Goal: Information Seeking & Learning: Learn about a topic

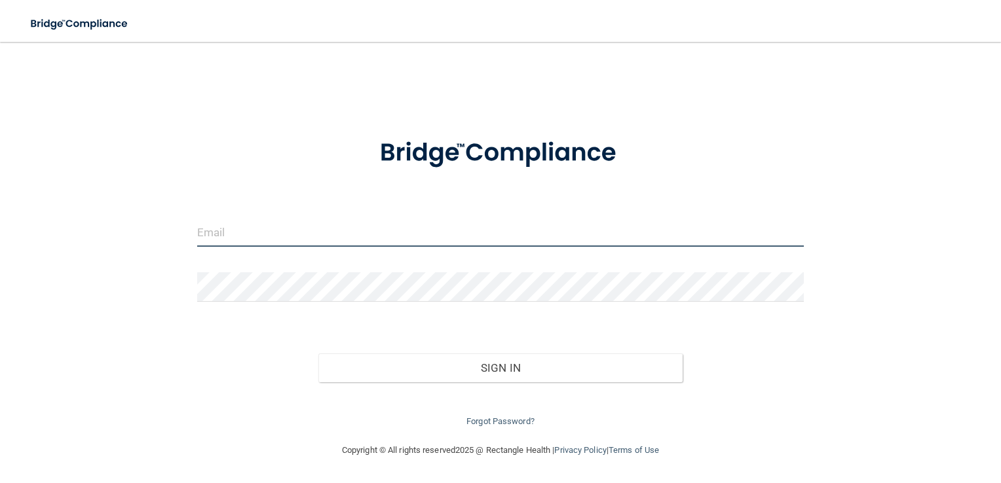
click at [241, 237] on input "email" at bounding box center [500, 231] width 607 height 29
type input "[EMAIL_ADDRESS][DOMAIN_NAME]"
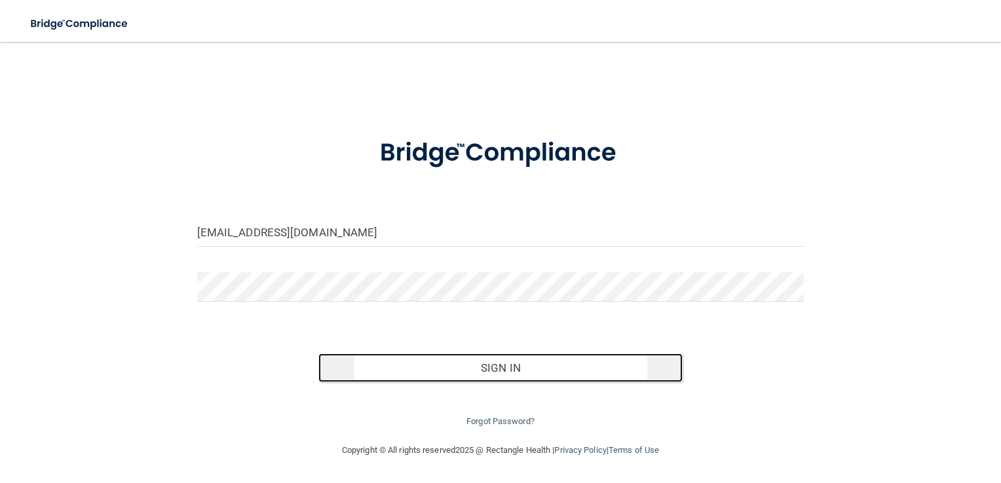
click at [439, 374] on button "Sign In" at bounding box center [500, 368] width 364 height 29
click at [428, 368] on button "Sign In" at bounding box center [500, 368] width 364 height 29
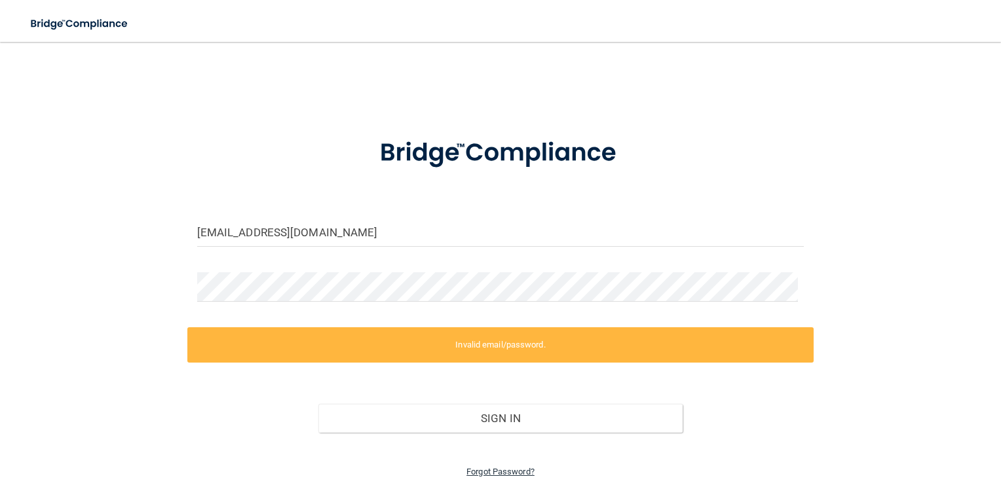
click at [482, 472] on link "Forgot Password?" at bounding box center [500, 472] width 68 height 10
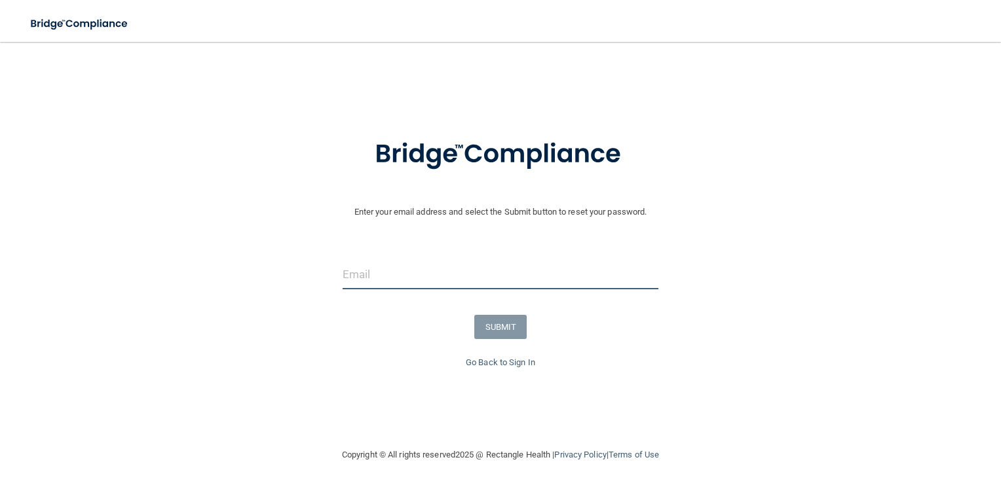
click at [369, 284] on input "email" at bounding box center [500, 274] width 316 height 29
type input "[EMAIL_ADDRESS][DOMAIN_NAME]"
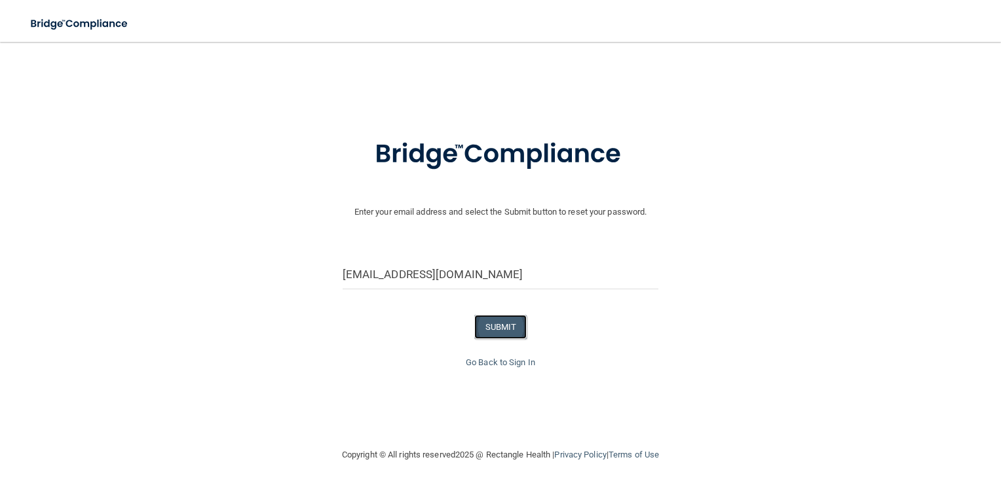
click at [503, 320] on button "SUBMIT" at bounding box center [500, 327] width 53 height 24
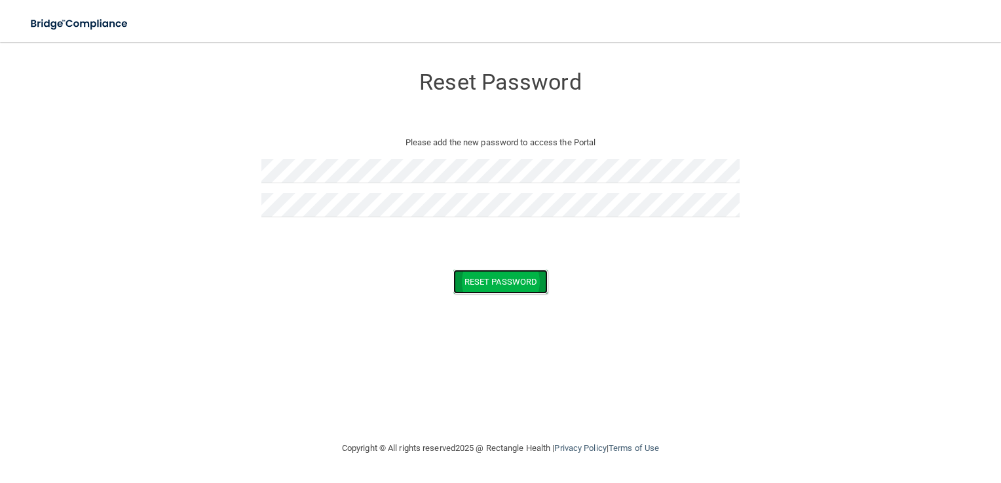
drag, startPoint x: 282, startPoint y: 219, endPoint x: 521, endPoint y: 279, distance: 245.7
click at [521, 279] on button "Reset Password" at bounding box center [500, 282] width 94 height 24
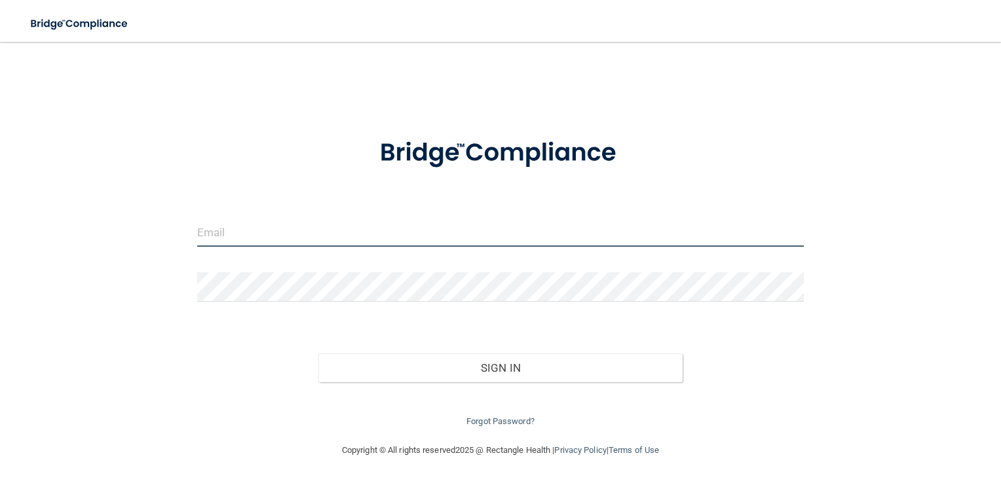
click at [200, 235] on input "email" at bounding box center [500, 231] width 607 height 29
type input "[EMAIL_ADDRESS][DOMAIN_NAME]"
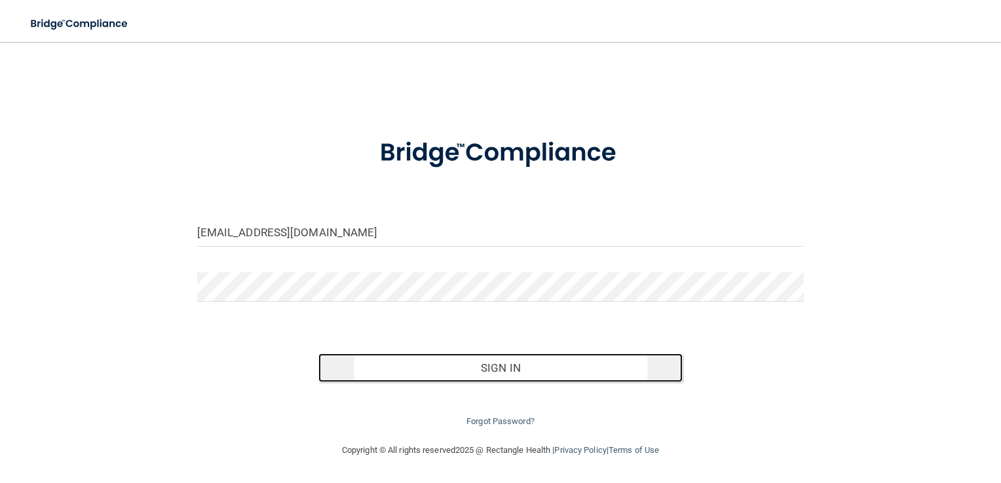
click at [493, 365] on button "Sign In" at bounding box center [500, 368] width 364 height 29
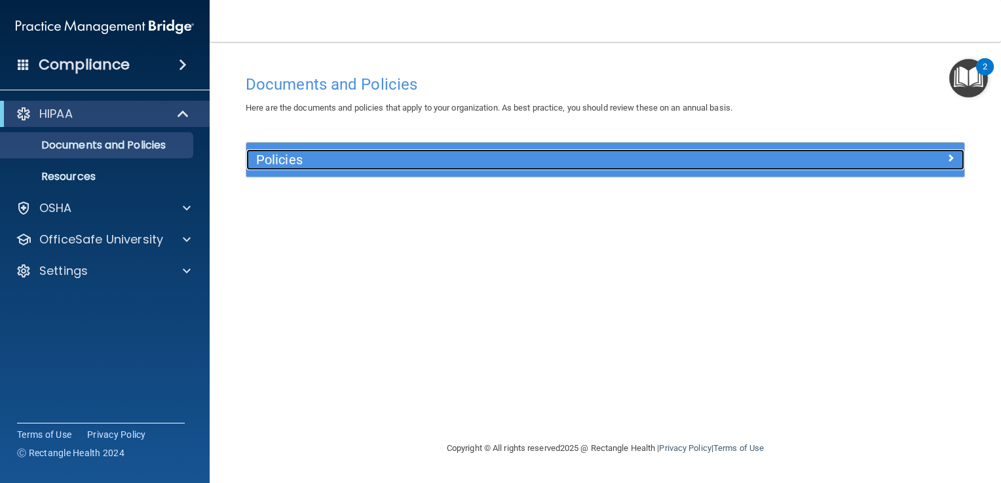
click at [354, 153] on h5 "Policies" at bounding box center [515, 160] width 519 height 14
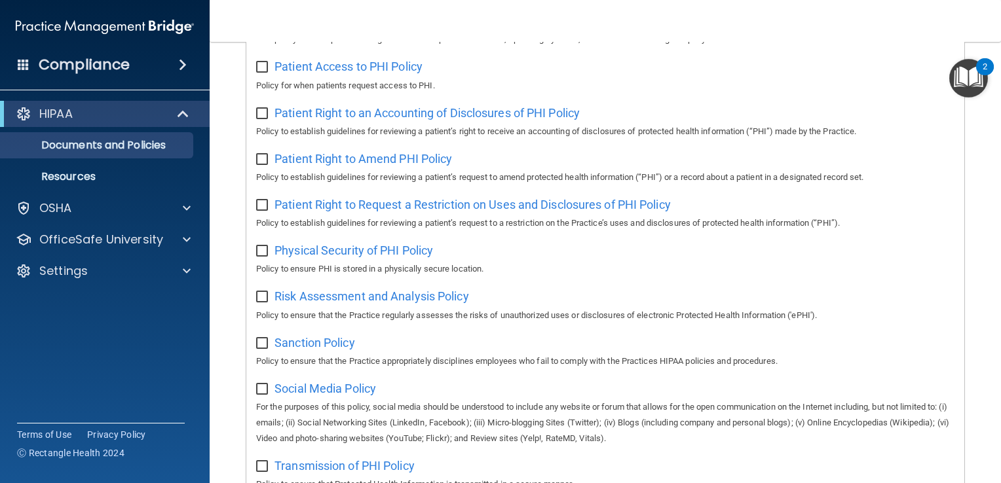
scroll to position [855, 0]
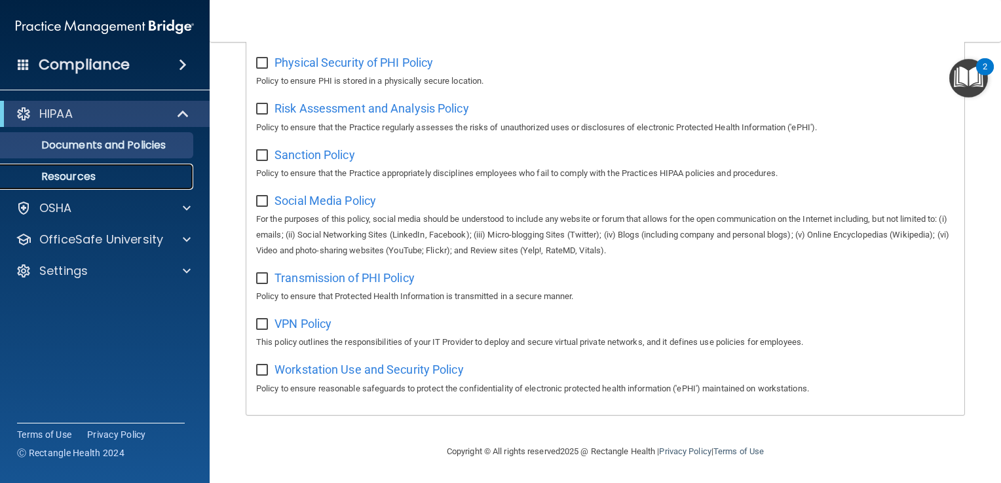
click at [94, 175] on p "Resources" at bounding box center [98, 176] width 179 height 13
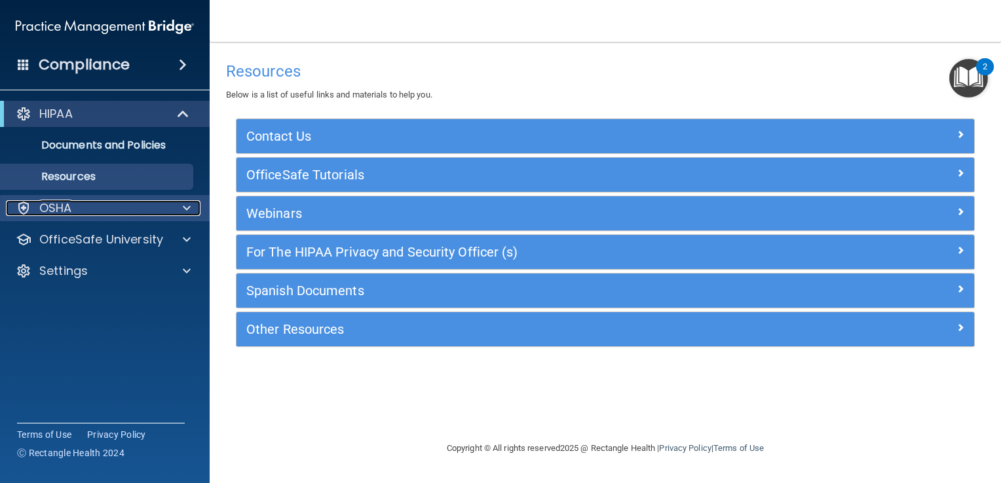
click at [120, 212] on div "OSHA" at bounding box center [87, 208] width 162 height 16
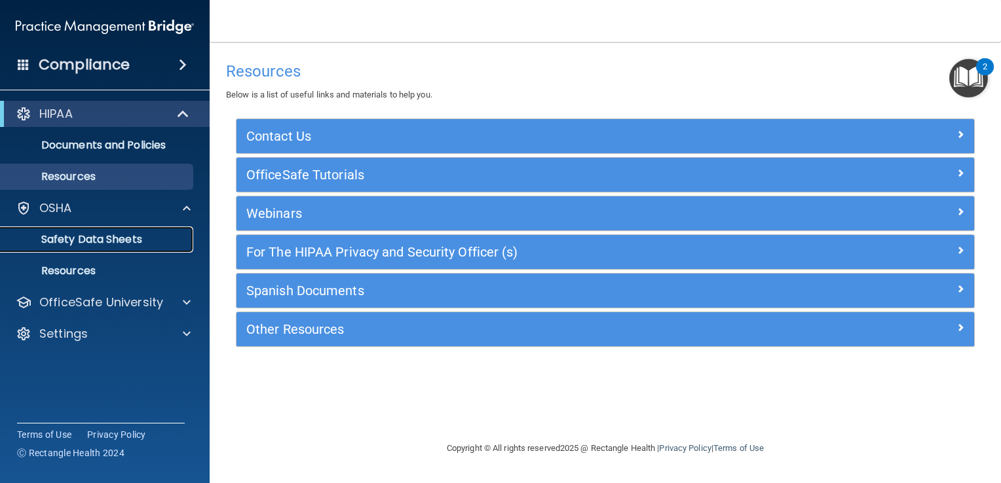
click at [118, 233] on p "Safety Data Sheets" at bounding box center [98, 239] width 179 height 13
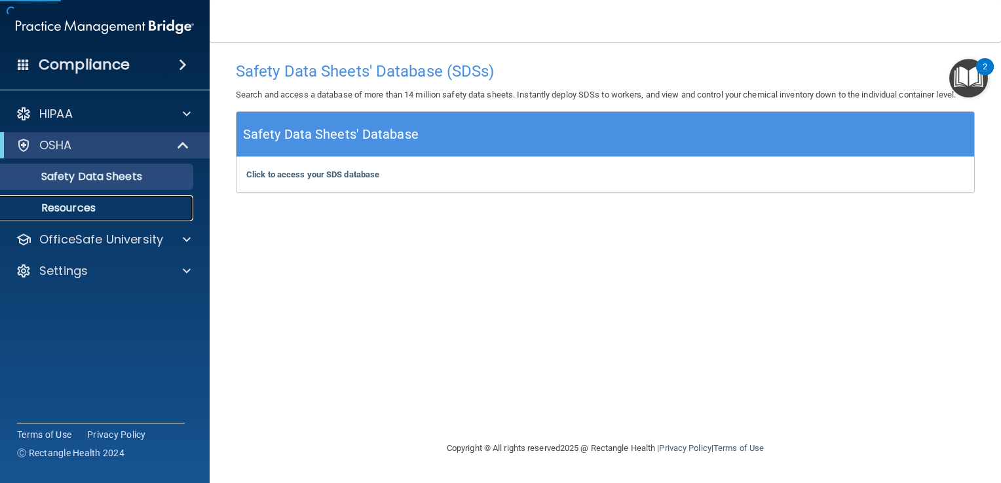
click at [78, 206] on p "Resources" at bounding box center [98, 208] width 179 height 13
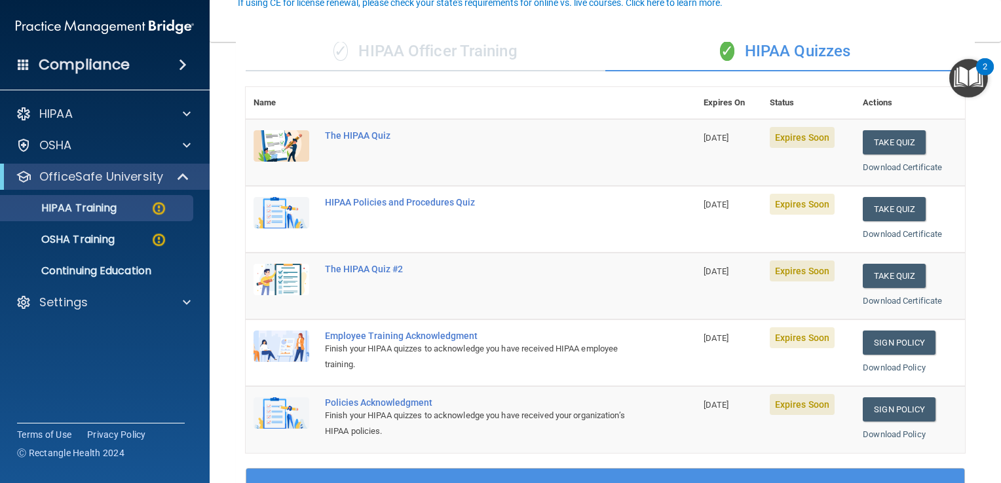
scroll to position [131, 0]
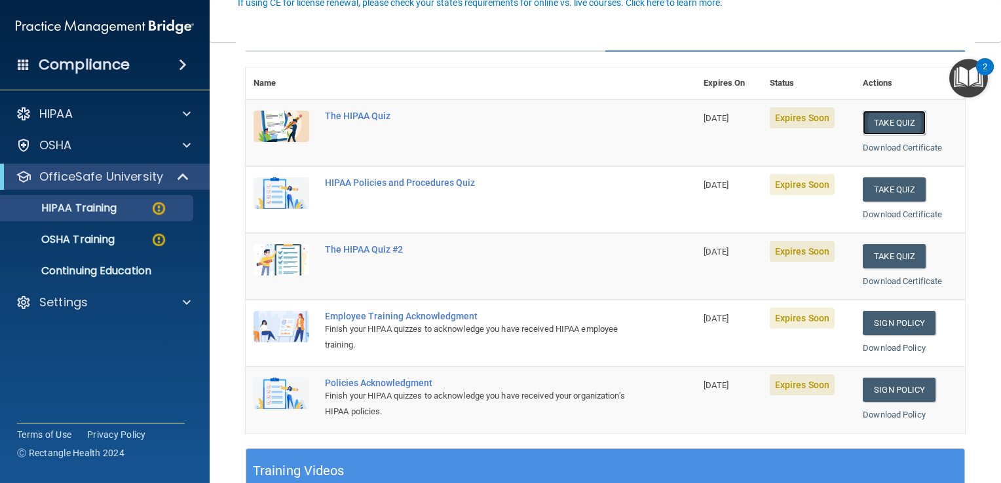
click at [893, 117] on button "Take Quiz" at bounding box center [893, 123] width 63 height 24
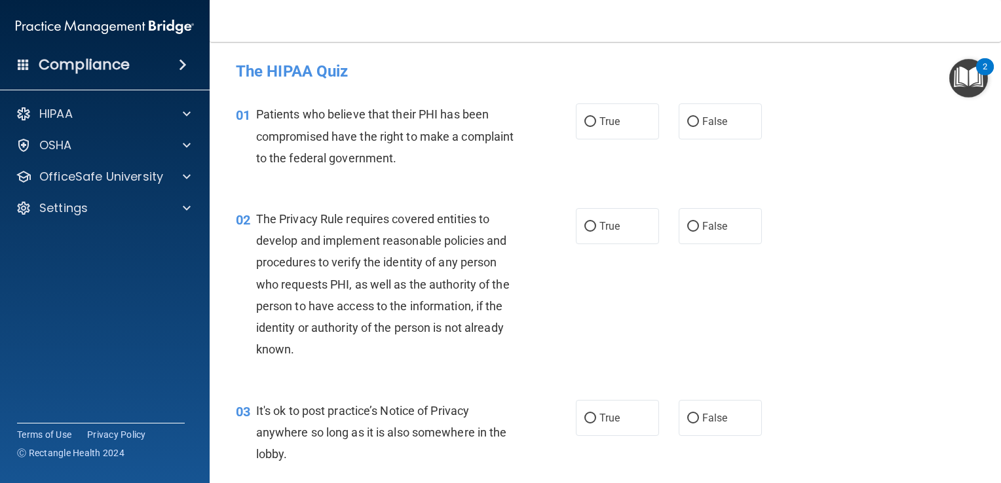
click at [186, 63] on span at bounding box center [183, 65] width 8 height 16
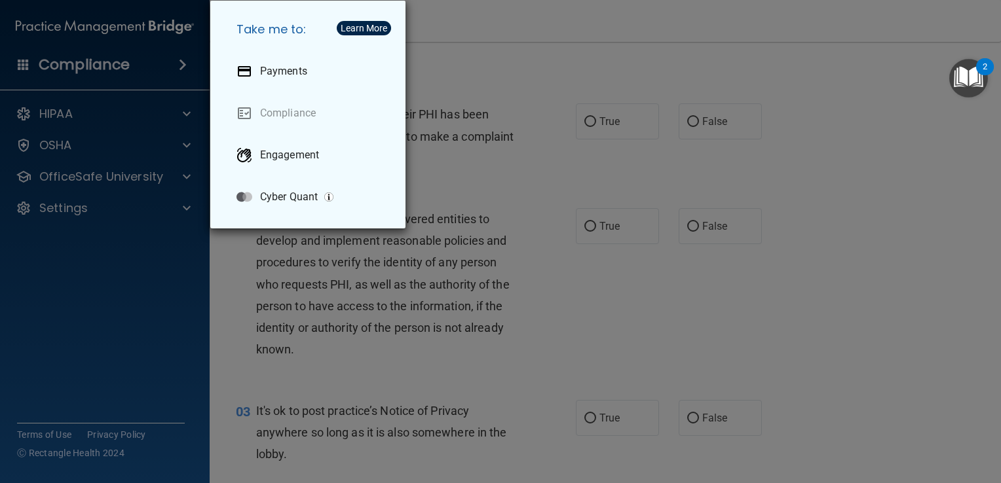
click at [79, 111] on div "Take me to: Payments Compliance Engagement Cyber Quant" at bounding box center [500, 241] width 1001 height 483
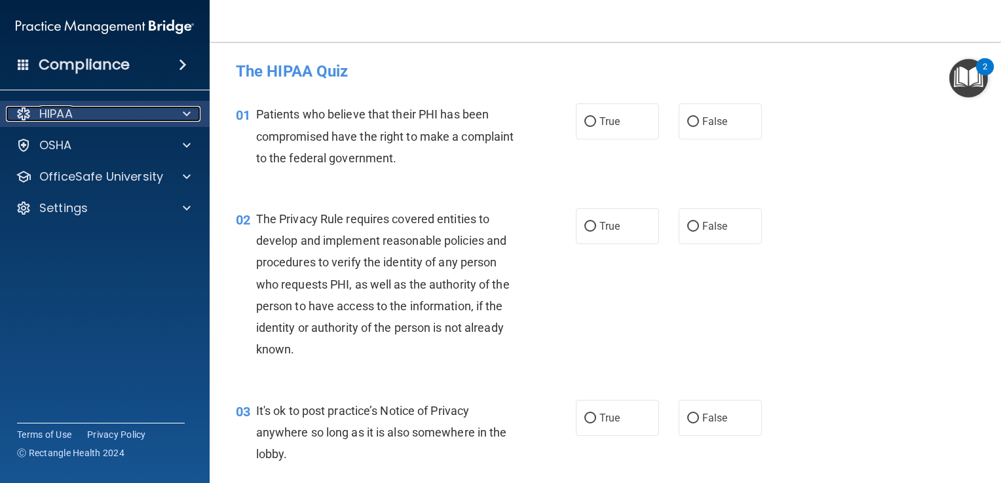
click at [91, 115] on div "HIPAA" at bounding box center [87, 114] width 162 height 16
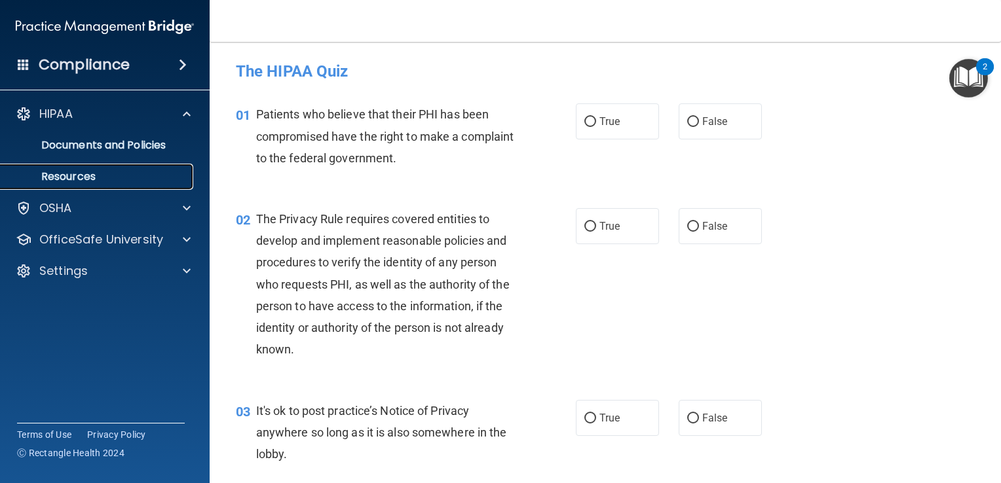
click at [88, 173] on p "Resources" at bounding box center [98, 176] width 179 height 13
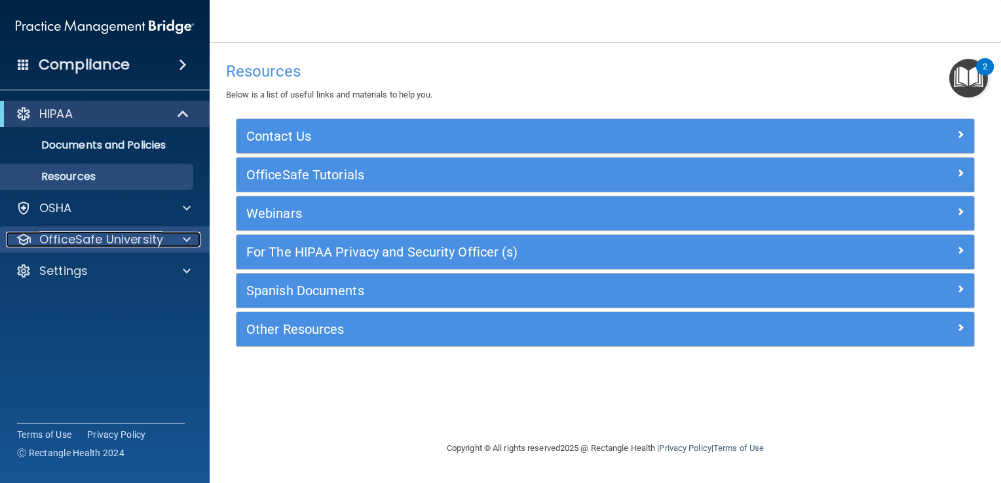
click at [86, 234] on p "OfficeSafe University" at bounding box center [101, 240] width 124 height 16
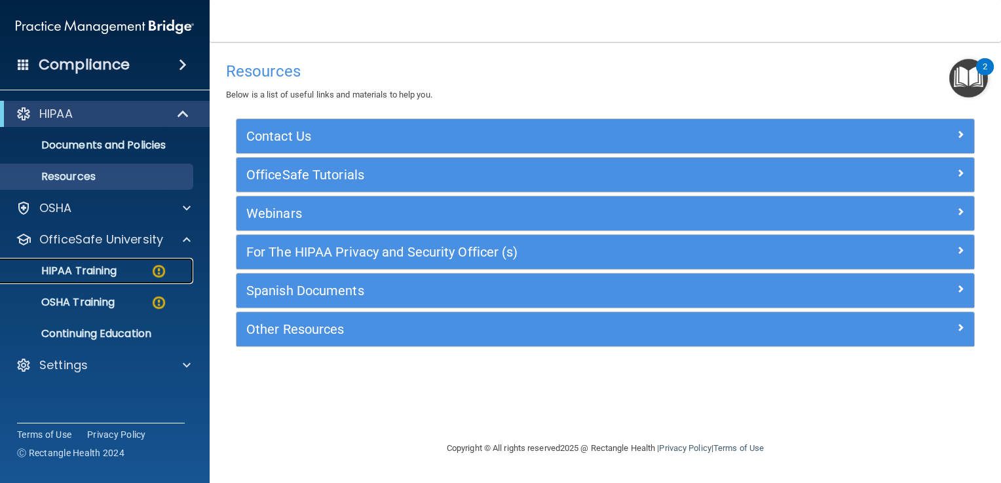
click at [86, 274] on p "HIPAA Training" at bounding box center [63, 271] width 108 height 13
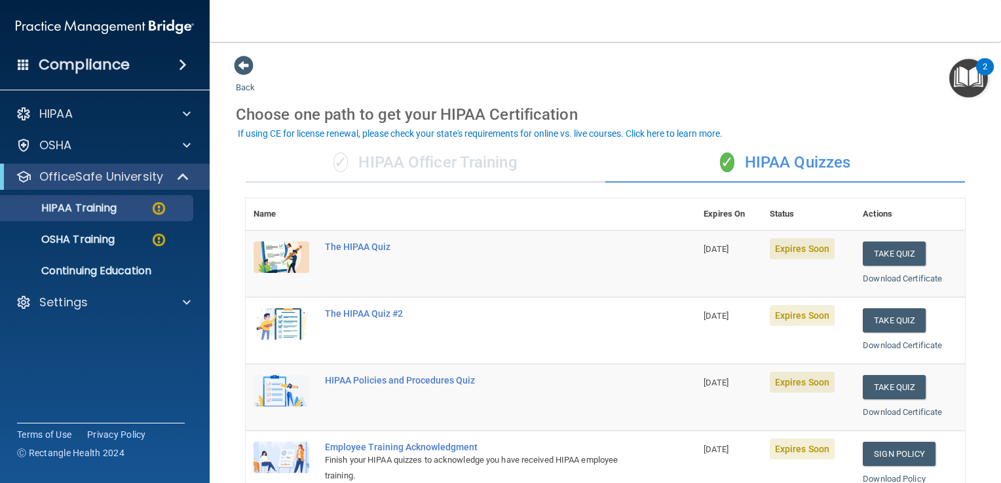
click at [304, 314] on img at bounding box center [281, 323] width 56 height 31
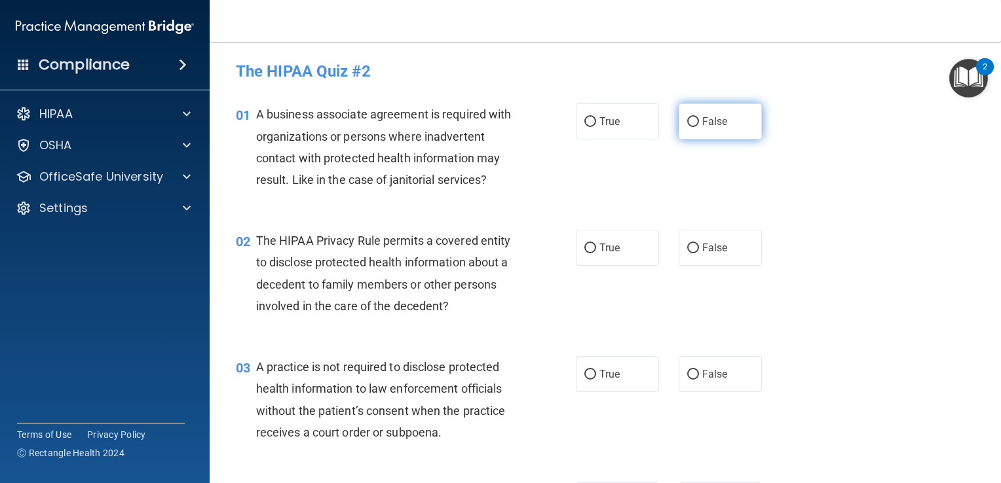
click at [687, 117] on input "False" at bounding box center [693, 122] width 12 height 10
radio input "true"
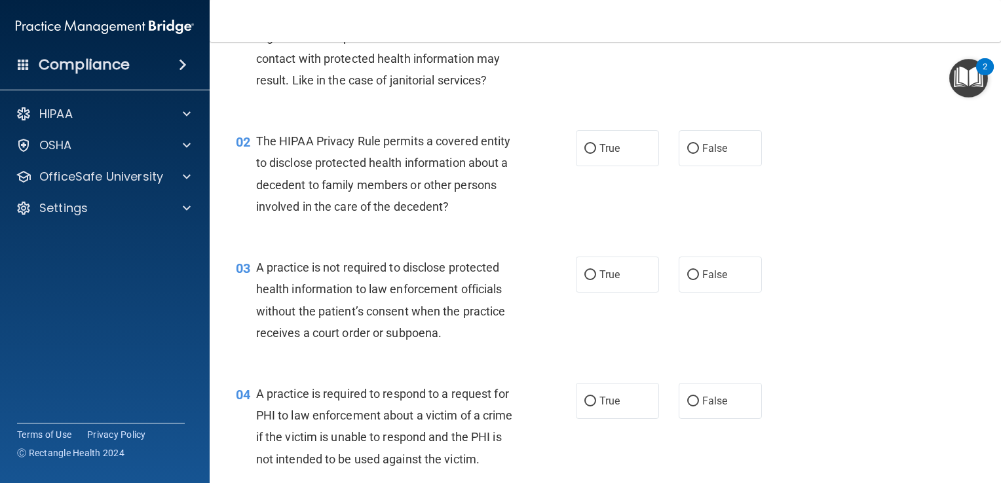
scroll to position [131, 0]
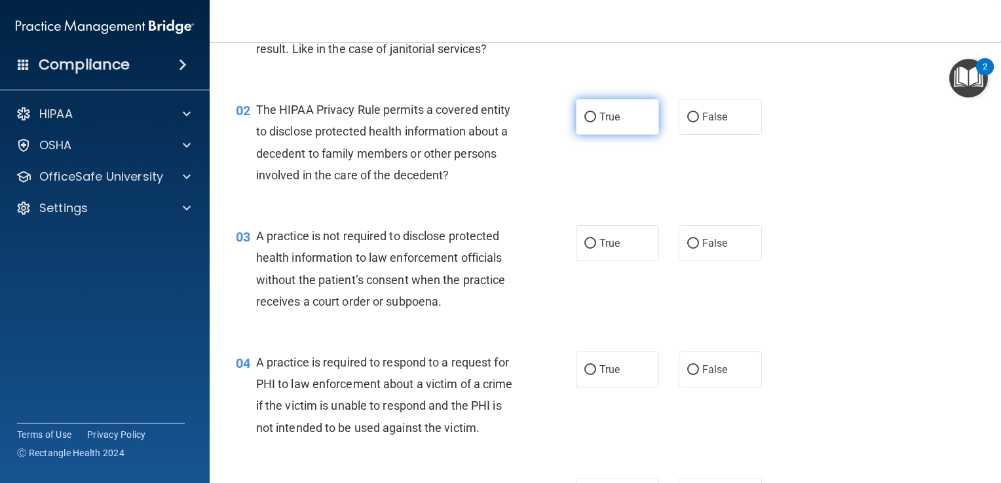
click at [586, 117] on input "True" at bounding box center [590, 118] width 12 height 10
radio input "true"
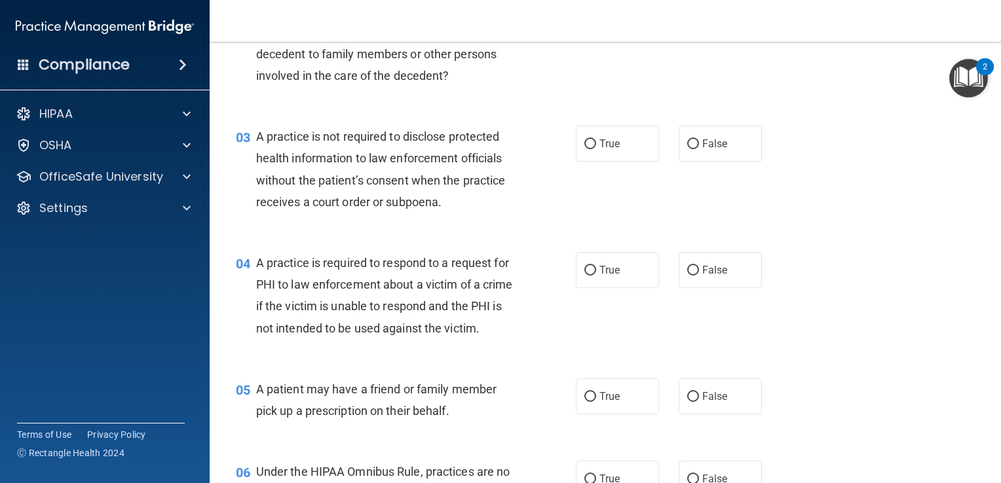
scroll to position [262, 0]
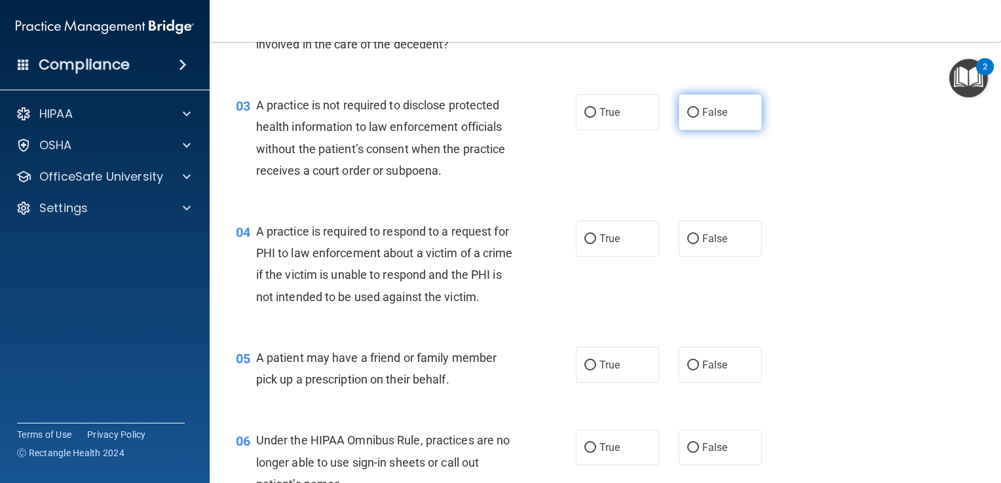
click at [687, 109] on input "False" at bounding box center [693, 113] width 12 height 10
radio input "true"
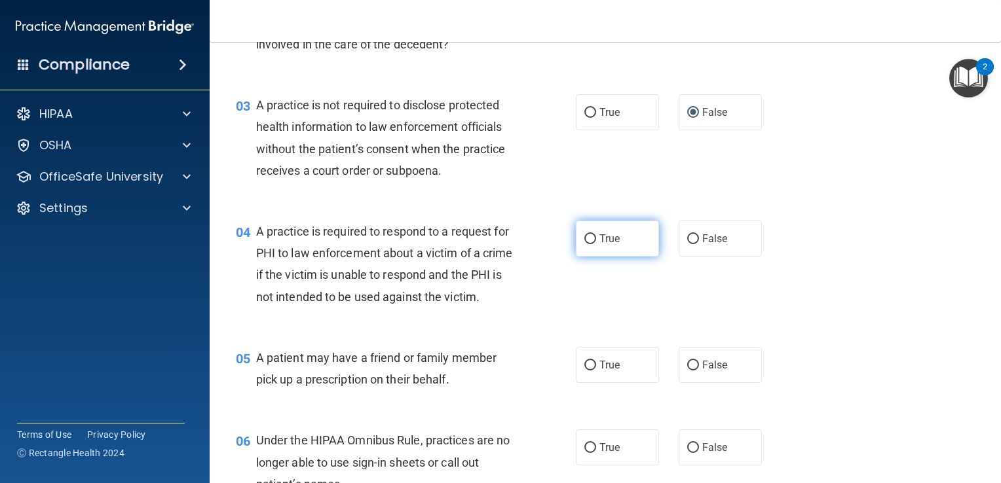
click at [584, 242] on input "True" at bounding box center [590, 239] width 12 height 10
radio input "true"
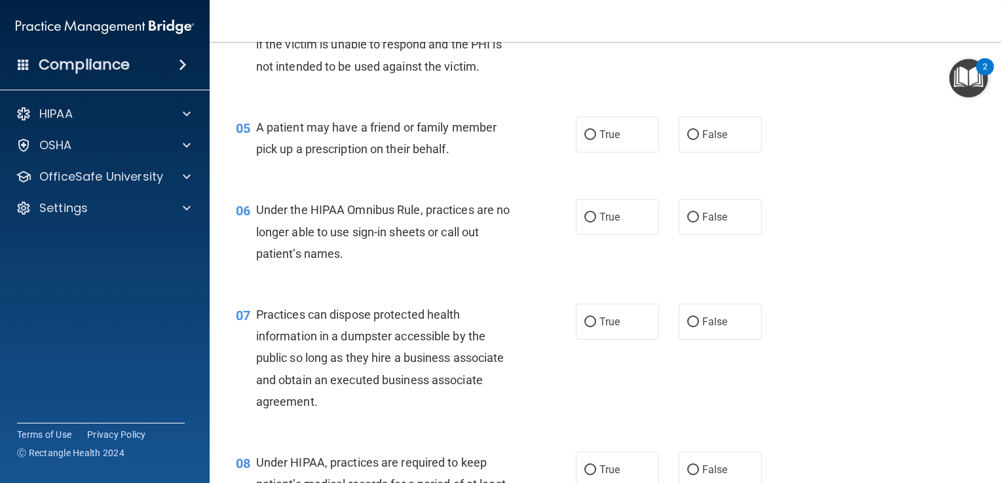
scroll to position [524, 0]
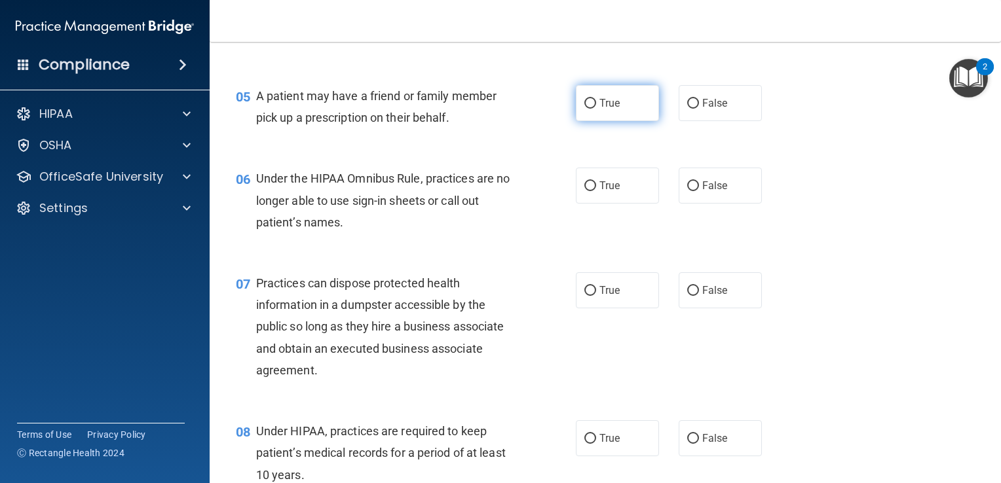
click at [585, 109] on input "True" at bounding box center [590, 104] width 12 height 10
radio input "true"
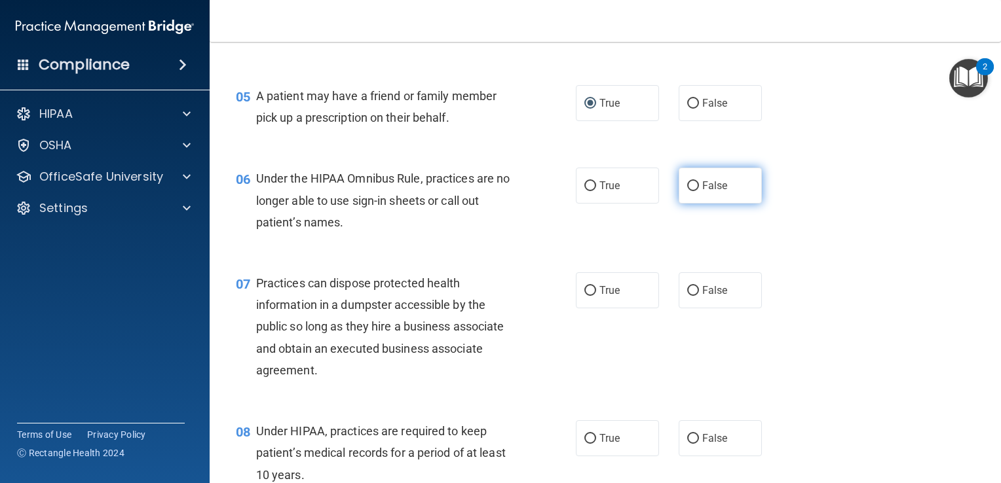
click at [689, 191] on input "False" at bounding box center [693, 186] width 12 height 10
radio input "true"
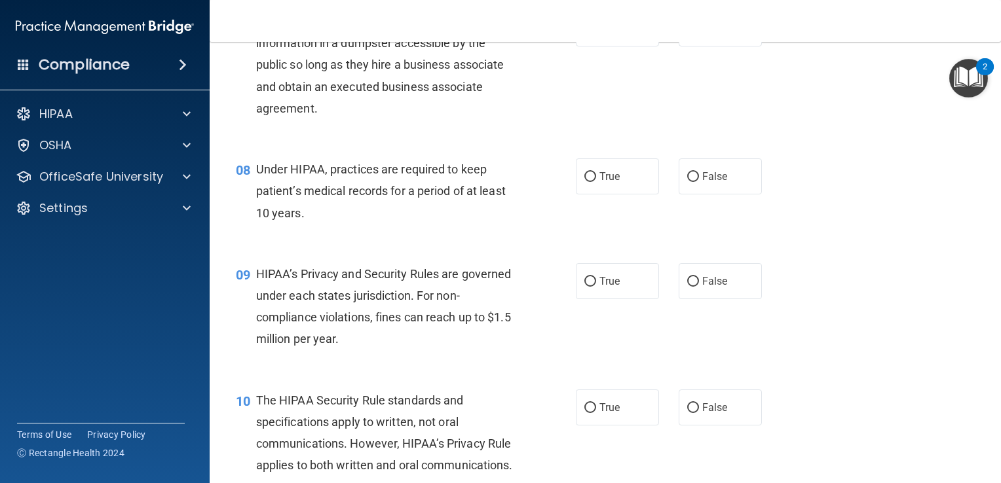
scroll to position [720, 0]
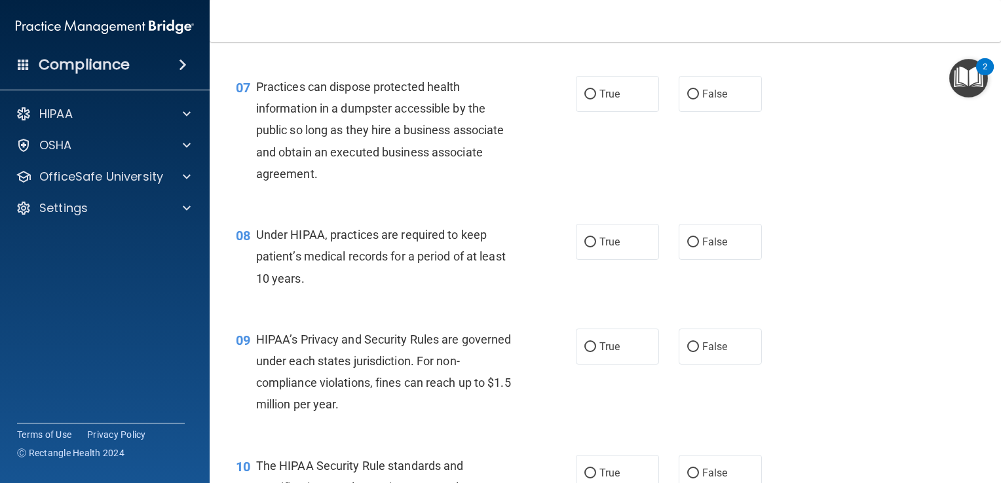
drag, startPoint x: 690, startPoint y: 118, endPoint x: 678, endPoint y: 138, distance: 22.6
click at [690, 100] on input "False" at bounding box center [693, 95] width 12 height 10
radio input "true"
drag, startPoint x: 683, startPoint y: 262, endPoint x: 699, endPoint y: 280, distance: 24.1
click at [687, 248] on input "False" at bounding box center [693, 243] width 12 height 10
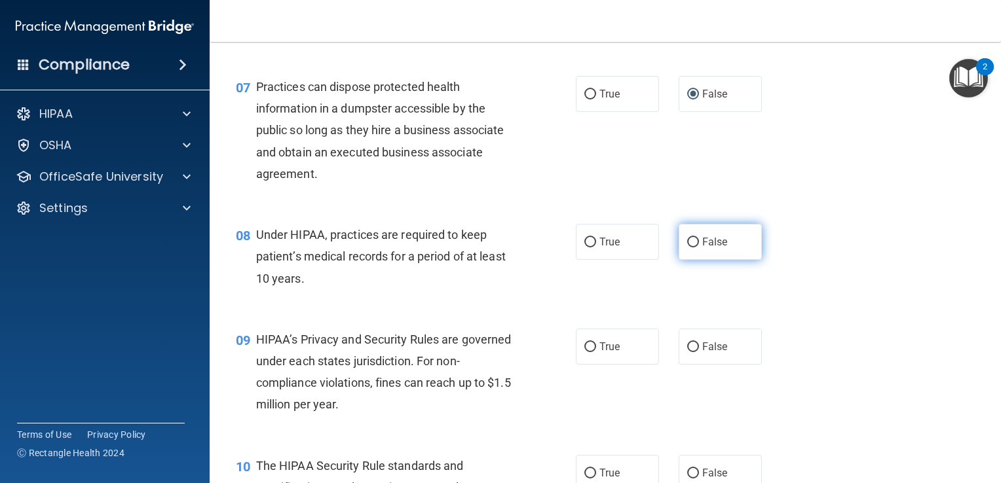
radio input "true"
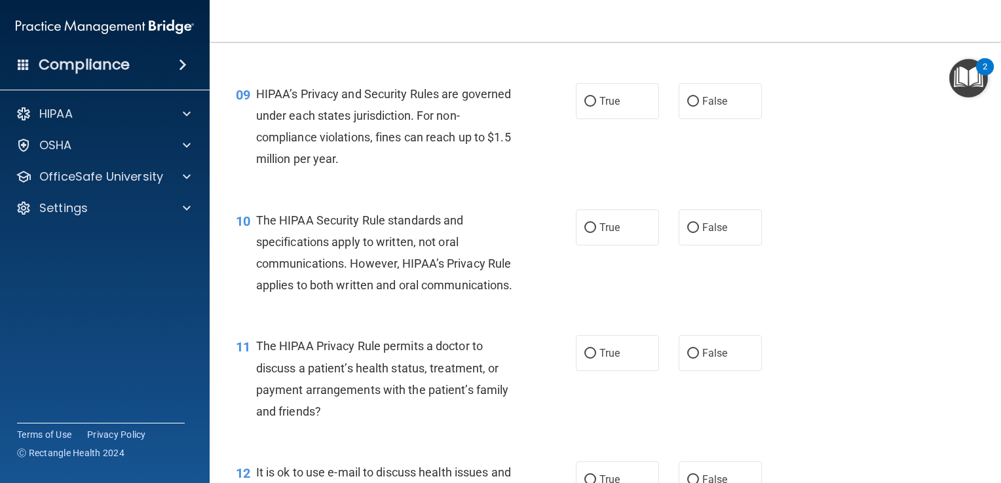
scroll to position [982, 0]
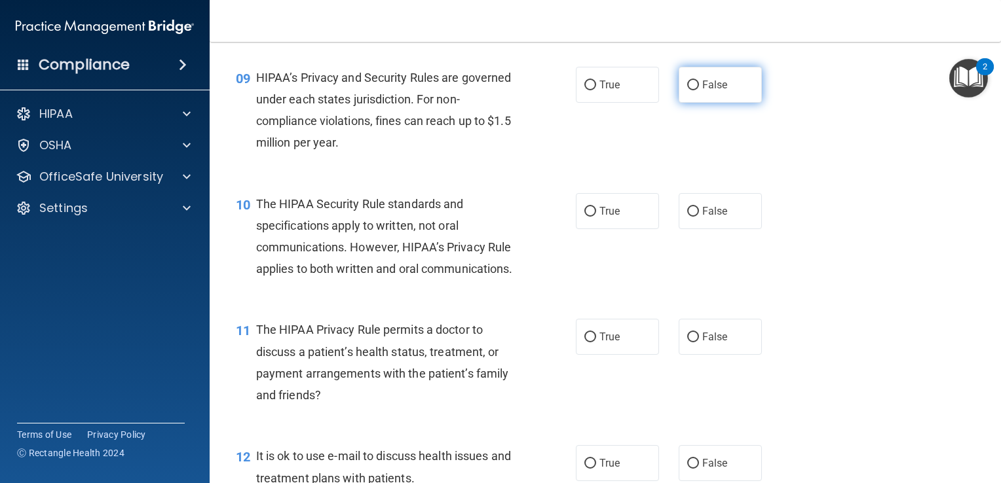
click at [689, 90] on input "False" at bounding box center [693, 86] width 12 height 10
radio input "true"
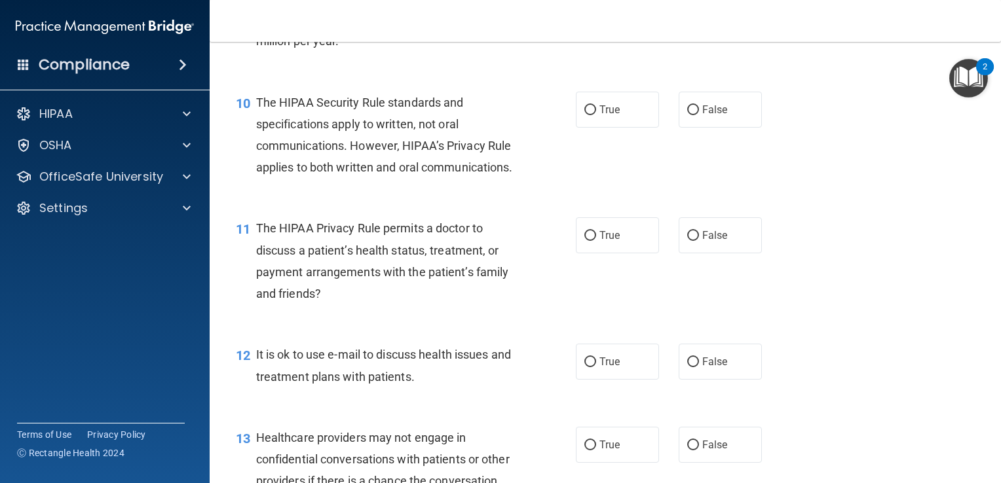
scroll to position [1113, 0]
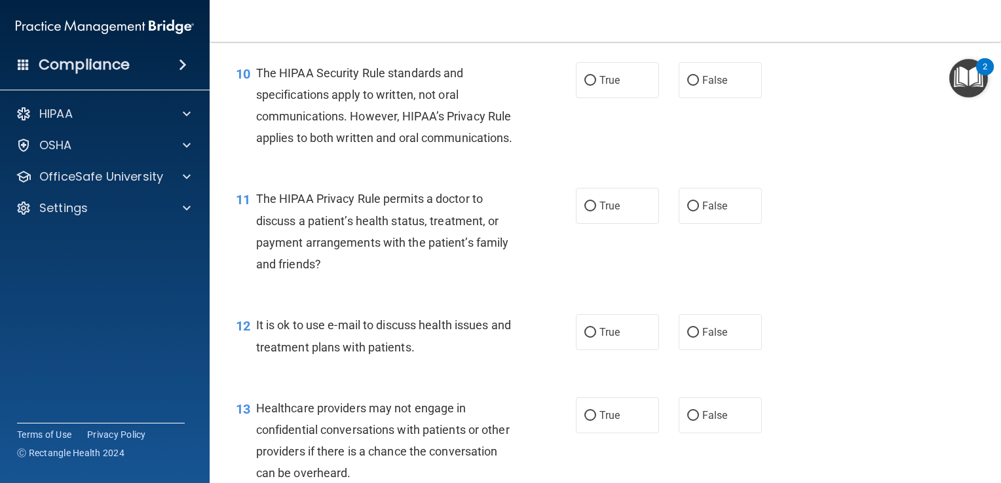
drag, startPoint x: 590, startPoint y: 105, endPoint x: 575, endPoint y: 129, distance: 28.0
click at [590, 86] on input "True" at bounding box center [590, 81] width 12 height 10
radio input "true"
click at [584, 212] on input "True" at bounding box center [590, 207] width 12 height 10
radio input "true"
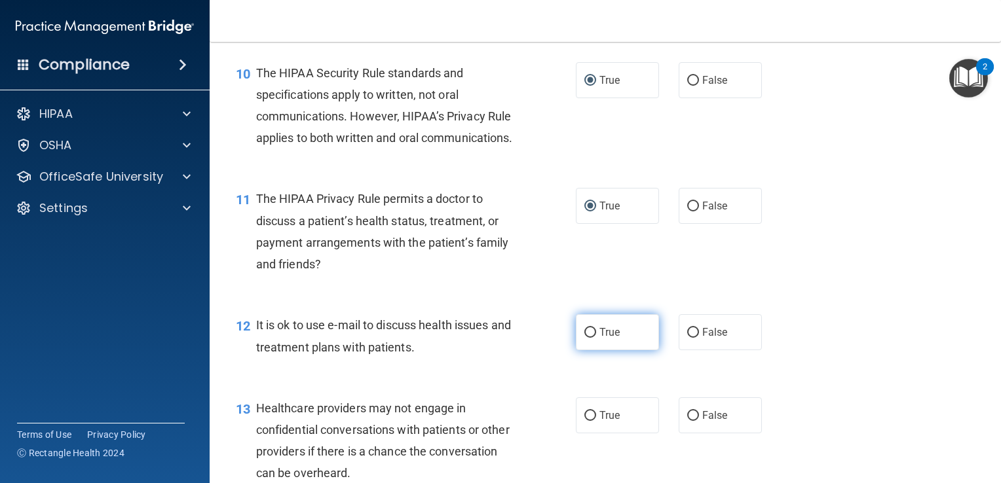
click at [587, 338] on input "True" at bounding box center [590, 333] width 12 height 10
radio input "true"
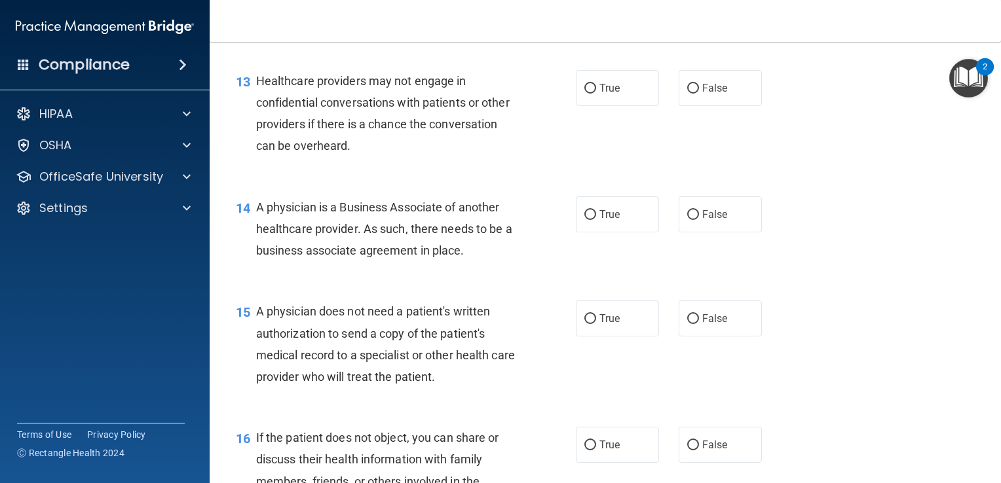
scroll to position [1506, 0]
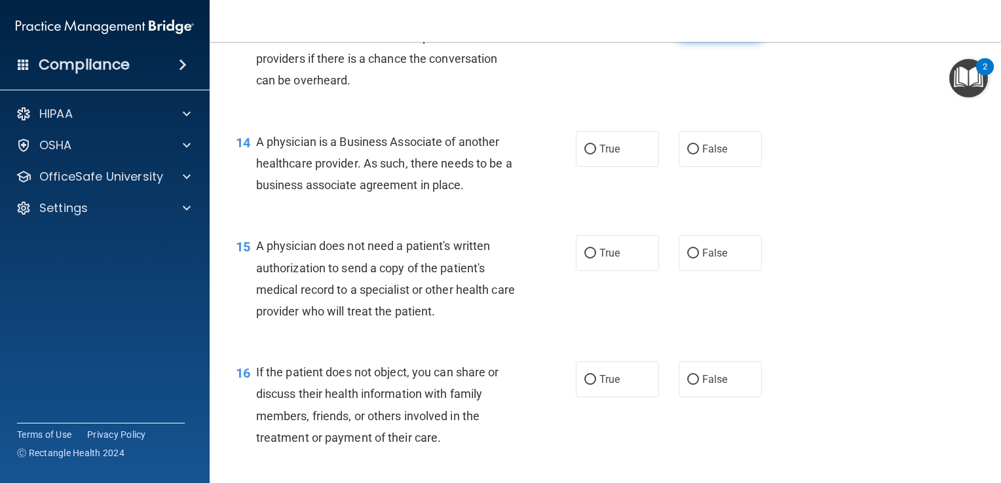
click at [690, 28] on input "False" at bounding box center [693, 23] width 12 height 10
radio input "true"
drag, startPoint x: 688, startPoint y: 194, endPoint x: 714, endPoint y: 208, distance: 29.3
click at [688, 155] on input "False" at bounding box center [693, 150] width 12 height 10
radio input "true"
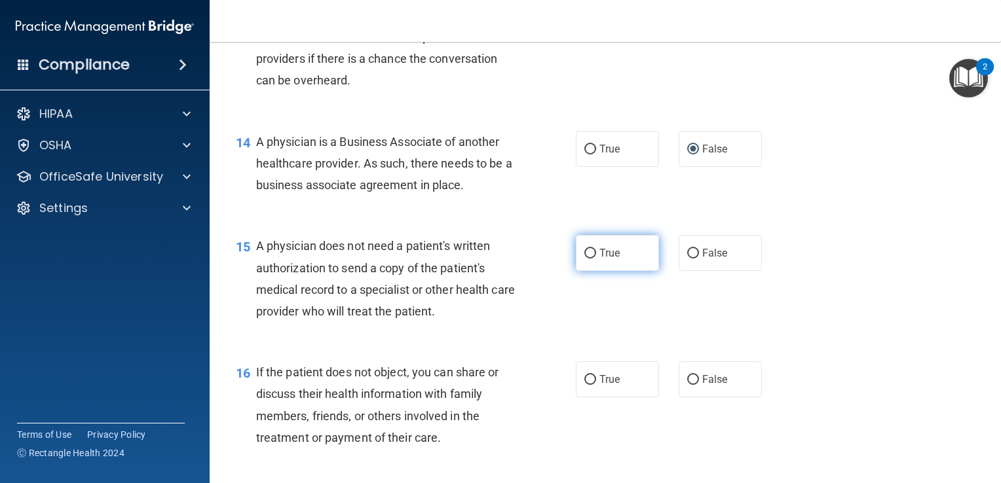
click at [587, 259] on input "True" at bounding box center [590, 254] width 12 height 10
radio input "true"
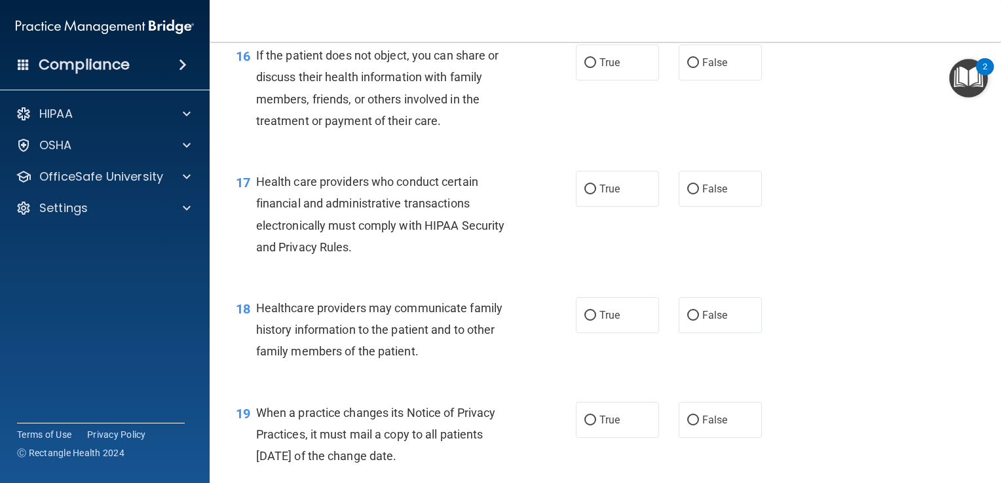
scroll to position [1834, 0]
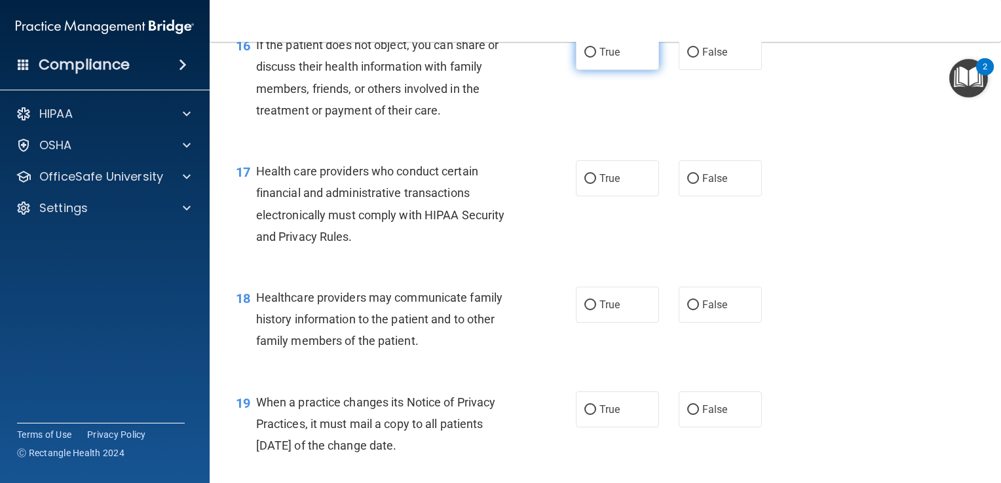
click at [586, 58] on input "True" at bounding box center [590, 53] width 12 height 10
radio input "true"
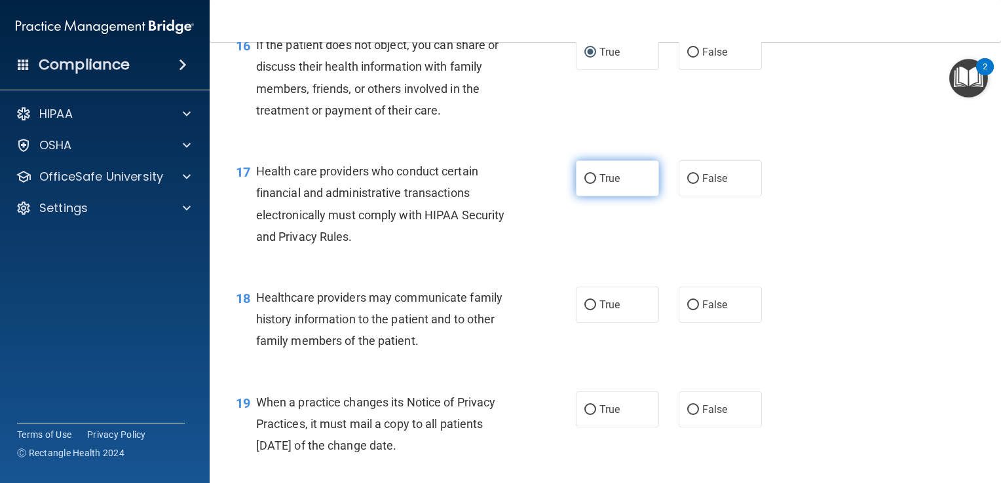
drag, startPoint x: 582, startPoint y: 219, endPoint x: 576, endPoint y: 236, distance: 17.2
click at [584, 184] on input "True" at bounding box center [590, 179] width 12 height 10
radio input "true"
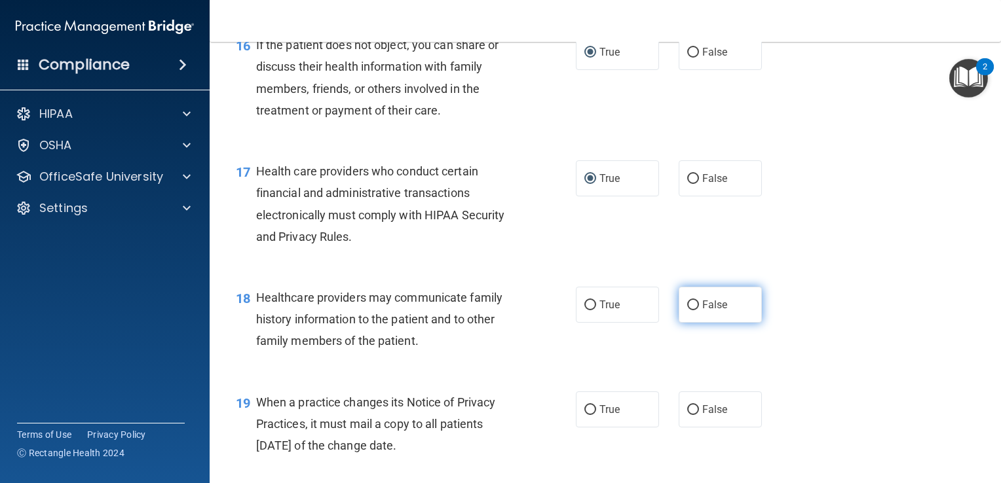
click at [687, 310] on input "False" at bounding box center [693, 306] width 12 height 10
radio input "true"
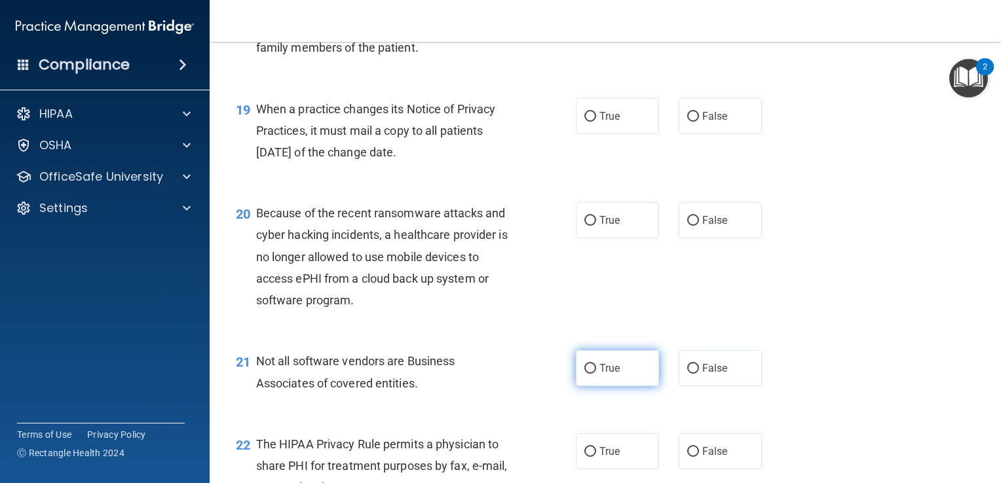
scroll to position [2096, 0]
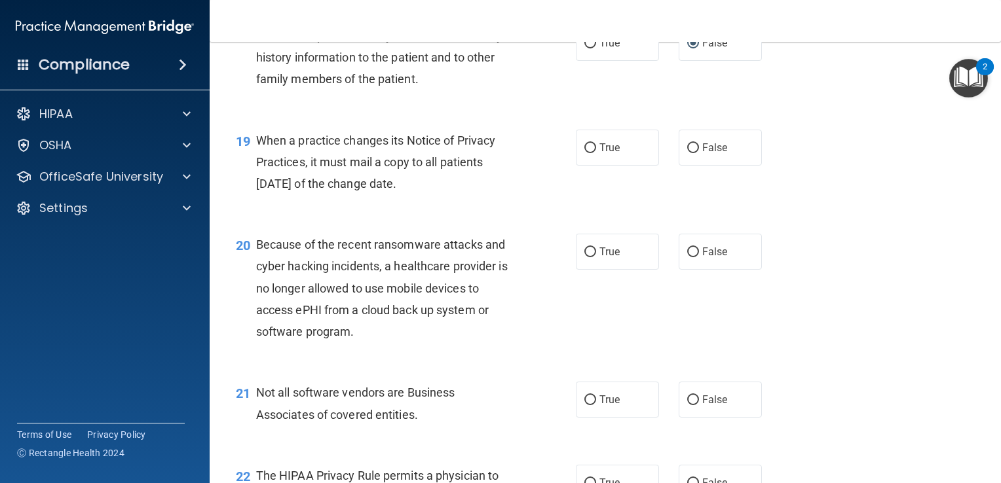
drag, startPoint x: 684, startPoint y: 190, endPoint x: 596, endPoint y: 255, distance: 109.5
click at [678, 166] on label "False" at bounding box center [719, 148] width 83 height 36
click at [687, 153] on input "False" at bounding box center [693, 148] width 12 height 10
radio input "true"
click at [687, 257] on input "False" at bounding box center [693, 253] width 12 height 10
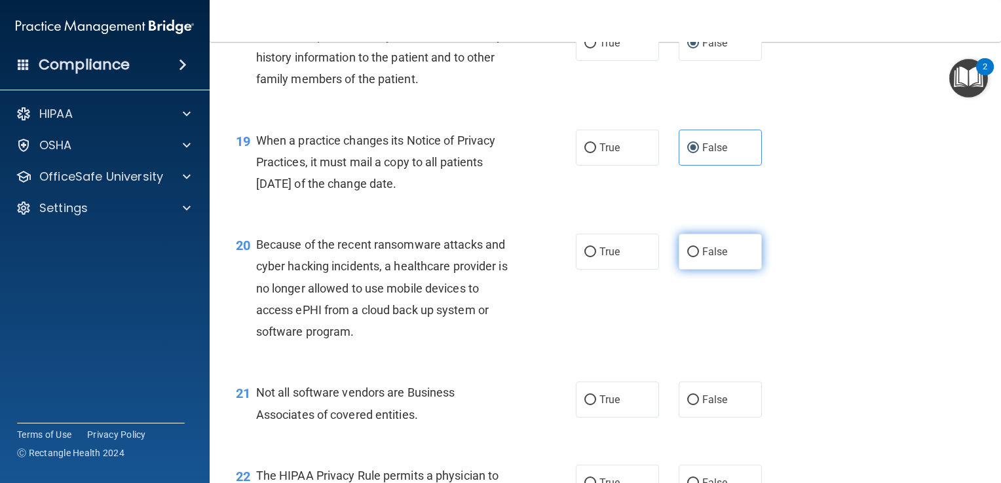
radio input "true"
drag, startPoint x: 590, startPoint y: 449, endPoint x: 537, endPoint y: 438, distance: 54.2
click at [589, 418] on label "True" at bounding box center [617, 400] width 83 height 36
click at [589, 405] on input "True" at bounding box center [590, 401] width 12 height 10
radio input "true"
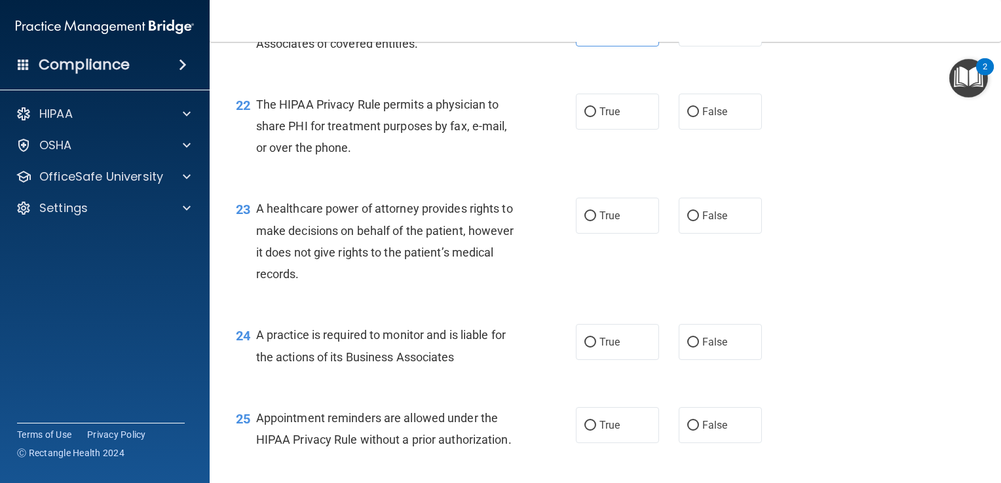
scroll to position [2488, 0]
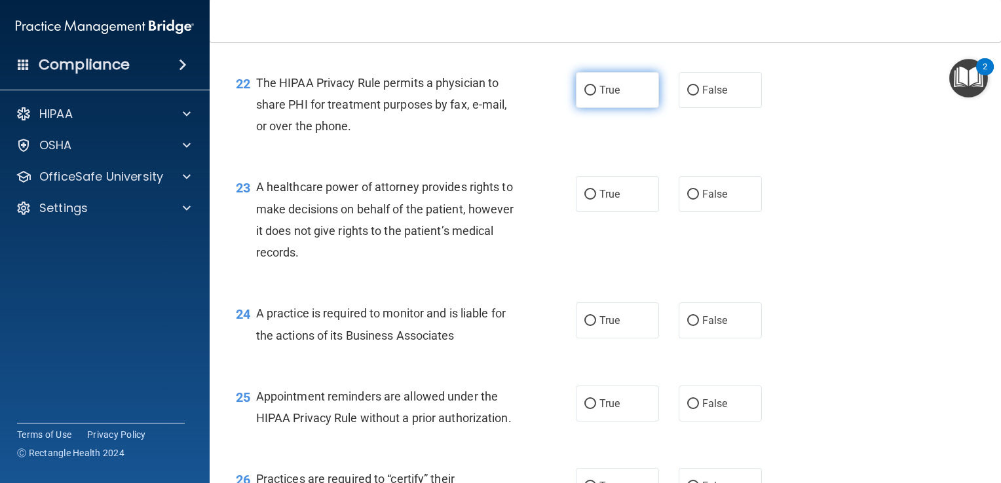
click at [584, 96] on input "True" at bounding box center [590, 91] width 12 height 10
radio input "true"
drag, startPoint x: 686, startPoint y: 237, endPoint x: 628, endPoint y: 272, distance: 68.2
click at [687, 200] on input "False" at bounding box center [693, 195] width 12 height 10
radio input "true"
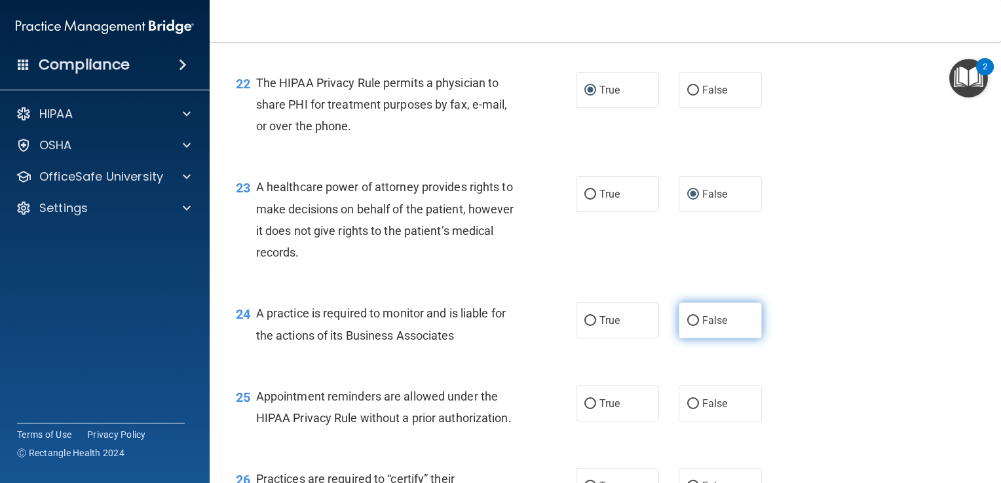
drag, startPoint x: 685, startPoint y: 362, endPoint x: 612, endPoint y: 394, distance: 79.5
click at [687, 326] on input "False" at bounding box center [693, 321] width 12 height 10
radio input "true"
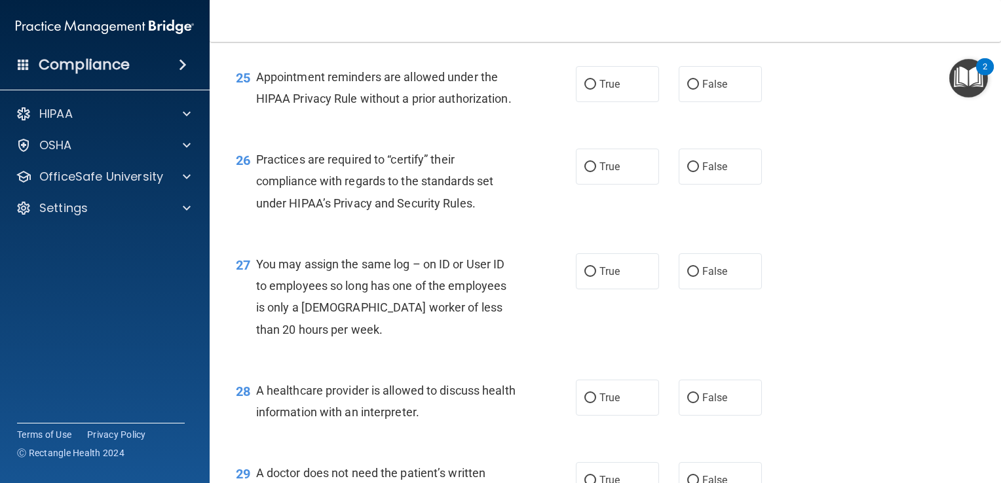
scroll to position [2816, 0]
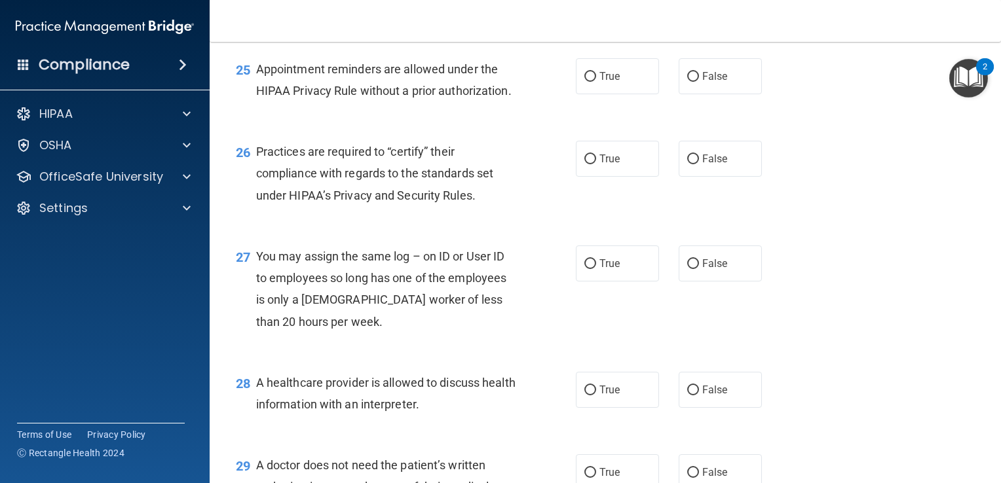
drag, startPoint x: 587, startPoint y: 120, endPoint x: 553, endPoint y: 158, distance: 51.5
click at [586, 82] on input "True" at bounding box center [590, 77] width 12 height 10
radio input "true"
click at [685, 177] on label "False" at bounding box center [719, 159] width 83 height 36
click at [687, 164] on input "False" at bounding box center [693, 160] width 12 height 10
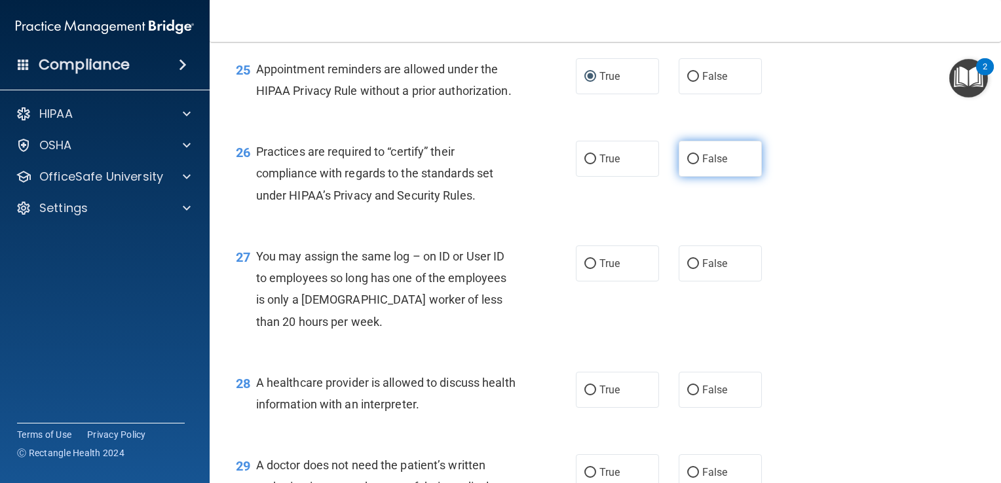
radio input "true"
drag, startPoint x: 682, startPoint y: 327, endPoint x: 671, endPoint y: 356, distance: 31.5
click at [687, 269] on input "False" at bounding box center [693, 264] width 12 height 10
radio input "true"
drag, startPoint x: 582, startPoint y: 454, endPoint x: 564, endPoint y: 459, distance: 18.4
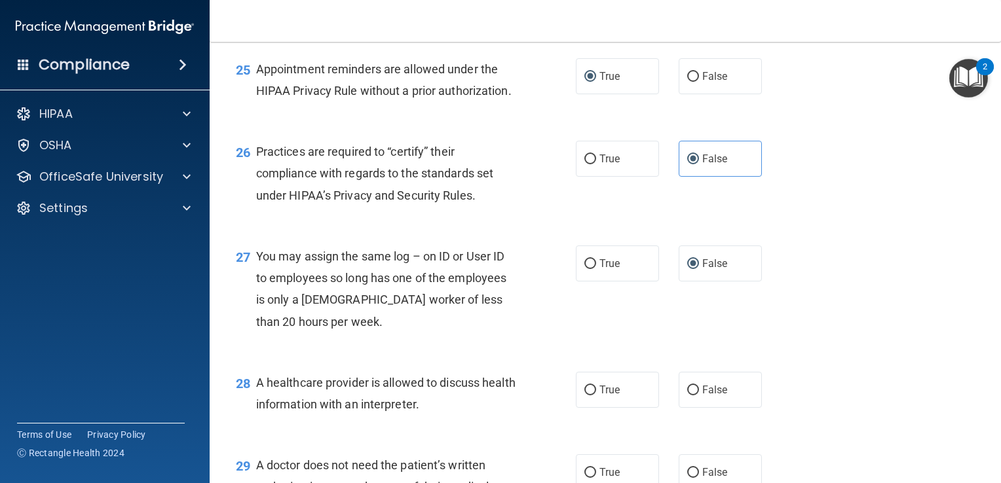
click at [584, 396] on input "True" at bounding box center [590, 391] width 12 height 10
radio input "true"
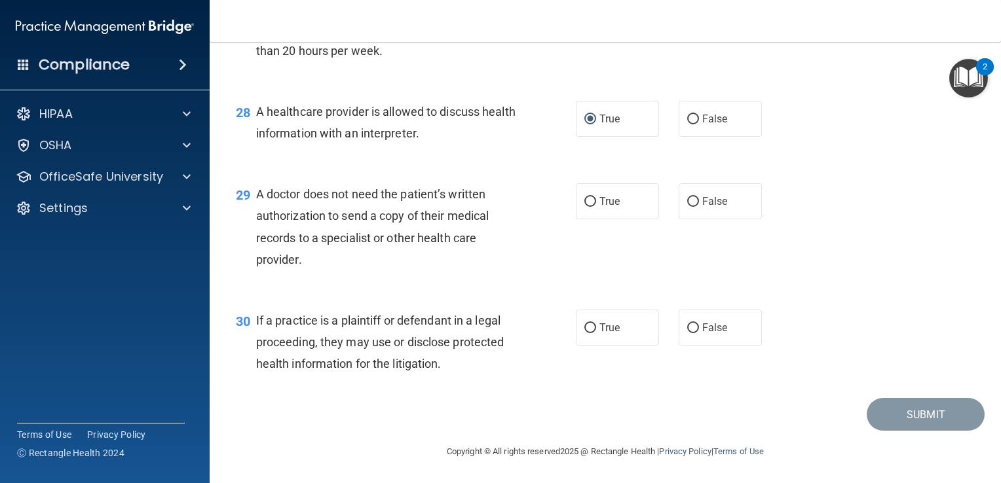
scroll to position [3143, 0]
click at [584, 207] on input "True" at bounding box center [590, 202] width 12 height 10
radio input "true"
click at [577, 338] on label "True" at bounding box center [617, 328] width 83 height 36
click at [584, 333] on input "True" at bounding box center [590, 328] width 12 height 10
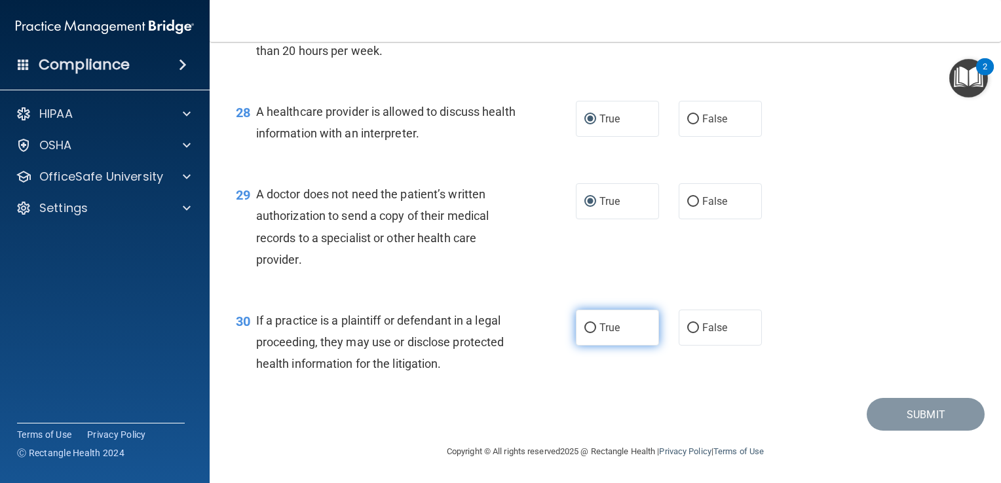
radio input "true"
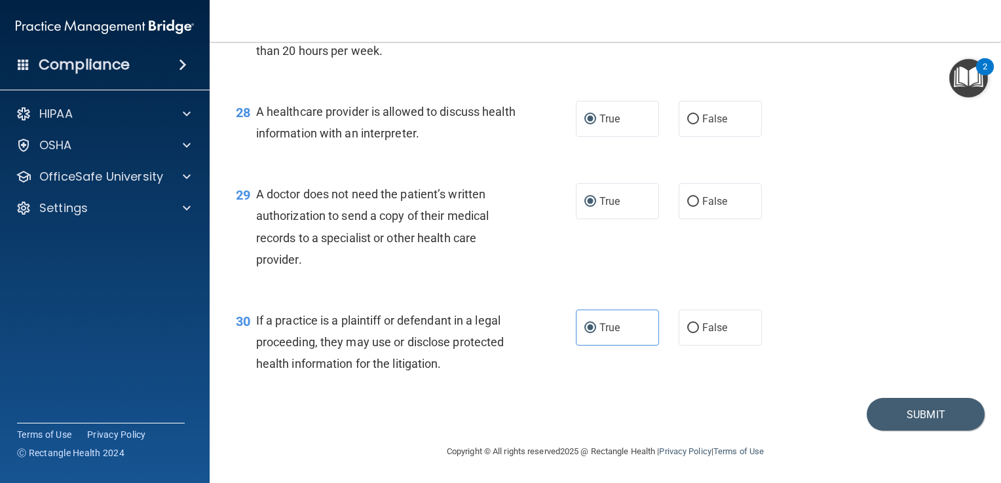
scroll to position [3152, 0]
click at [893, 415] on button "Submit" at bounding box center [925, 414] width 118 height 33
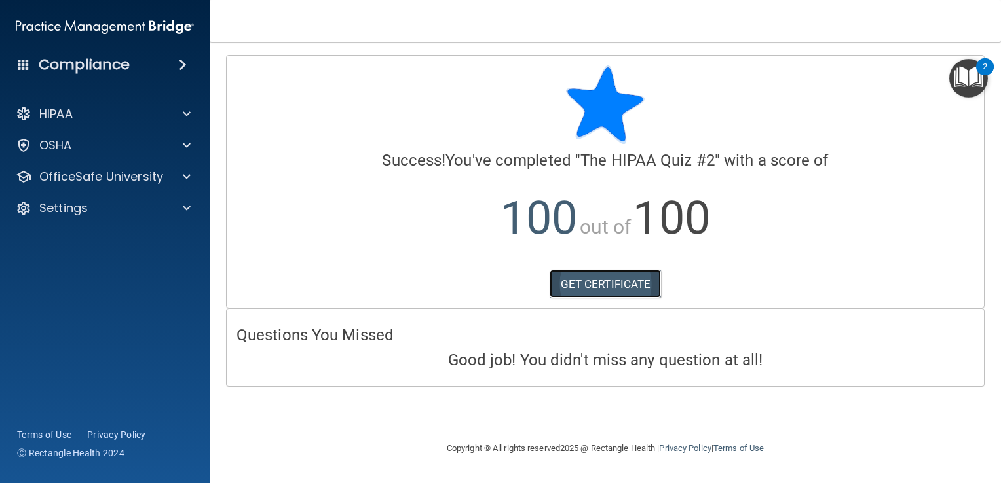
click at [588, 284] on link "GET CERTIFICATE" at bounding box center [605, 284] width 112 height 29
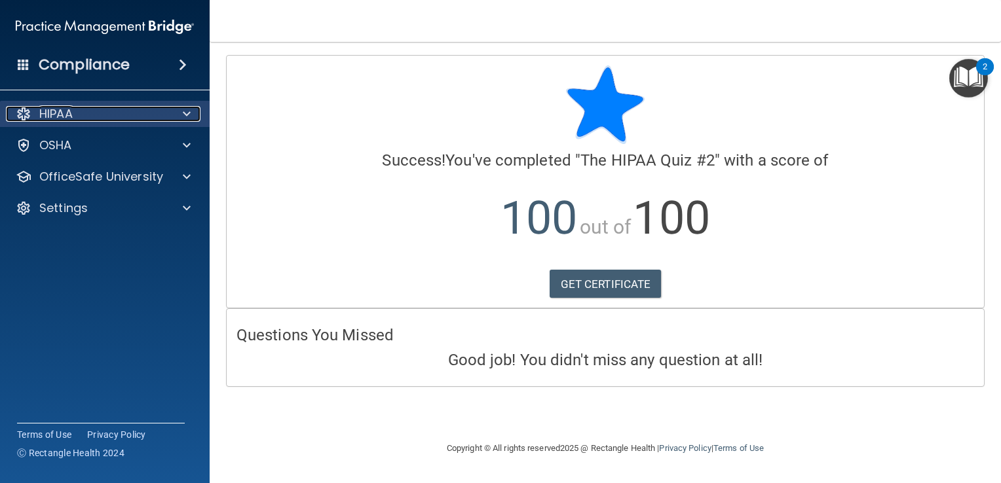
click at [75, 114] on div "HIPAA" at bounding box center [87, 114] width 162 height 16
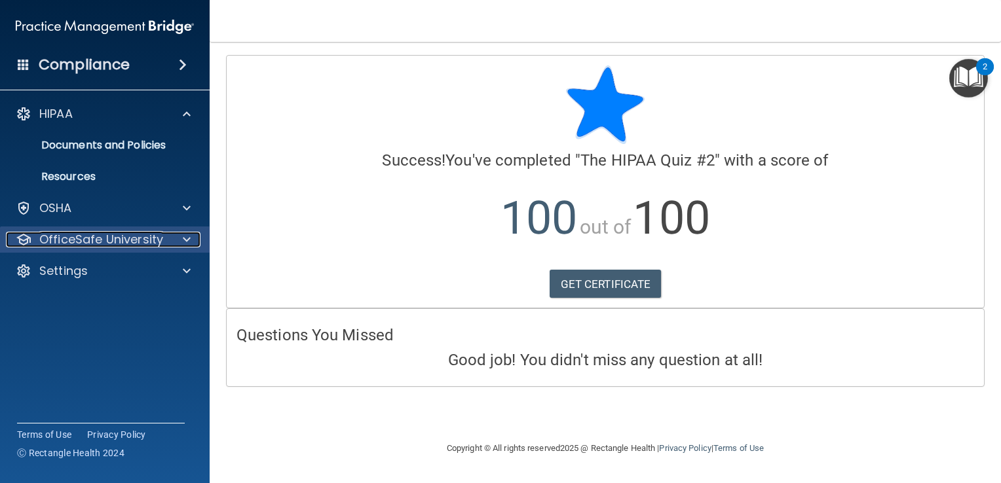
click at [79, 240] on p "OfficeSafe University" at bounding box center [101, 240] width 124 height 16
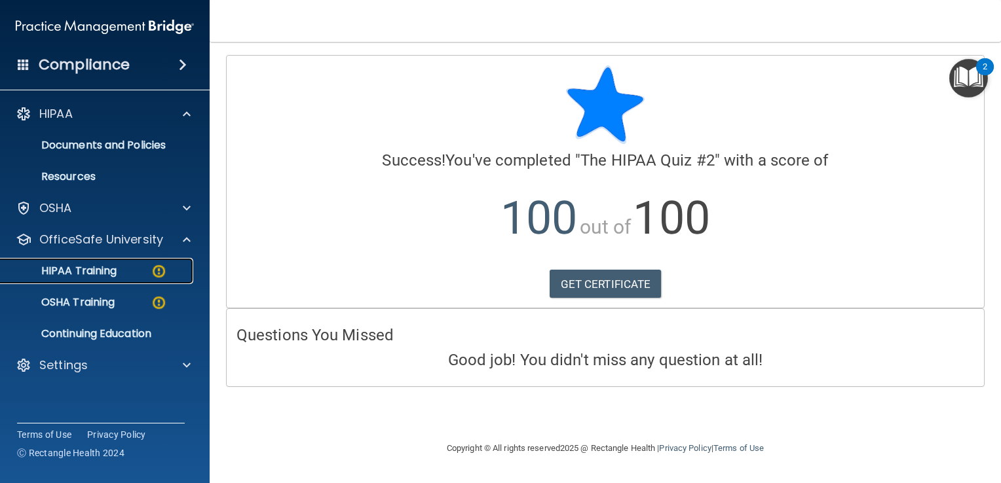
click at [86, 271] on p "HIPAA Training" at bounding box center [63, 271] width 108 height 13
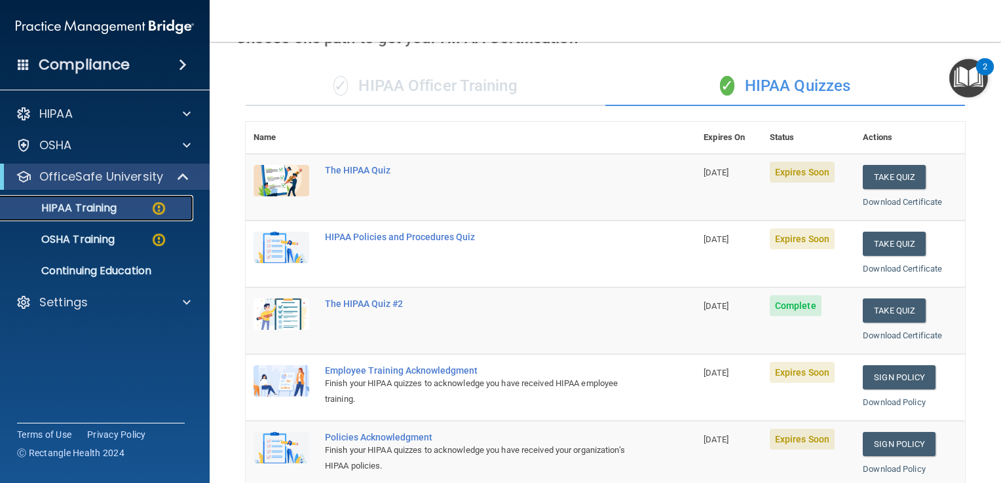
scroll to position [65, 0]
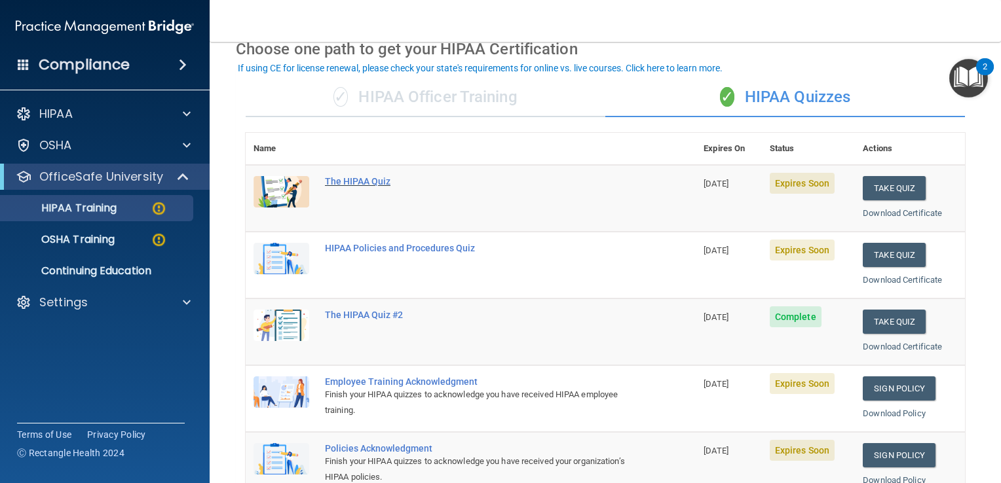
click at [367, 177] on div "The HIPAA Quiz" at bounding box center [477, 181] width 305 height 10
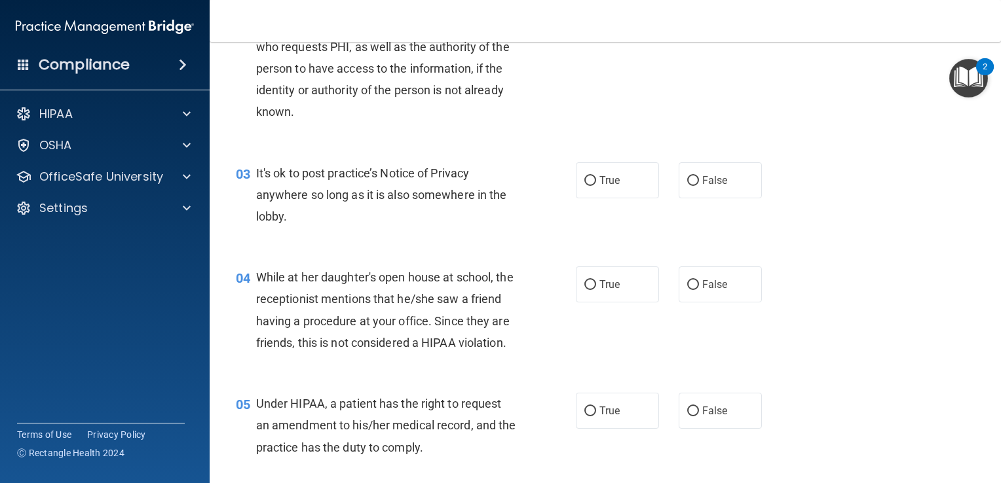
scroll to position [262, 0]
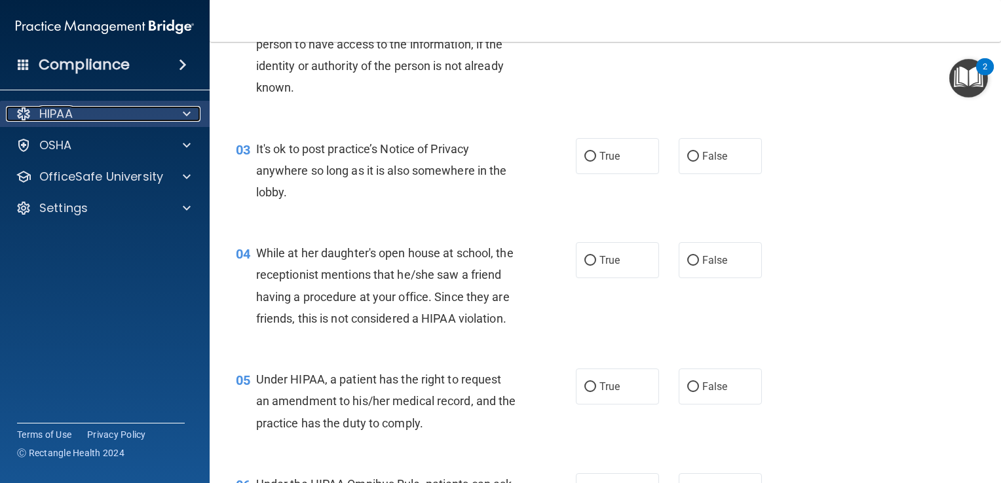
click at [54, 119] on p "HIPAA" at bounding box center [55, 114] width 33 height 16
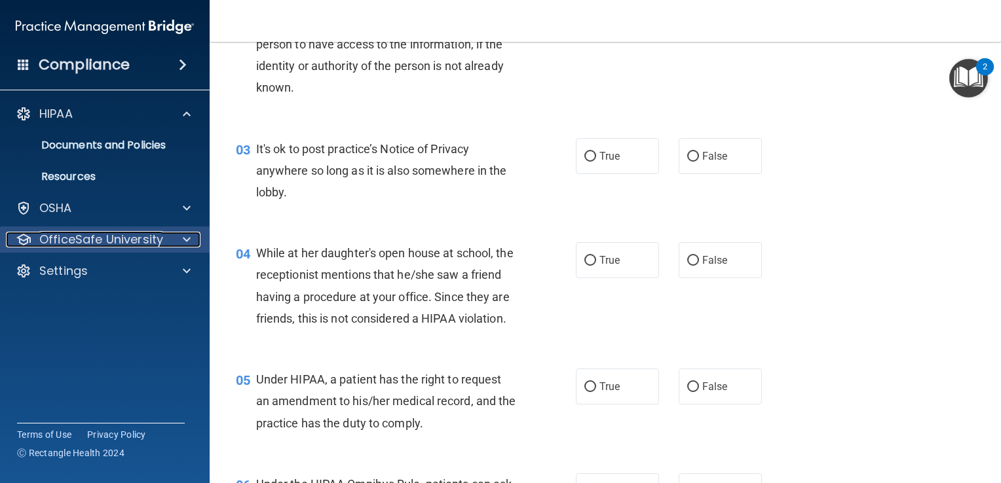
click at [72, 238] on p "OfficeSafe University" at bounding box center [101, 240] width 124 height 16
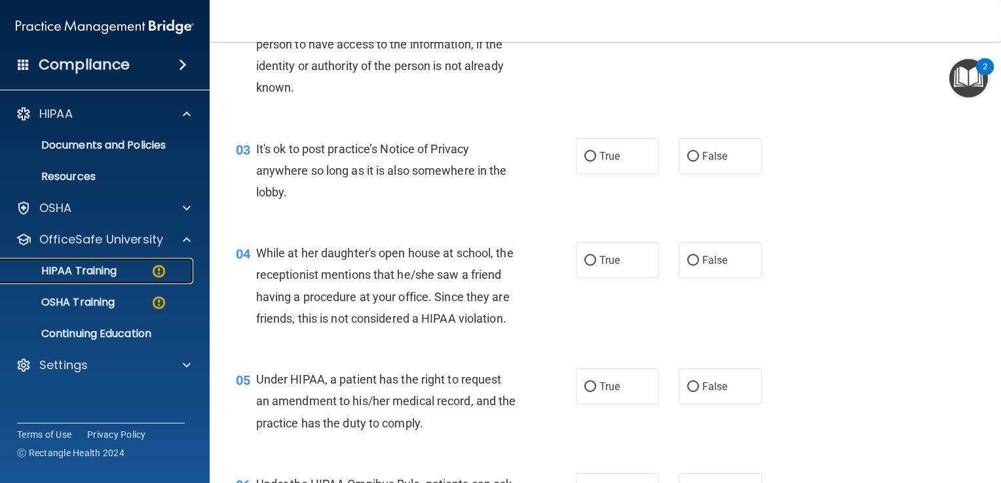
click at [81, 270] on p "HIPAA Training" at bounding box center [63, 271] width 108 height 13
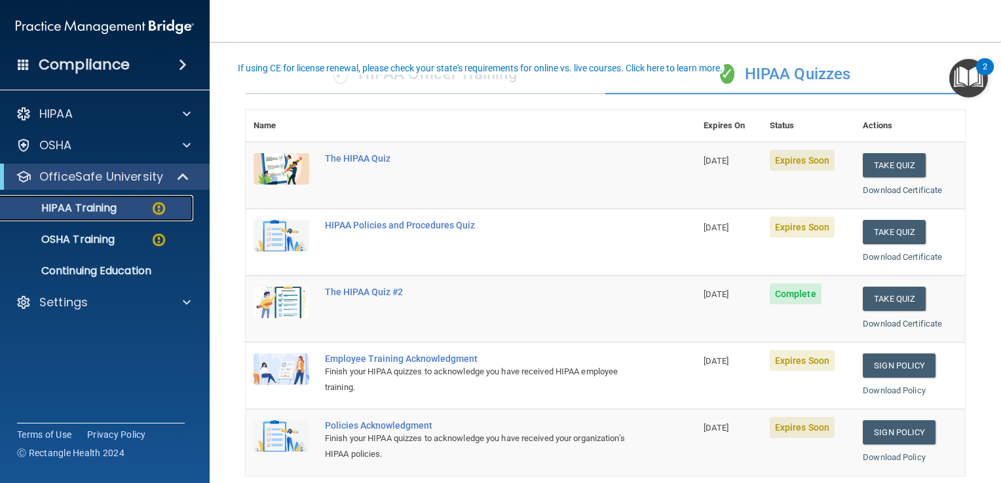
scroll to position [65, 0]
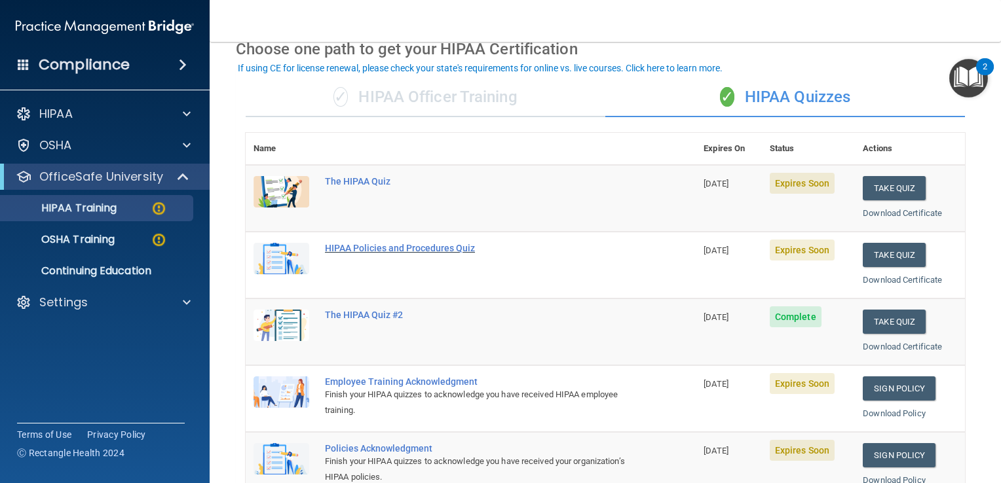
click at [339, 248] on div "HIPAA Policies and Procedures Quiz" at bounding box center [477, 248] width 305 height 10
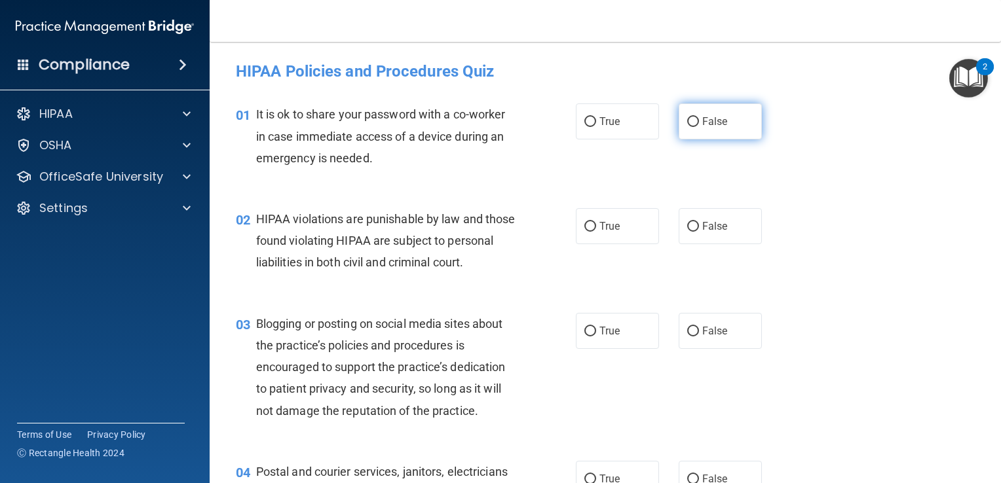
click at [688, 120] on input "False" at bounding box center [693, 122] width 12 height 10
radio input "true"
click at [692, 230] on label "False" at bounding box center [719, 226] width 83 height 36
drag, startPoint x: 692, startPoint y: 231, endPoint x: 684, endPoint y: 227, distance: 8.8
click at [687, 226] on input "False" at bounding box center [693, 227] width 12 height 10
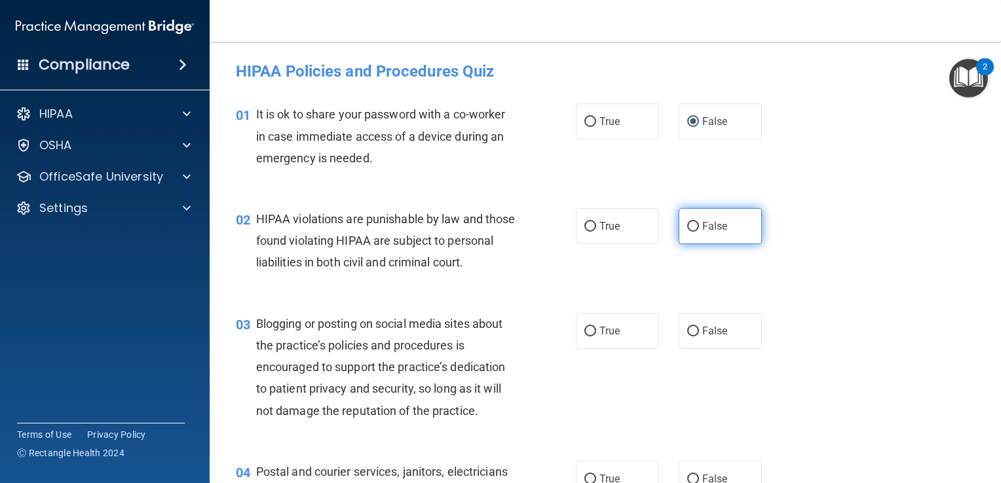
radio input "true"
click at [687, 337] on input "False" at bounding box center [693, 332] width 12 height 10
radio input "true"
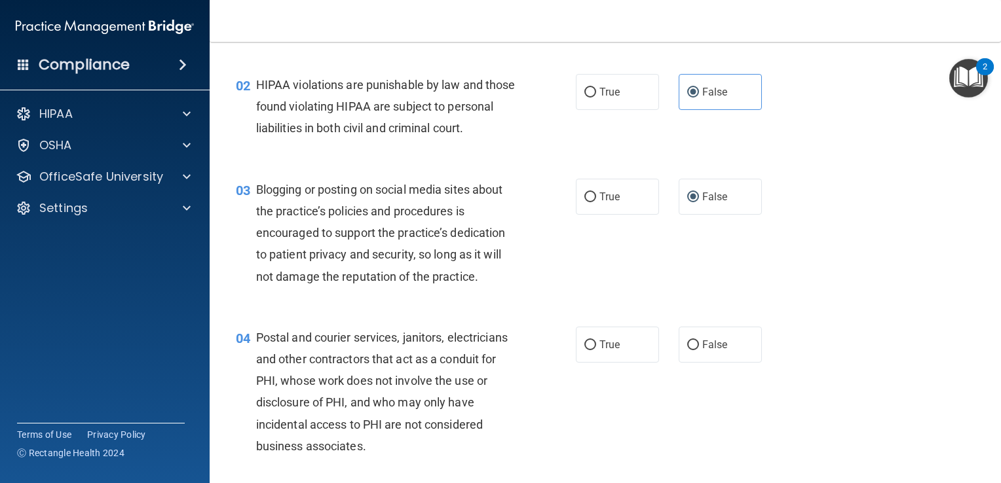
scroll to position [196, 0]
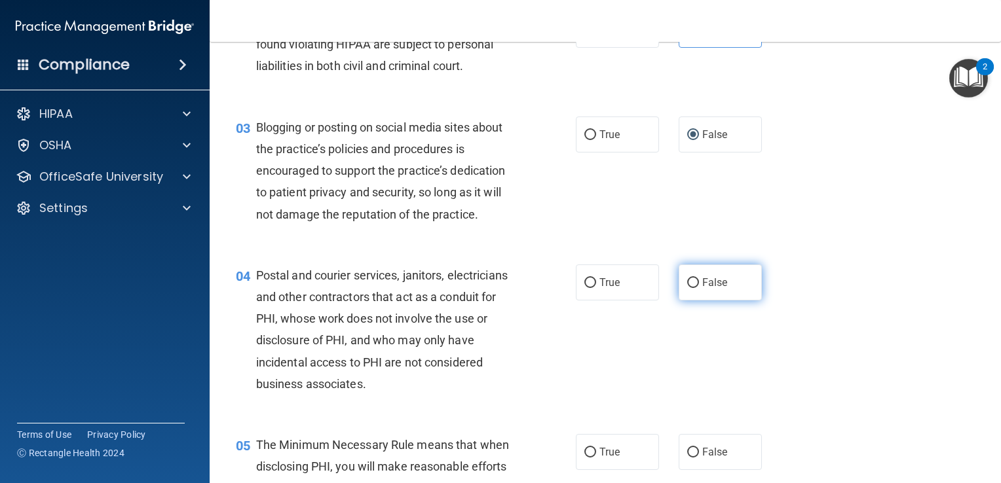
drag, startPoint x: 685, startPoint y: 302, endPoint x: 705, endPoint y: 342, distance: 44.5
click at [687, 288] on input "False" at bounding box center [693, 283] width 12 height 10
radio input "true"
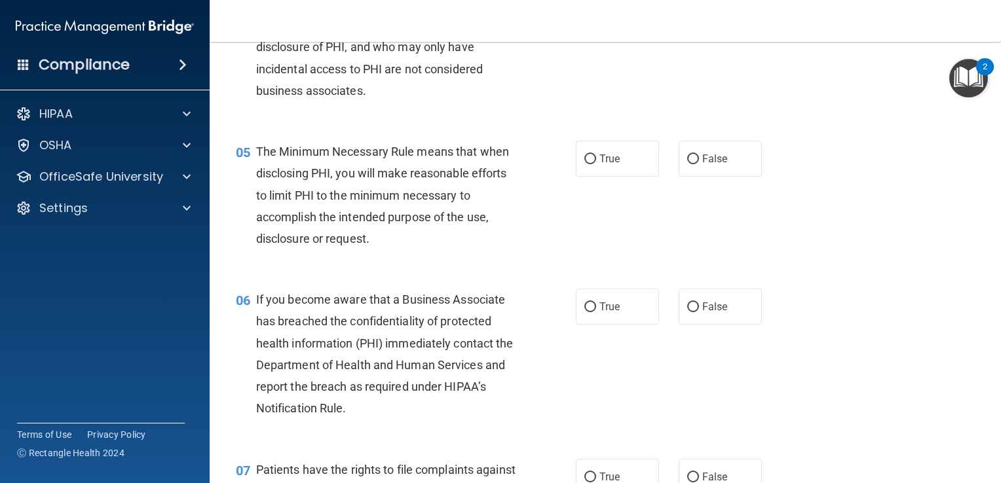
scroll to position [524, 0]
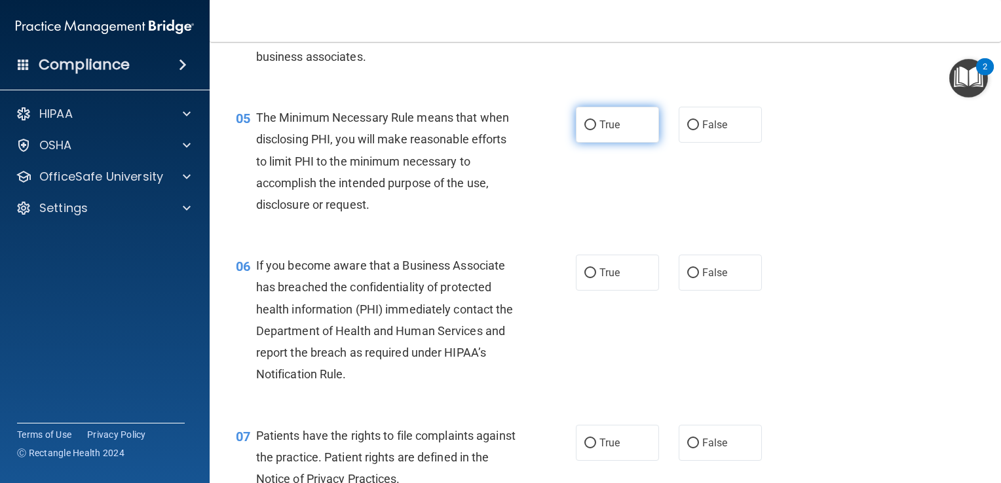
click at [586, 130] on input "True" at bounding box center [590, 125] width 12 height 10
radio input "true"
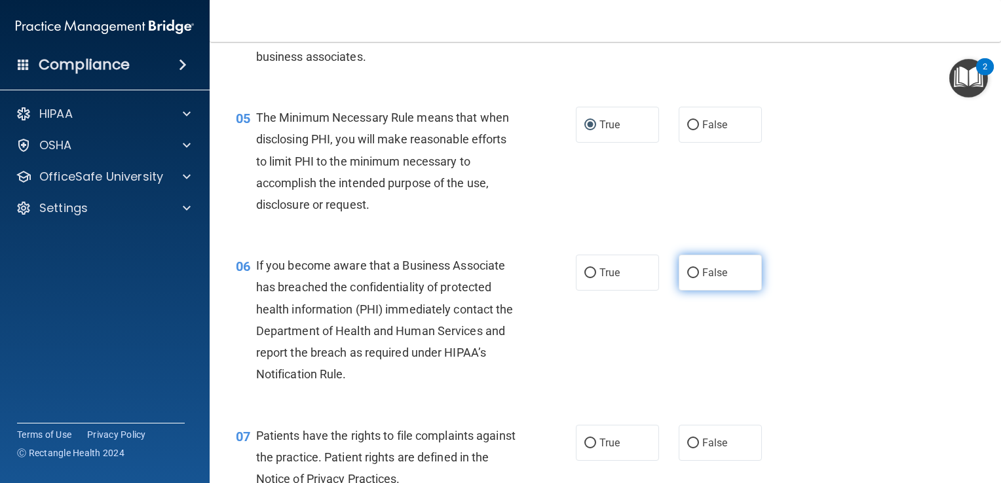
click at [687, 278] on input "False" at bounding box center [693, 273] width 12 height 10
radio input "true"
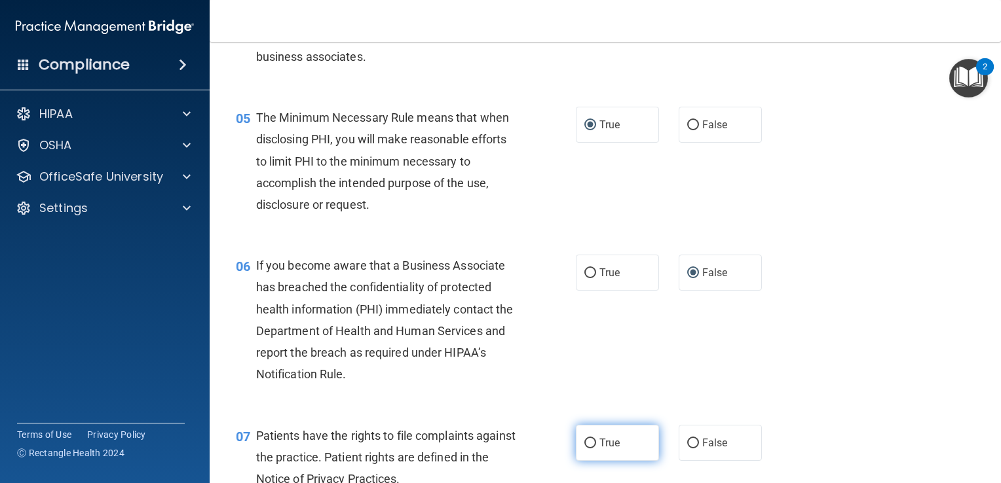
click at [589, 449] on input "True" at bounding box center [590, 444] width 12 height 10
radio input "true"
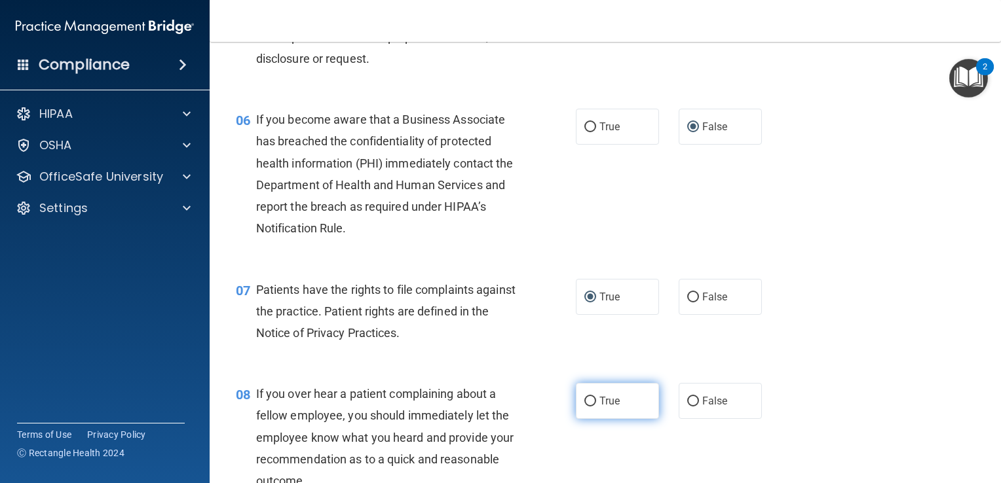
scroll to position [786, 0]
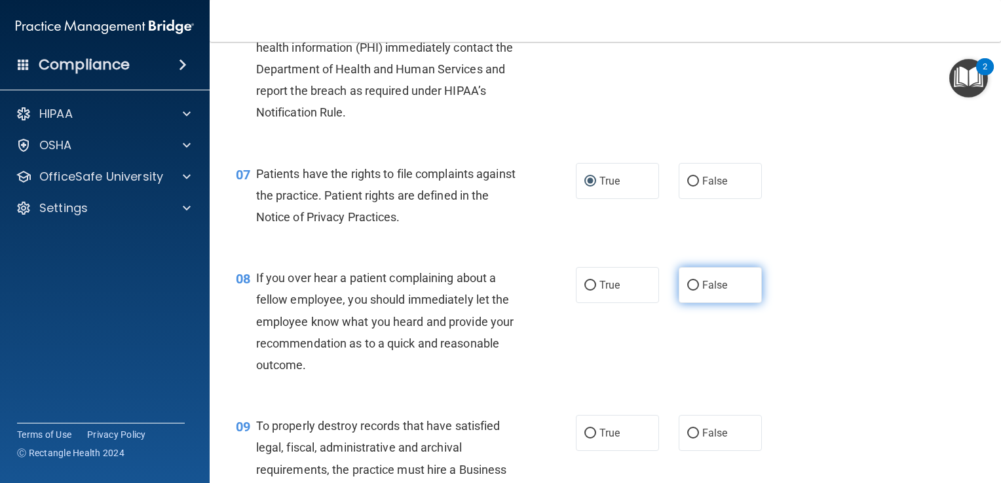
click at [687, 291] on input "False" at bounding box center [693, 286] width 12 height 10
radio input "true"
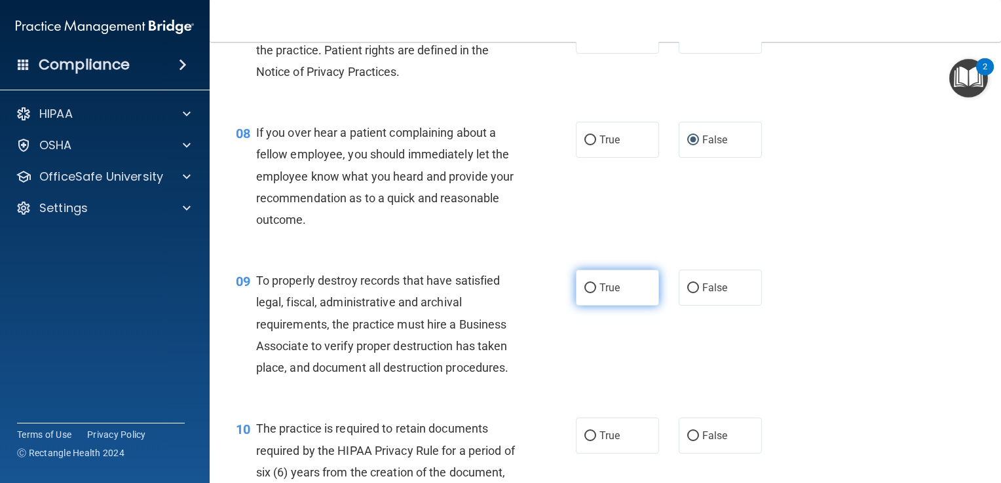
scroll to position [982, 0]
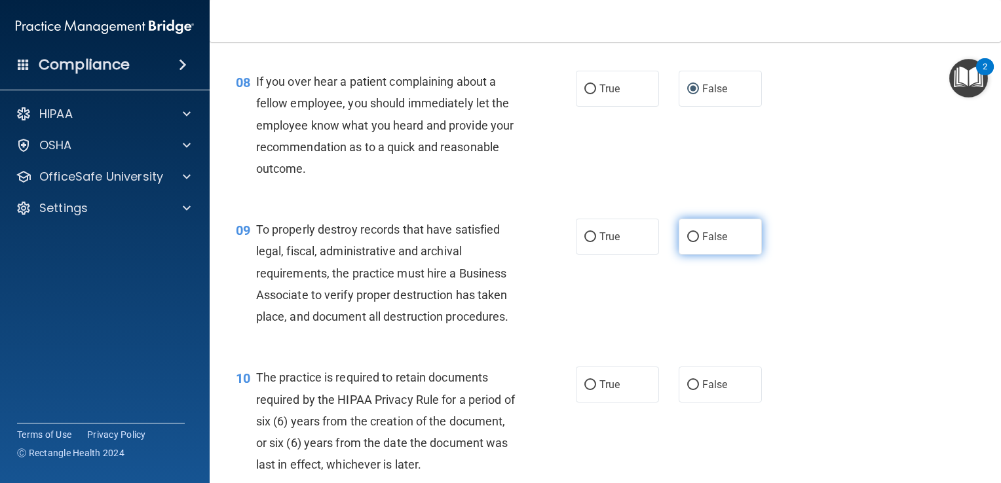
click at [687, 242] on input "False" at bounding box center [693, 237] width 12 height 10
radio input "true"
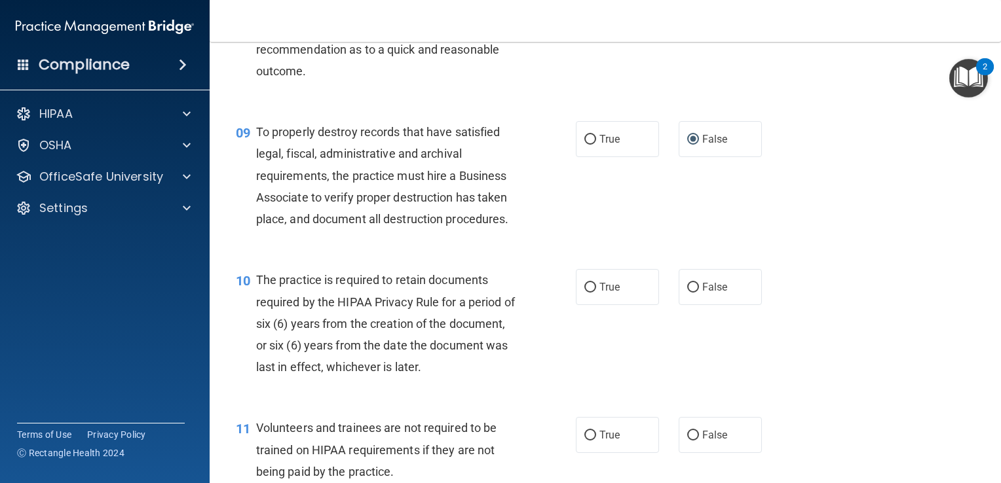
scroll to position [1113, 0]
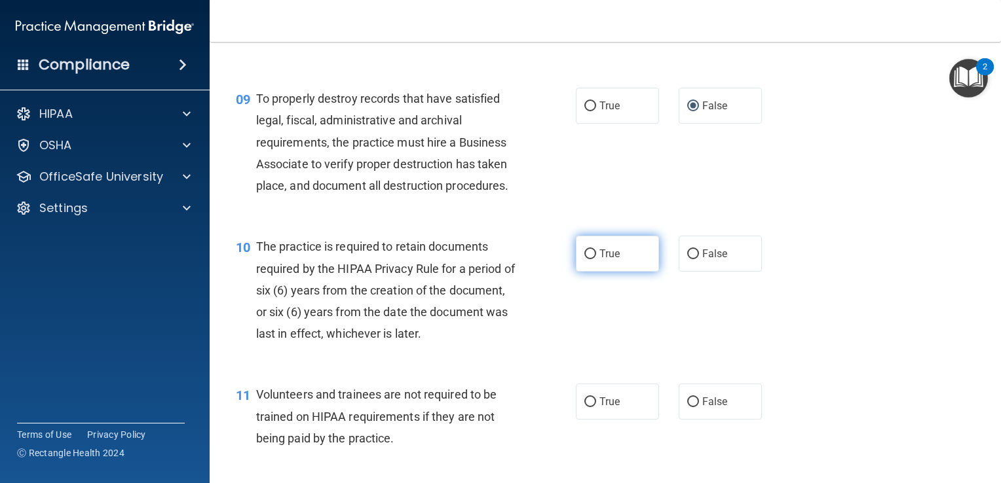
drag, startPoint x: 582, startPoint y: 274, endPoint x: 595, endPoint y: 309, distance: 37.1
click at [584, 259] on input "True" at bounding box center [590, 254] width 12 height 10
radio input "true"
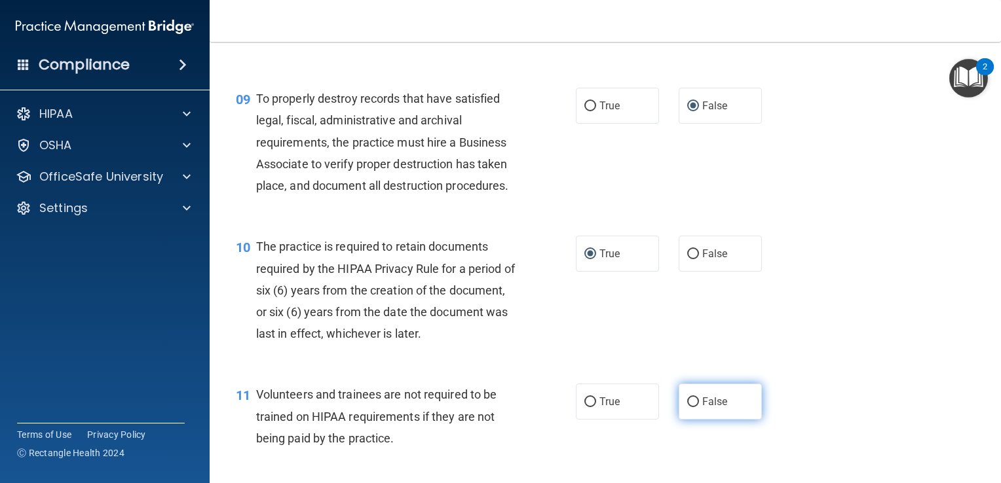
click at [687, 407] on input "False" at bounding box center [693, 402] width 12 height 10
radio input "true"
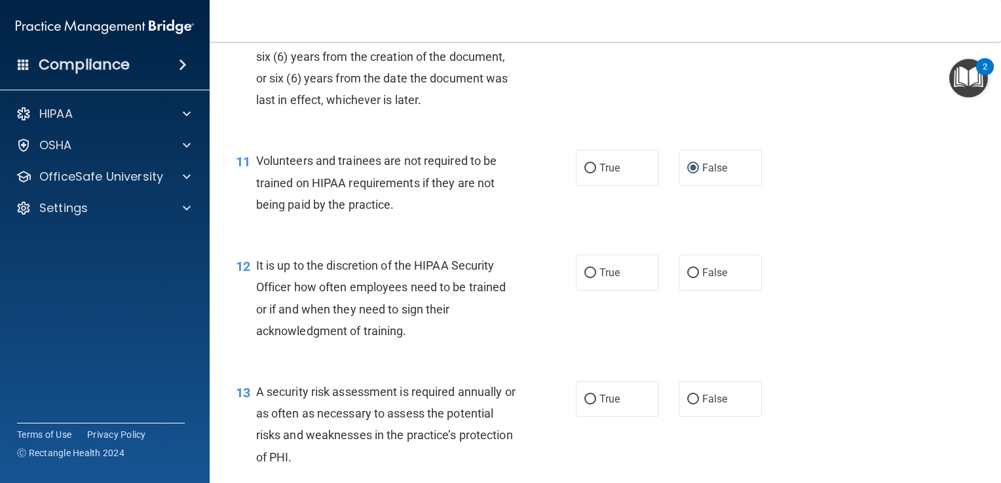
scroll to position [1441, 0]
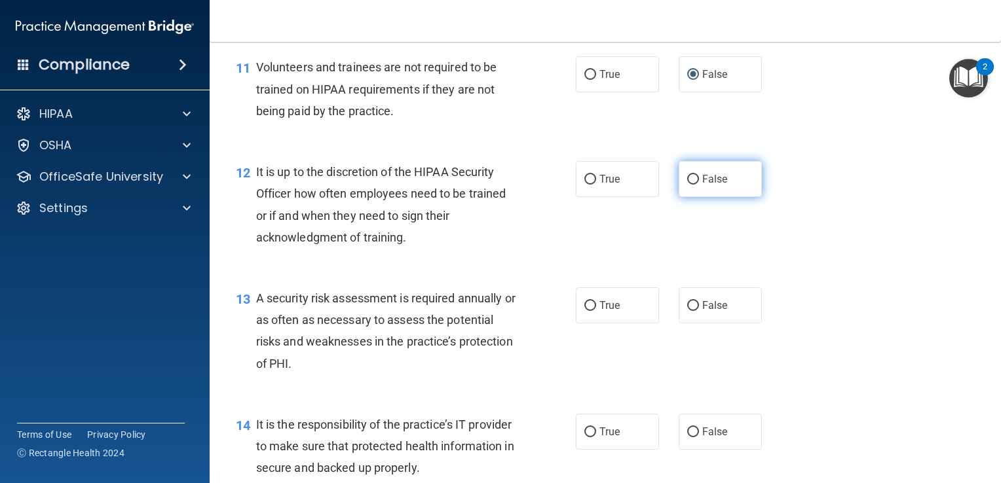
drag, startPoint x: 690, startPoint y: 199, endPoint x: 695, endPoint y: 210, distance: 12.6
click at [691, 185] on input "False" at bounding box center [693, 180] width 12 height 10
radio input "true"
drag, startPoint x: 584, startPoint y: 326, endPoint x: 565, endPoint y: 350, distance: 30.3
click at [584, 311] on input "True" at bounding box center [590, 306] width 12 height 10
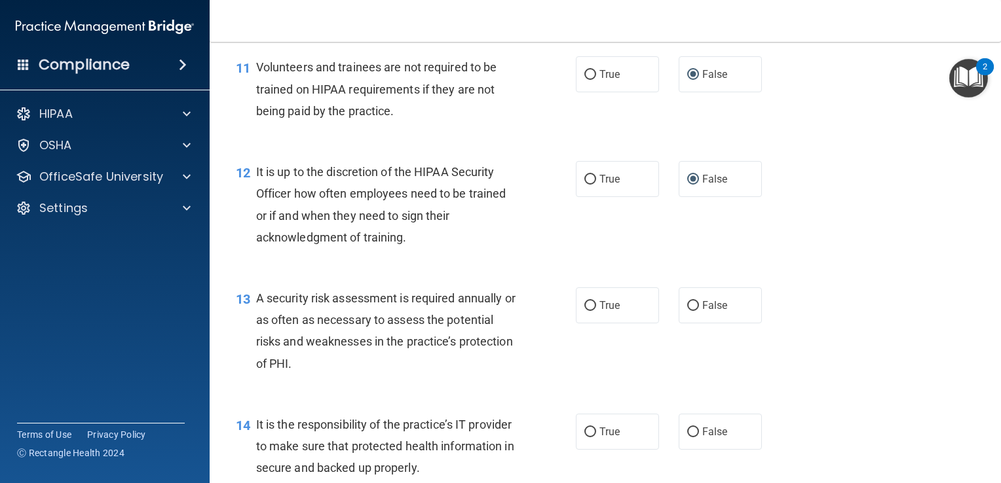
radio input "true"
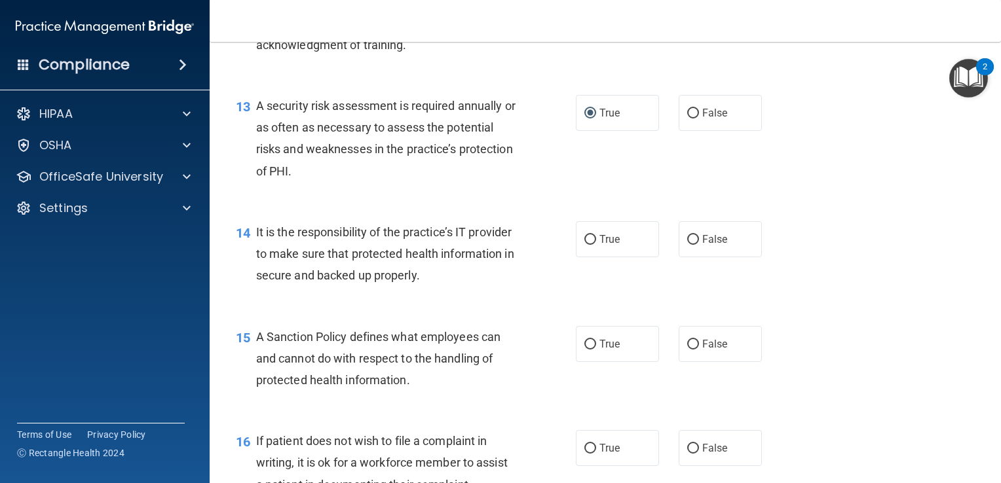
scroll to position [1703, 0]
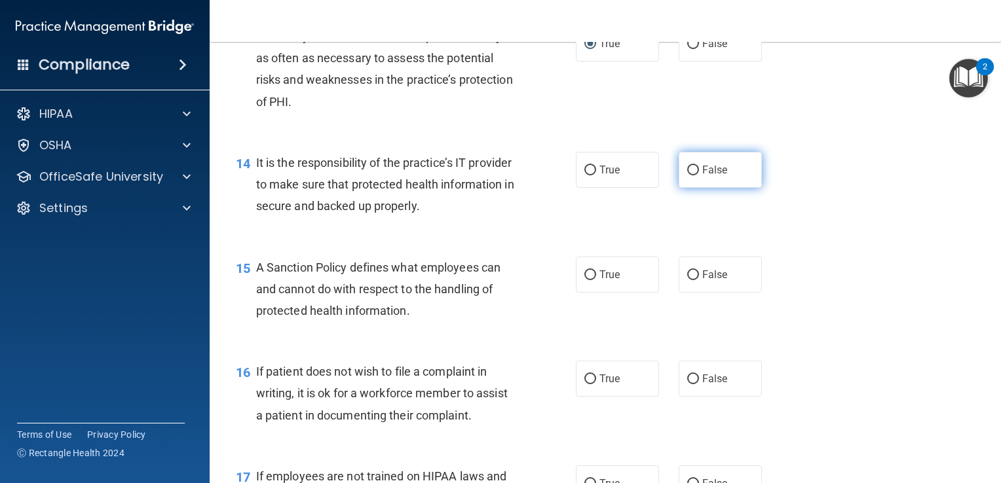
click at [687, 176] on input "False" at bounding box center [693, 171] width 12 height 10
radio input "true"
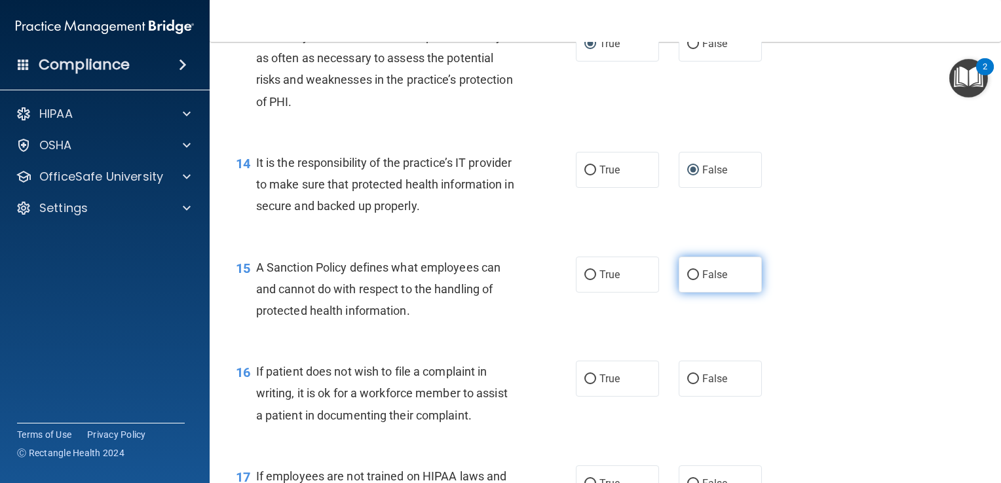
click at [684, 293] on label "False" at bounding box center [719, 275] width 83 height 36
click at [687, 280] on input "False" at bounding box center [693, 275] width 12 height 10
radio input "true"
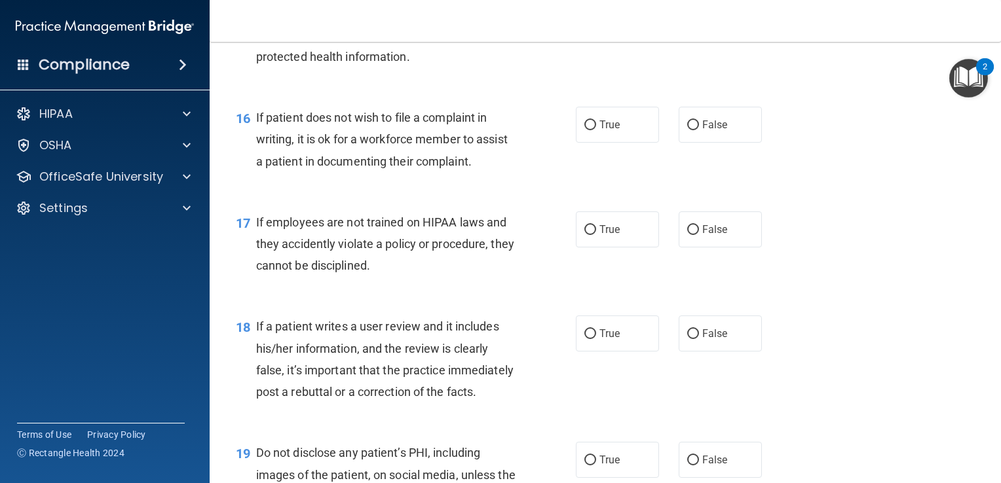
scroll to position [1965, 0]
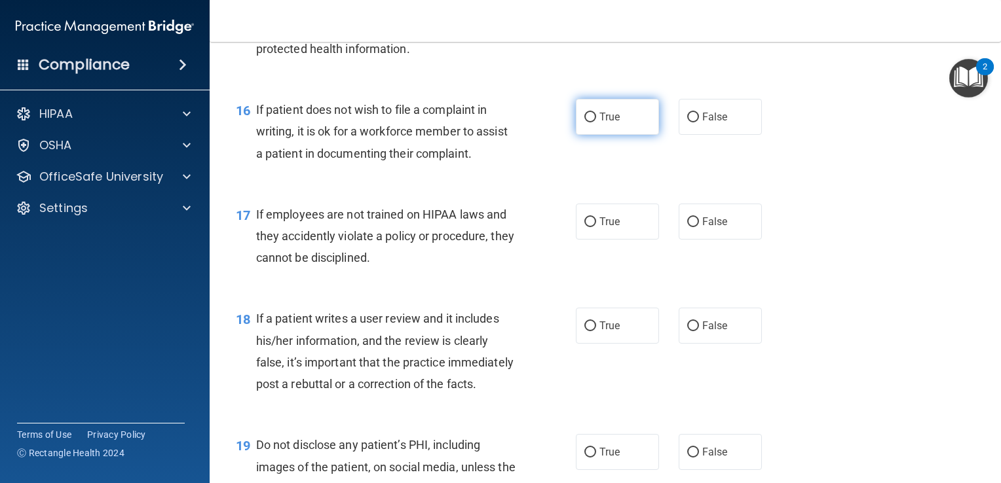
drag, startPoint x: 585, startPoint y: 137, endPoint x: 586, endPoint y: 144, distance: 7.2
click at [585, 122] on input "True" at bounding box center [590, 118] width 12 height 10
radio input "true"
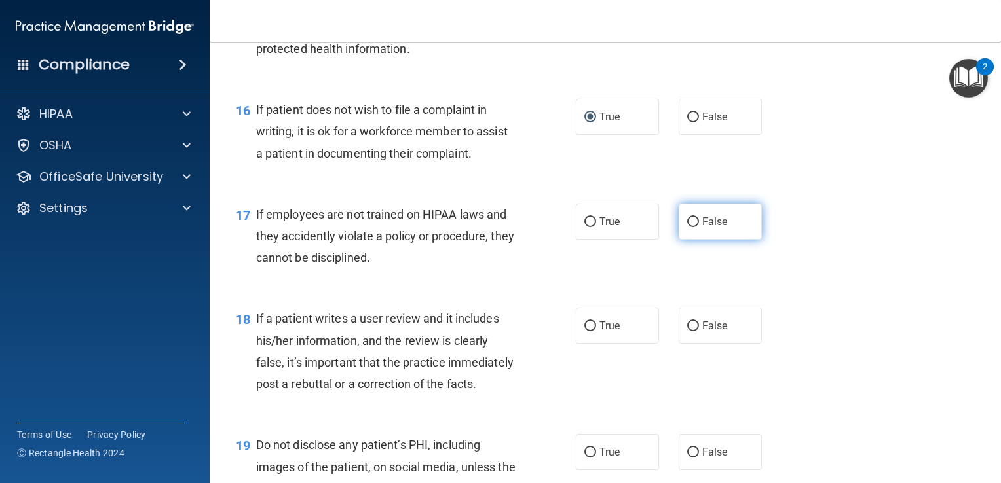
drag, startPoint x: 687, startPoint y: 241, endPoint x: 678, endPoint y: 255, distance: 16.5
click at [687, 227] on input "False" at bounding box center [693, 222] width 12 height 10
radio input "true"
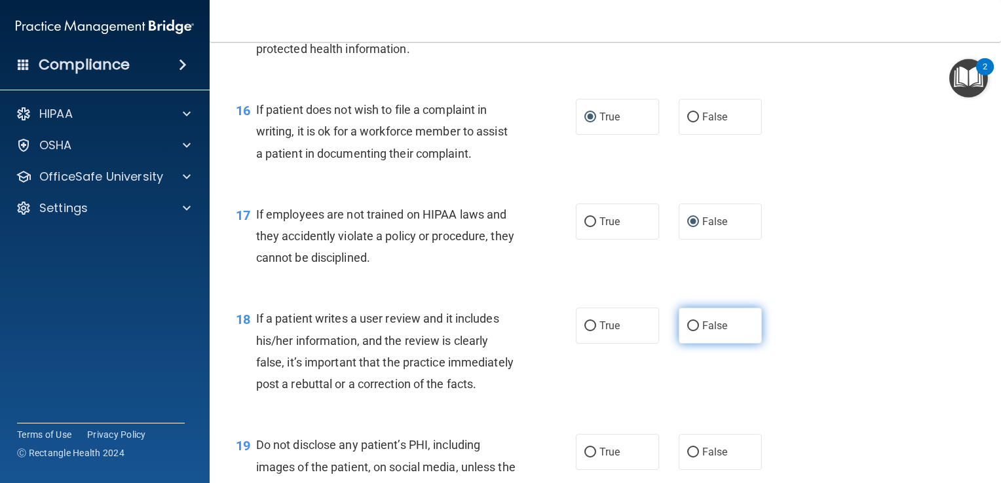
click at [692, 331] on input "False" at bounding box center [693, 327] width 12 height 10
radio input "true"
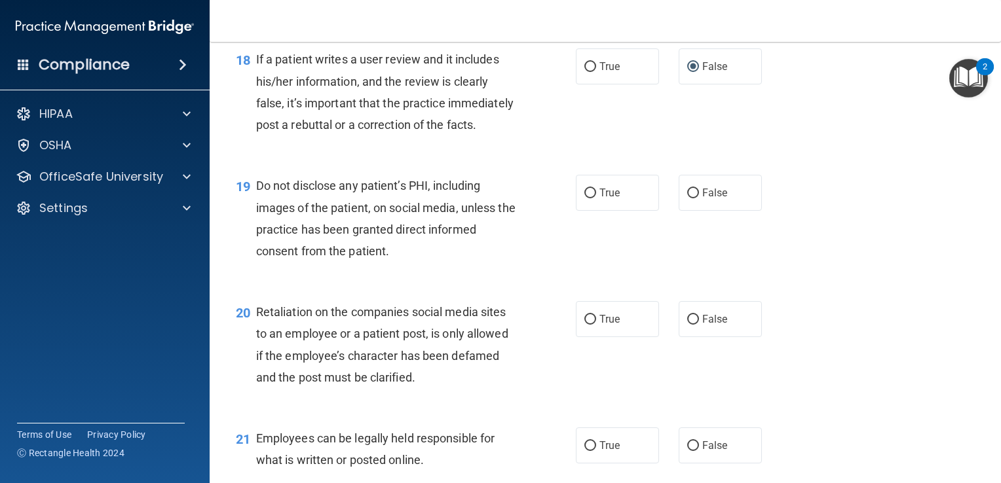
scroll to position [2227, 0]
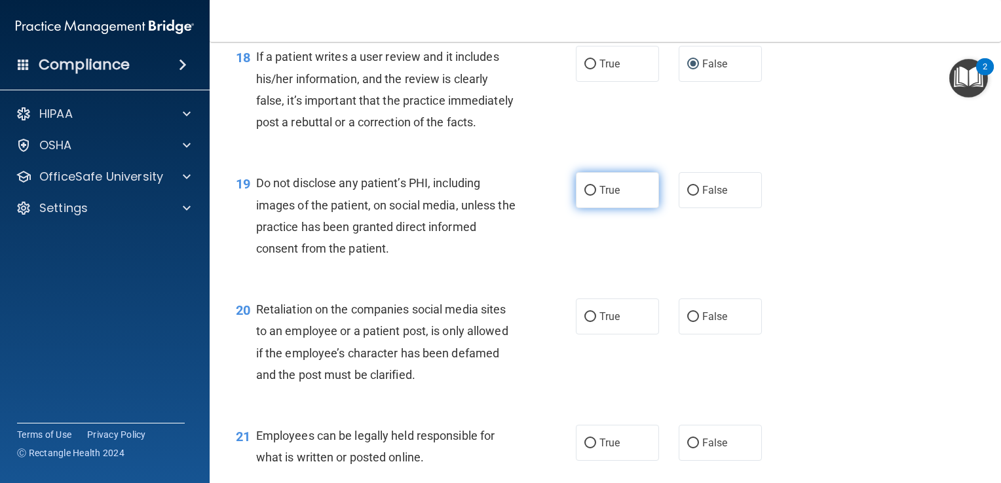
drag, startPoint x: 583, startPoint y: 229, endPoint x: 578, endPoint y: 240, distance: 11.7
click at [584, 196] on input "True" at bounding box center [590, 191] width 12 height 10
radio input "true"
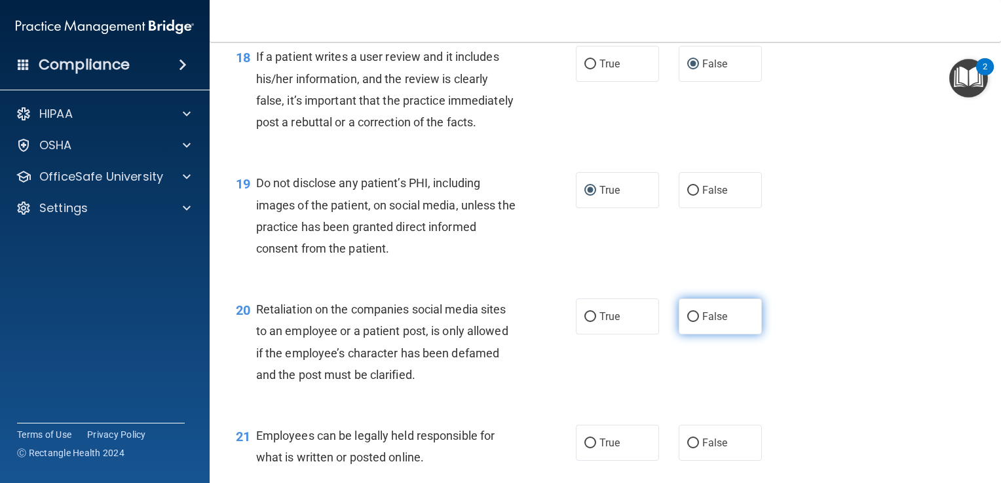
click at [687, 322] on input "False" at bounding box center [693, 317] width 12 height 10
radio input "true"
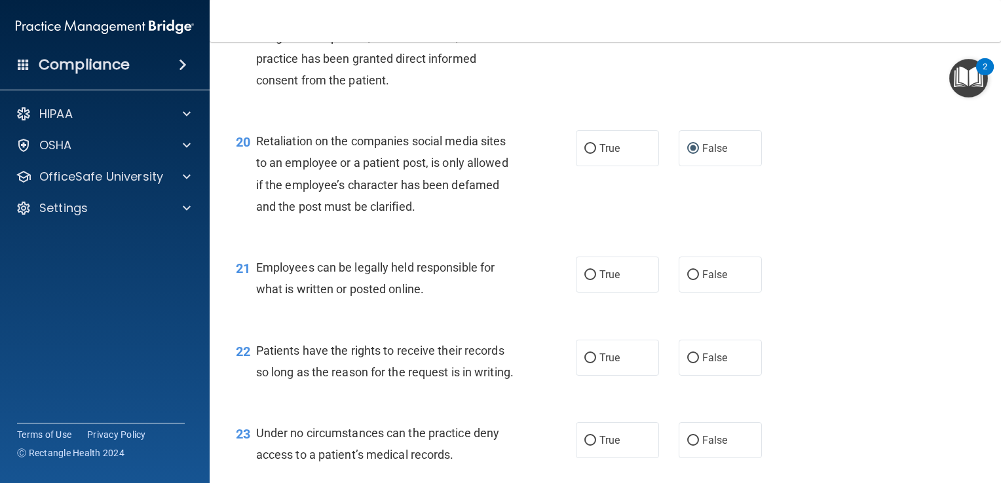
scroll to position [2423, 0]
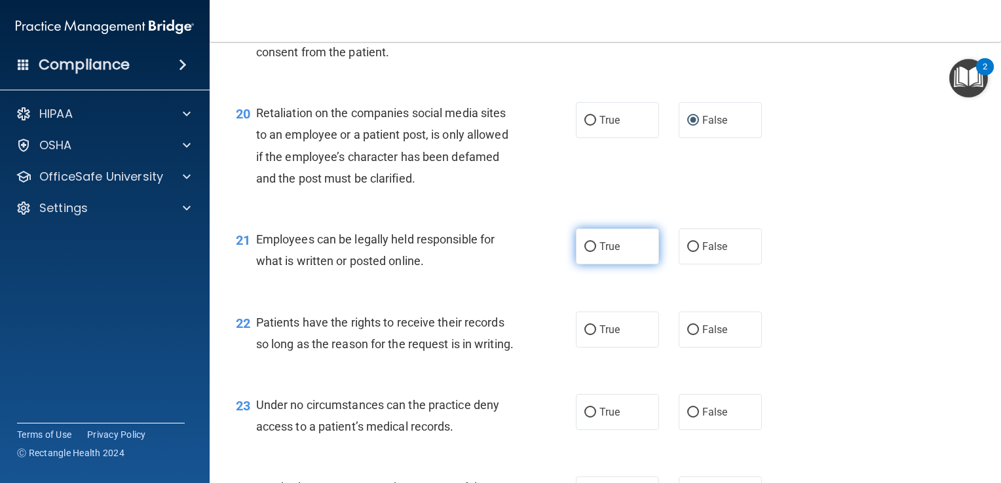
click at [584, 252] on input "True" at bounding box center [590, 247] width 12 height 10
radio input "true"
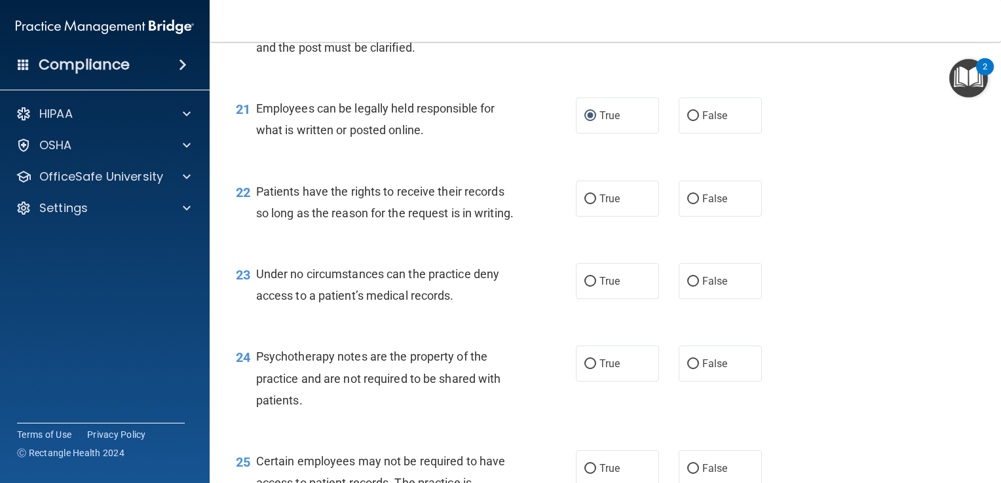
scroll to position [2619, 0]
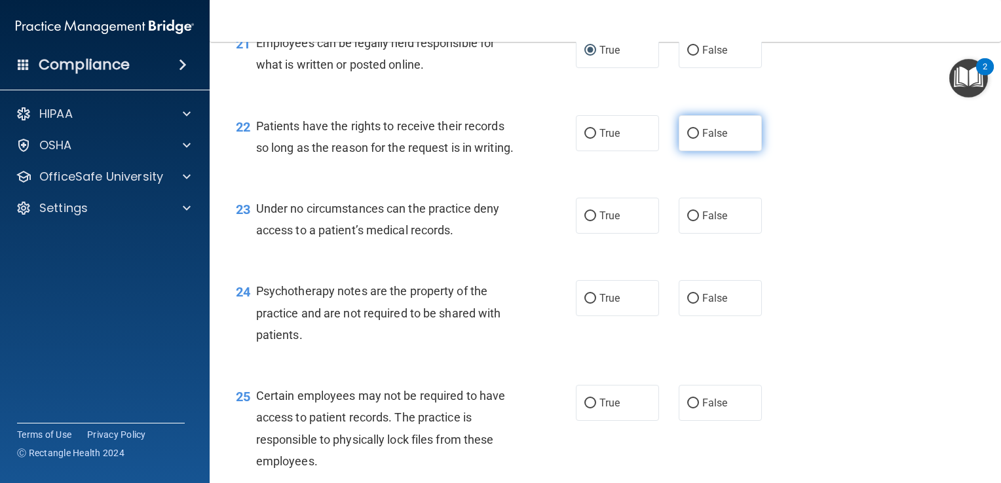
click at [687, 139] on input "False" at bounding box center [693, 134] width 12 height 10
radio input "true"
click at [688, 221] on input "False" at bounding box center [693, 217] width 12 height 10
radio input "true"
drag, startPoint x: 585, startPoint y: 361, endPoint x: 563, endPoint y: 381, distance: 29.6
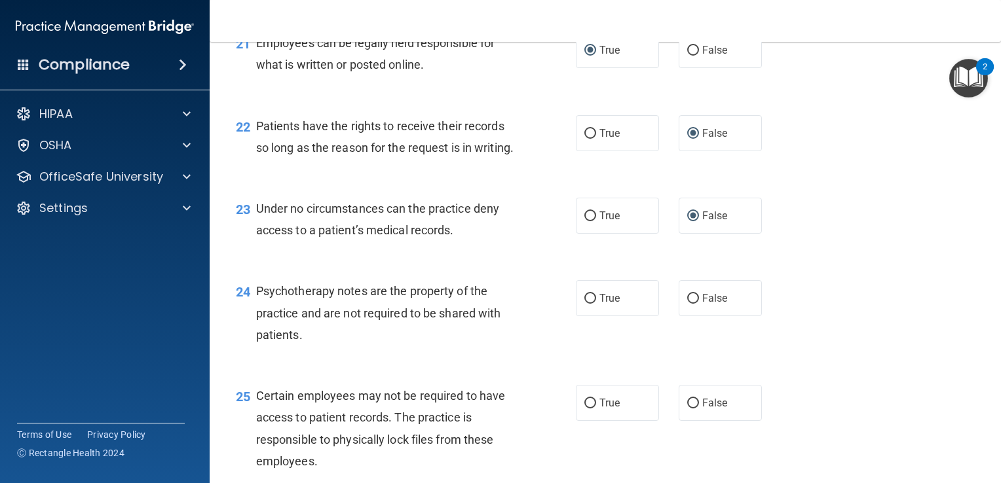
click at [584, 304] on input "True" at bounding box center [590, 299] width 12 height 10
radio input "true"
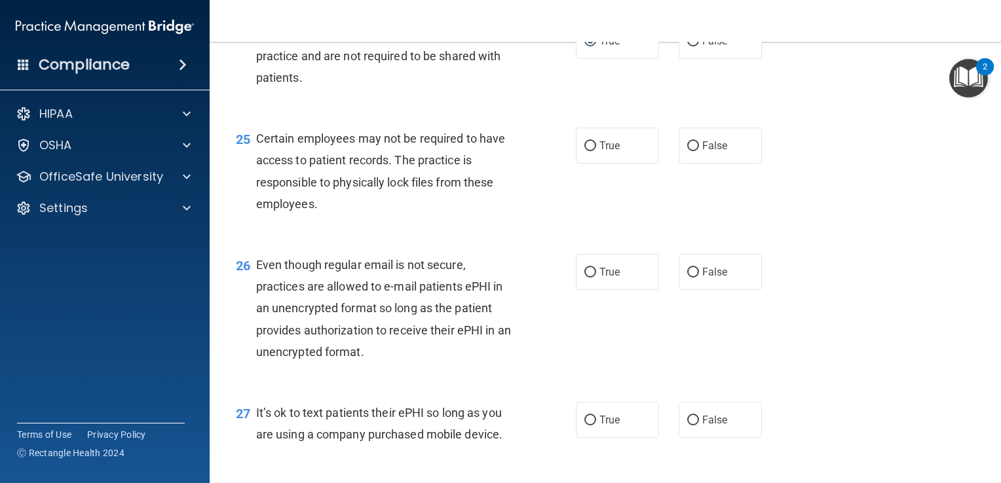
scroll to position [2881, 0]
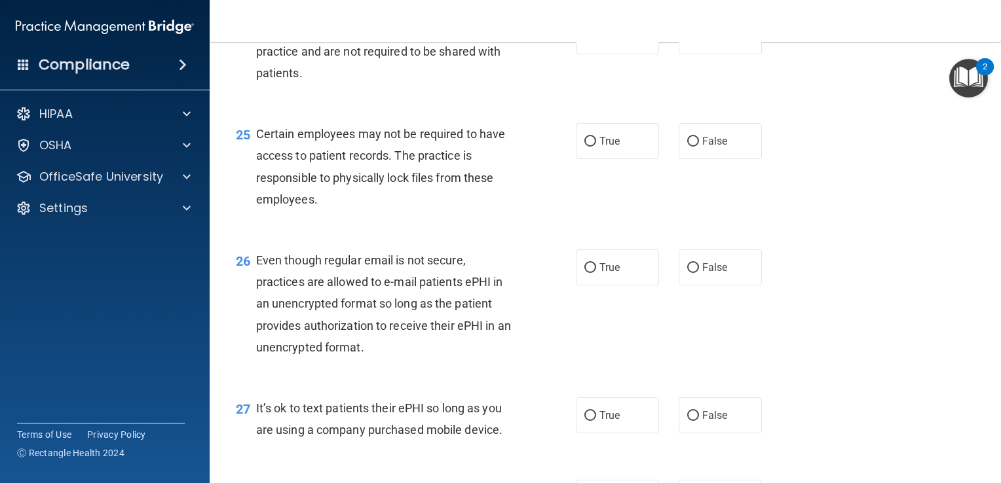
drag, startPoint x: 585, startPoint y: 204, endPoint x: 583, endPoint y: 229, distance: 25.0
click at [585, 147] on input "True" at bounding box center [590, 142] width 12 height 10
radio input "true"
drag, startPoint x: 582, startPoint y: 335, endPoint x: 576, endPoint y: 346, distance: 12.0
click at [580, 286] on label "True" at bounding box center [617, 267] width 83 height 36
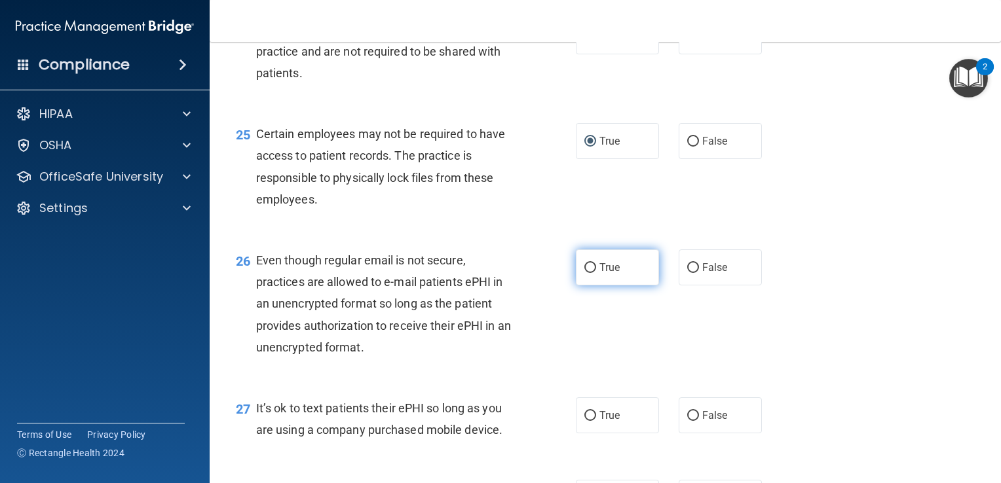
click at [584, 273] on input "True" at bounding box center [590, 268] width 12 height 10
radio input "true"
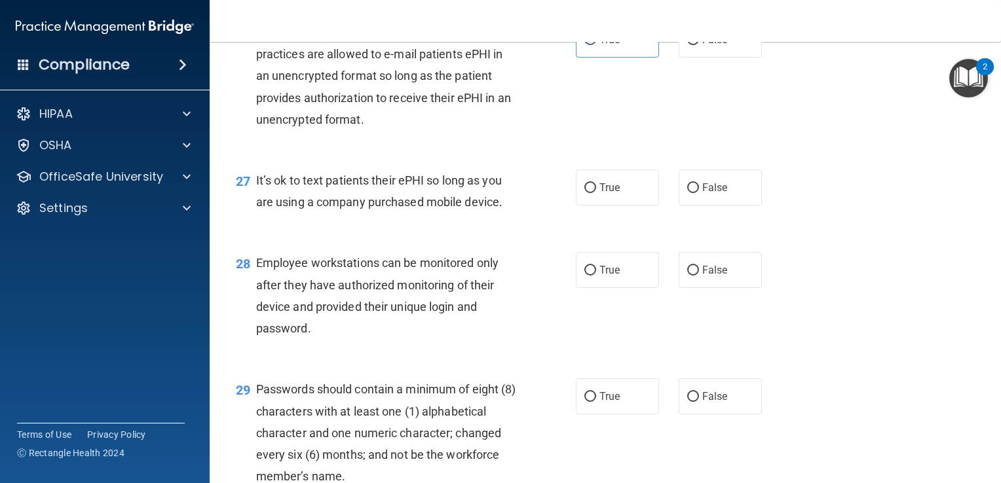
scroll to position [3143, 0]
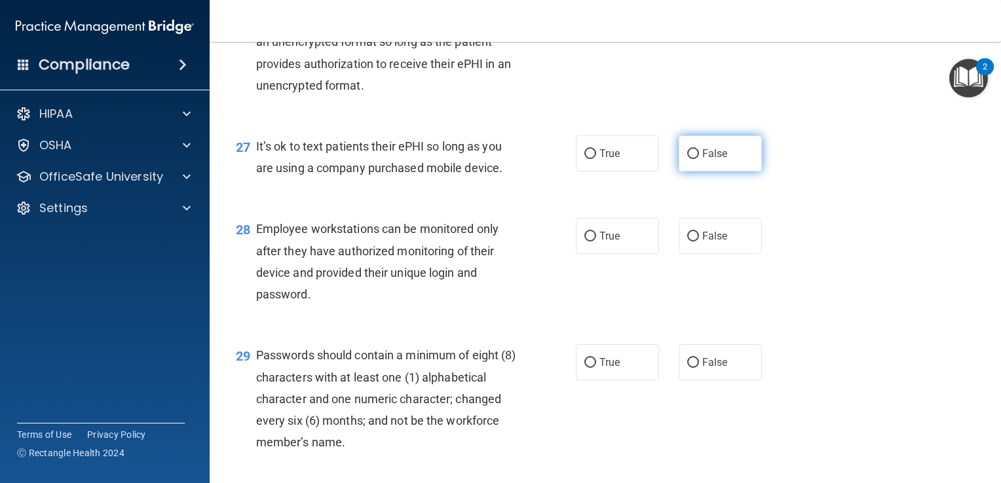
click at [687, 159] on input "False" at bounding box center [693, 154] width 12 height 10
radio input "true"
click at [687, 242] on input "False" at bounding box center [693, 237] width 12 height 10
radio input "true"
drag, startPoint x: 587, startPoint y: 429, endPoint x: 578, endPoint y: 434, distance: 11.1
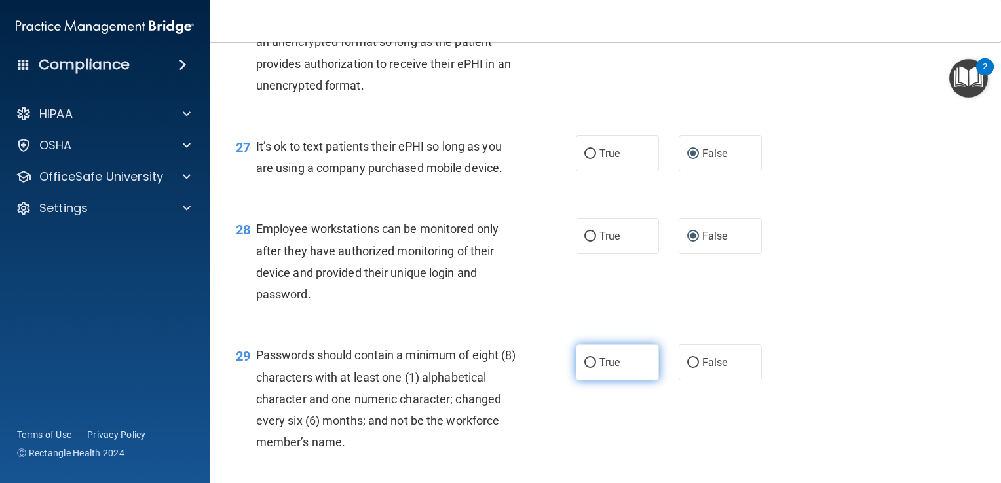
click at [584, 368] on input "True" at bounding box center [590, 363] width 12 height 10
radio input "true"
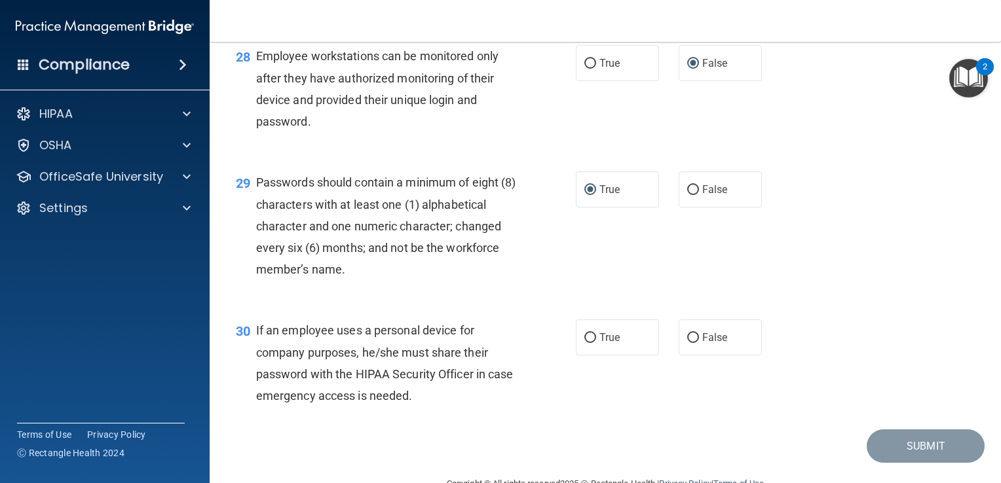
scroll to position [3340, 0]
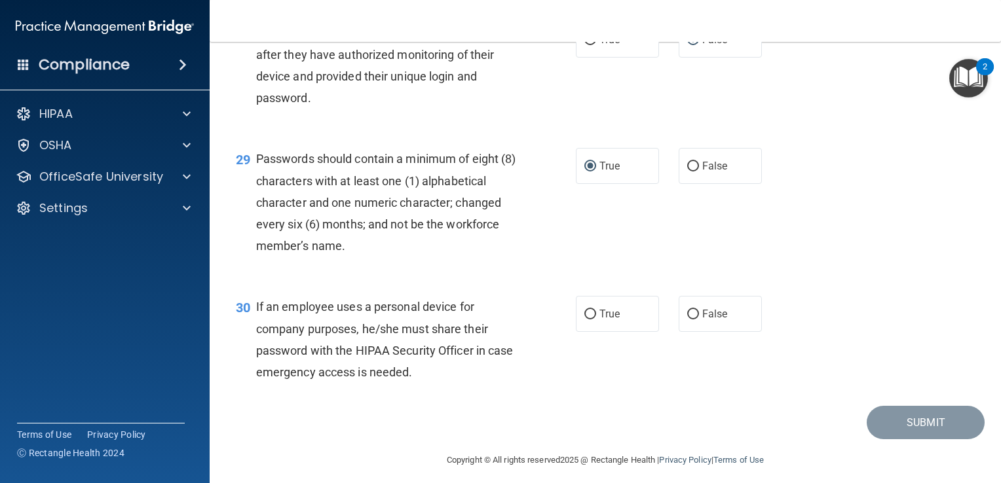
drag, startPoint x: 686, startPoint y: 380, endPoint x: 643, endPoint y: 398, distance: 46.7
click at [687, 320] on input "False" at bounding box center [693, 315] width 12 height 10
radio input "true"
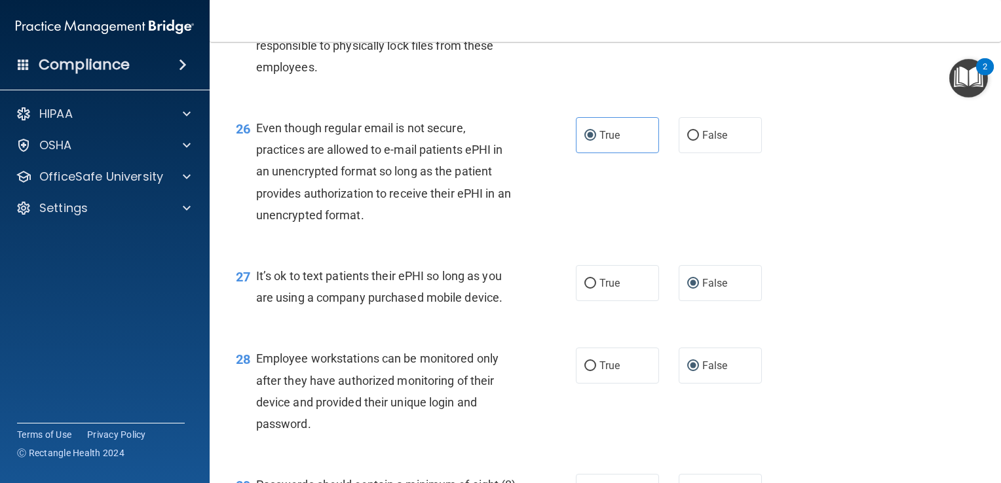
scroll to position [3078, 0]
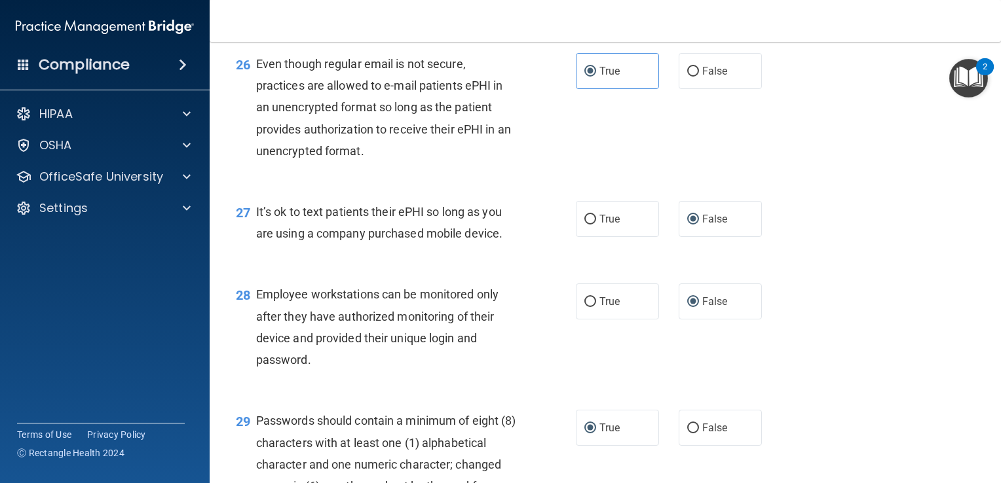
click at [900, 261] on div "27 It’s ok to text patients their ePHI so long as you are using a company purch…" at bounding box center [605, 226] width 758 height 83
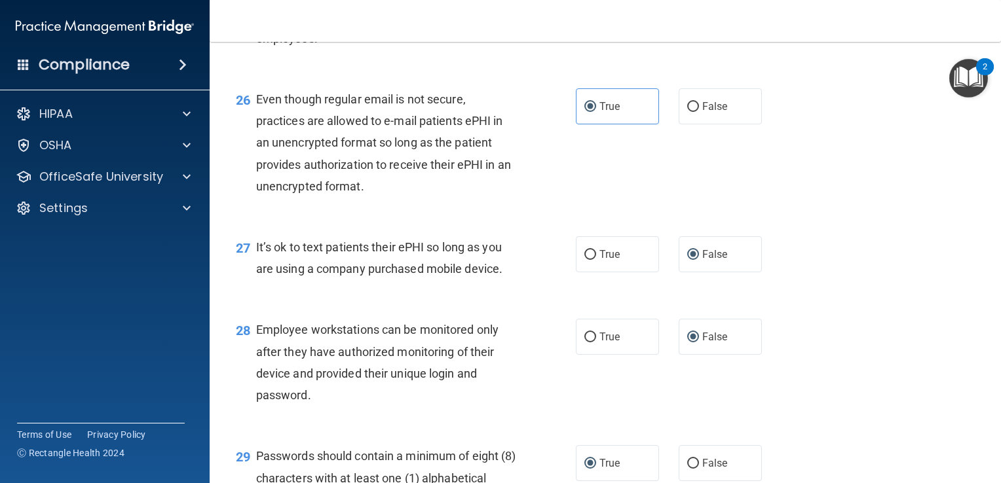
scroll to position [2947, 0]
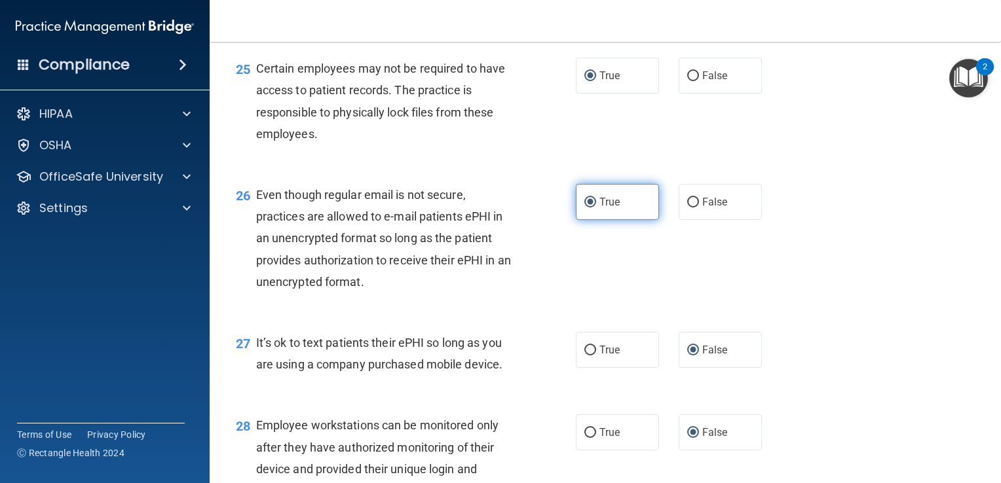
click at [623, 220] on label "True" at bounding box center [617, 202] width 83 height 36
click at [596, 208] on input "True" at bounding box center [590, 203] width 12 height 10
click at [938, 168] on div "25 Certain employees may not be required to have access to patient records. The…" at bounding box center [605, 104] width 758 height 126
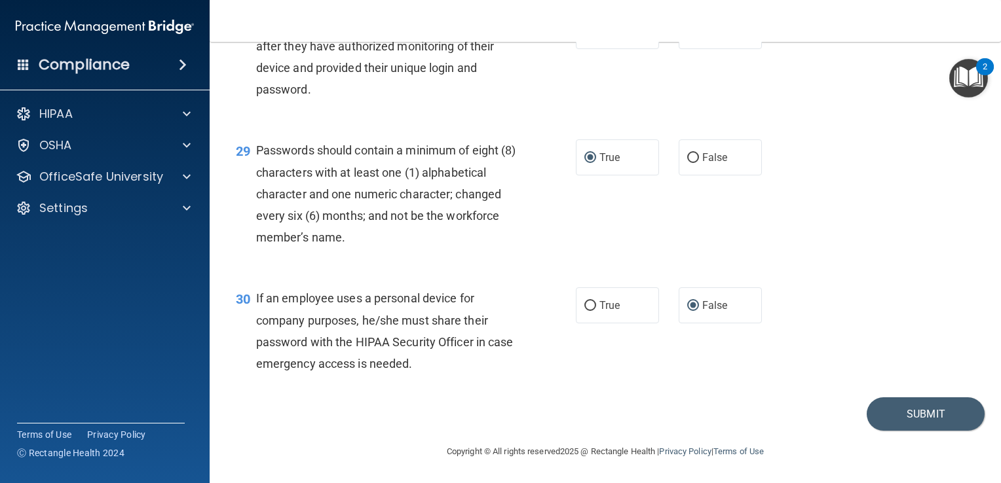
scroll to position [3413, 0]
click at [891, 416] on button "Submit" at bounding box center [925, 413] width 118 height 33
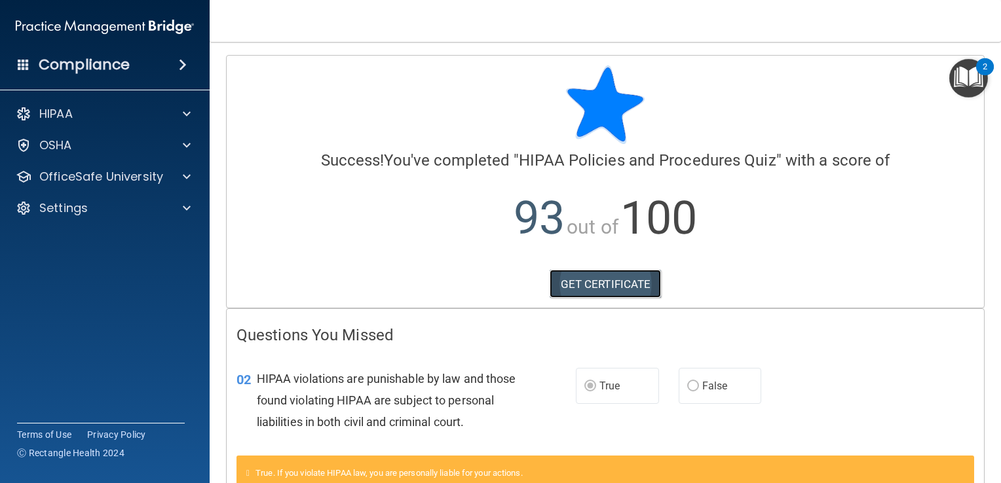
click at [589, 282] on link "GET CERTIFICATE" at bounding box center [605, 284] width 112 height 29
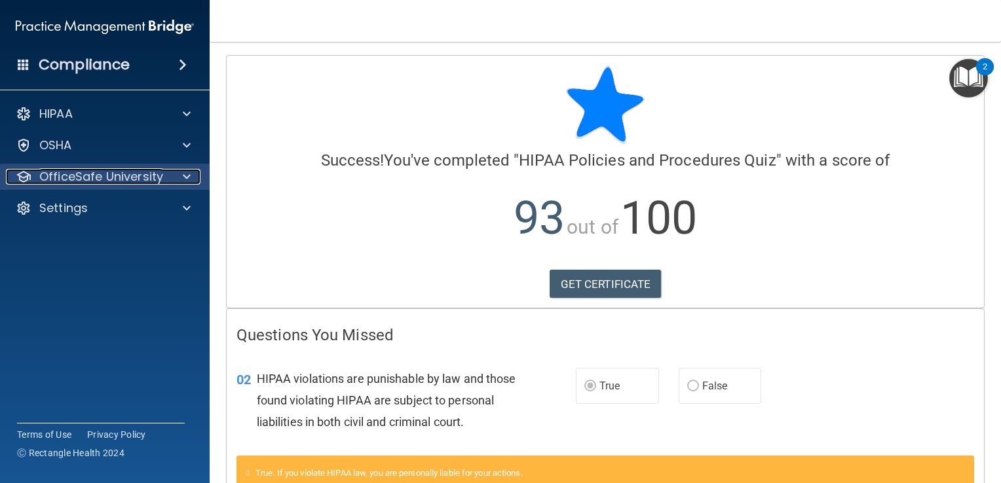
click at [79, 172] on p "OfficeSafe University" at bounding box center [101, 177] width 124 height 16
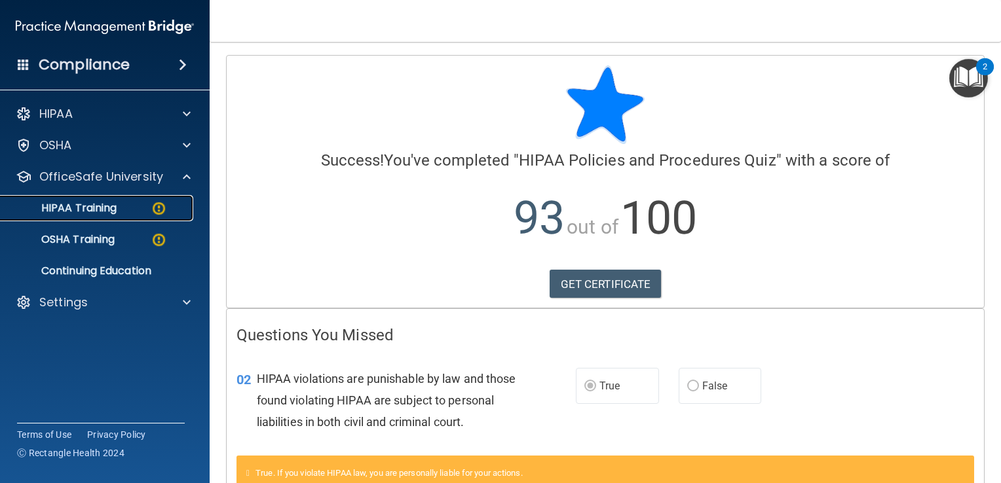
click at [111, 202] on p "HIPAA Training" at bounding box center [63, 208] width 108 height 13
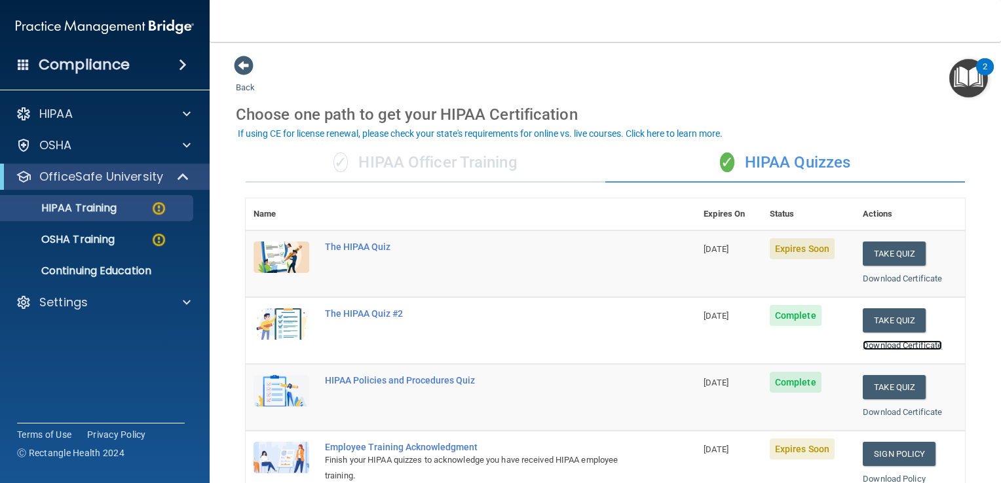
click at [891, 346] on link "Download Certificate" at bounding box center [901, 346] width 79 height 10
click at [879, 408] on link "Download Certificate" at bounding box center [901, 412] width 79 height 10
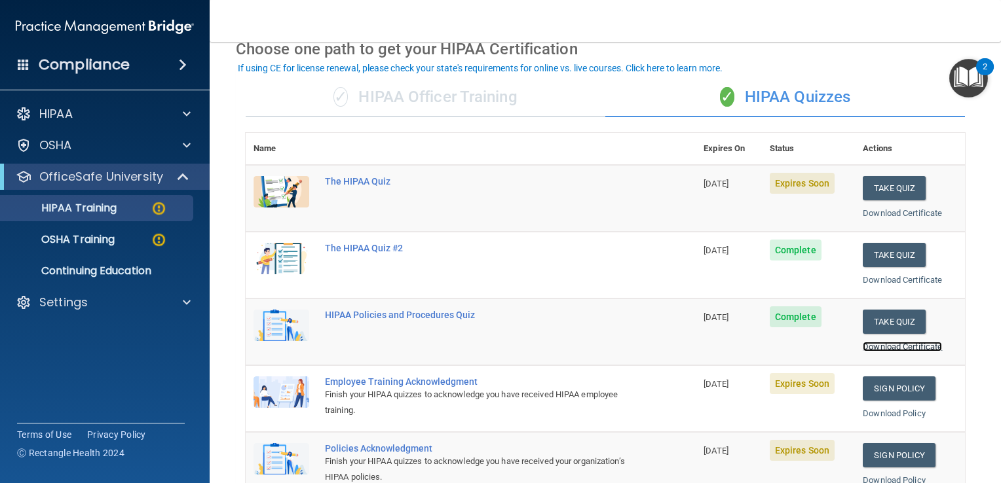
scroll to position [65, 0]
click at [885, 183] on button "Take Quiz" at bounding box center [893, 188] width 63 height 24
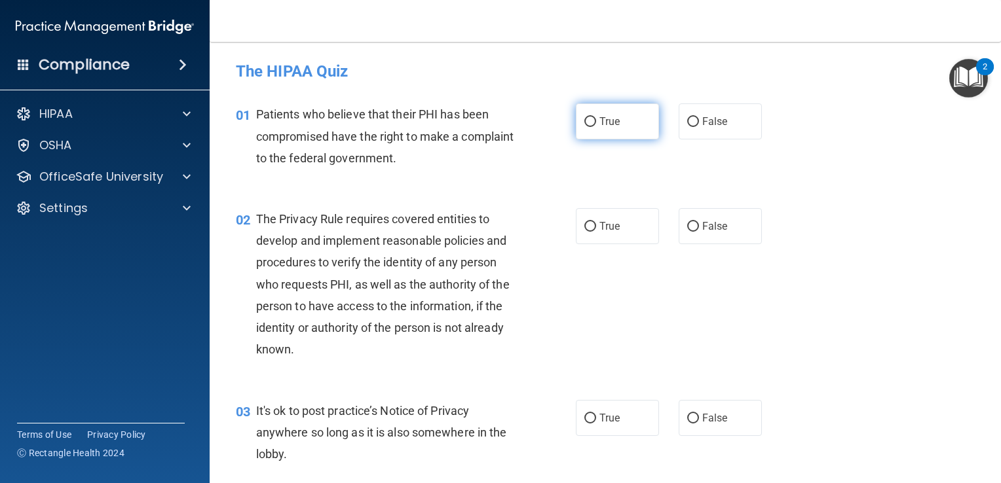
click at [584, 120] on input "True" at bounding box center [590, 122] width 12 height 10
radio input "true"
click at [584, 226] on input "True" at bounding box center [590, 227] width 12 height 10
radio input "true"
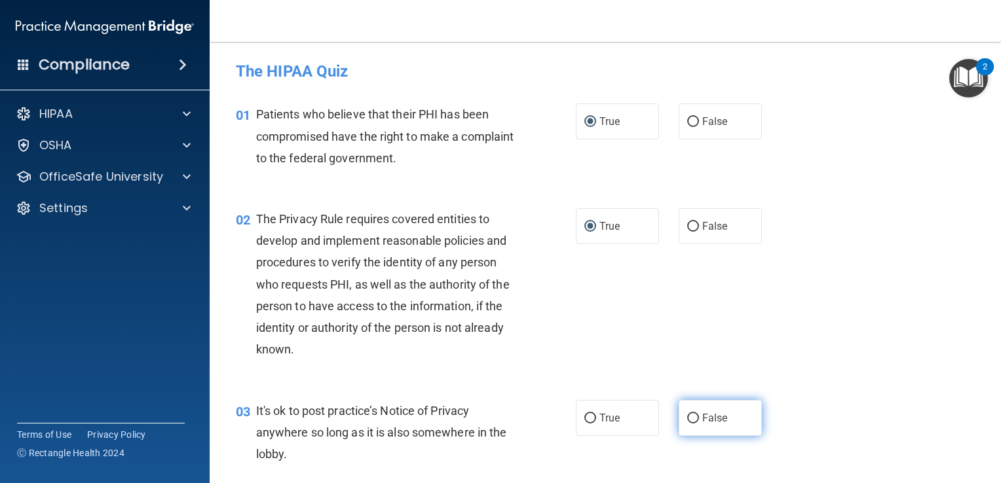
click at [687, 417] on input "False" at bounding box center [693, 419] width 12 height 10
radio input "true"
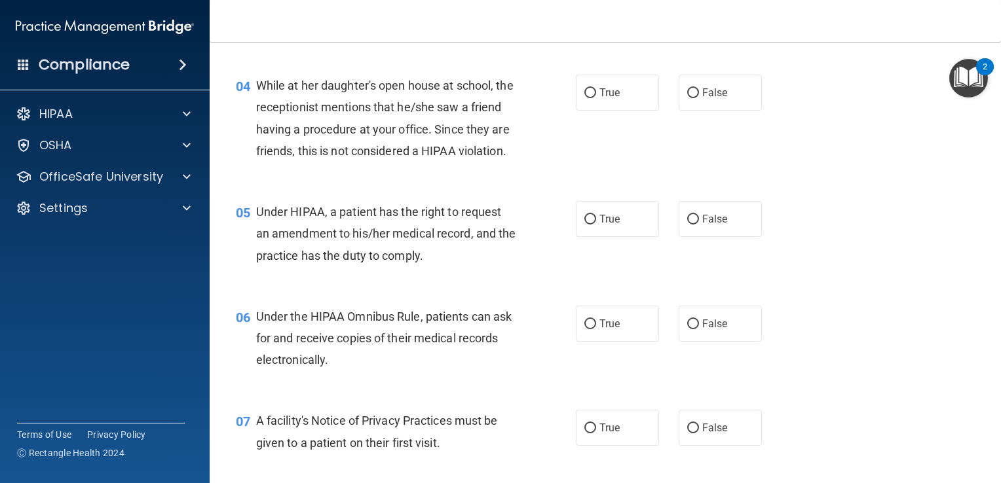
scroll to position [458, 0]
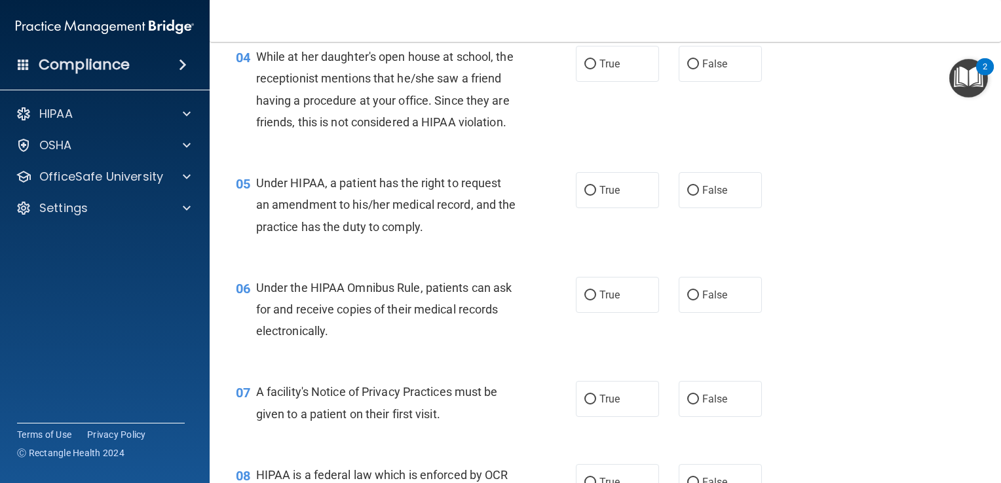
drag, startPoint x: 684, startPoint y: 64, endPoint x: 711, endPoint y: 86, distance: 35.4
click at [687, 65] on input "False" at bounding box center [693, 65] width 12 height 10
radio input "true"
click at [692, 208] on label "False" at bounding box center [719, 190] width 83 height 36
drag, startPoint x: 692, startPoint y: 208, endPoint x: 683, endPoint y: 213, distance: 10.0
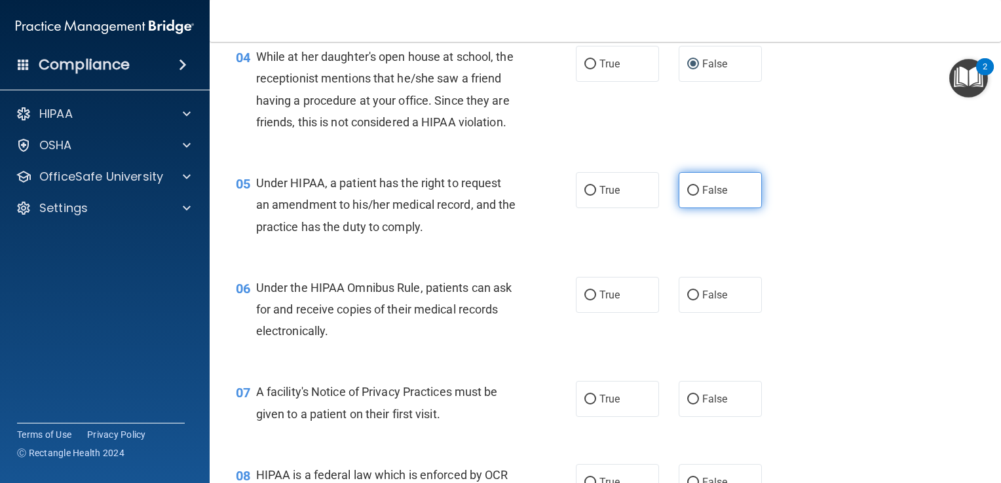
click at [687, 196] on input "False" at bounding box center [693, 191] width 12 height 10
radio input "true"
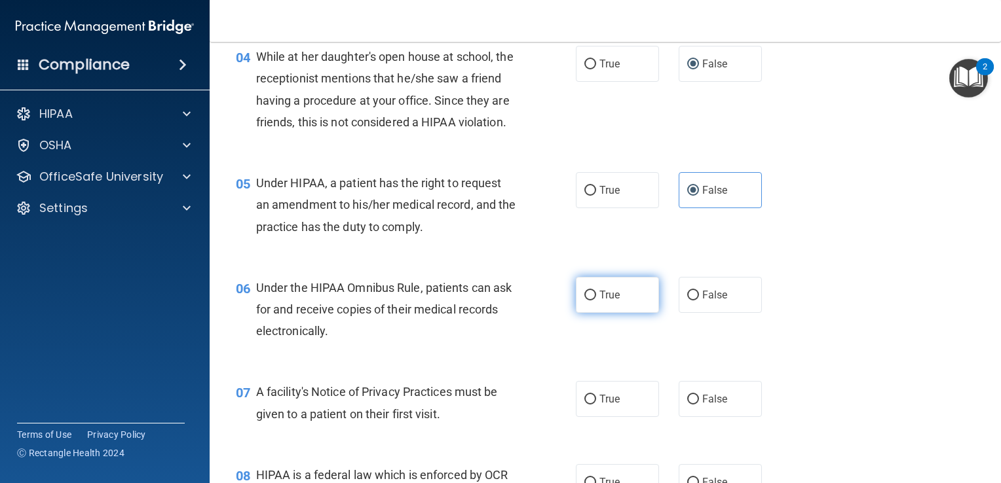
click at [584, 301] on input "True" at bounding box center [590, 296] width 12 height 10
radio input "true"
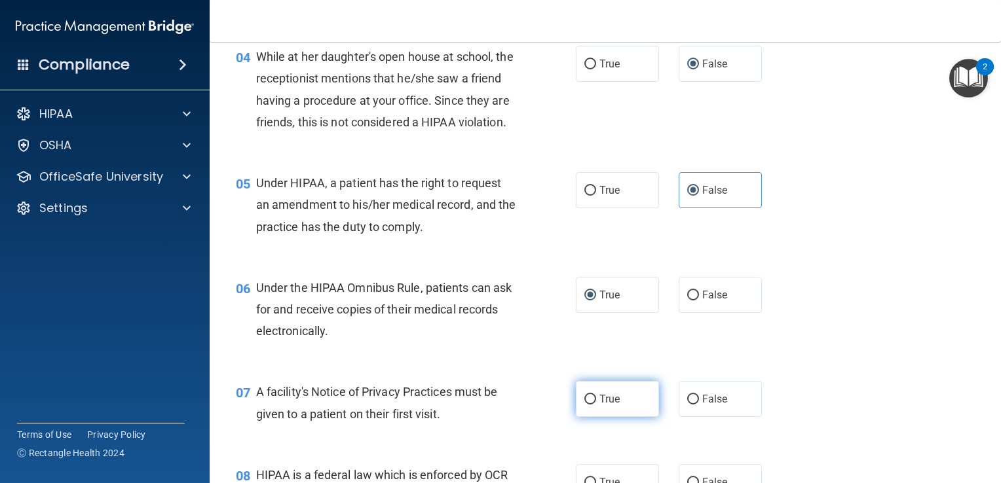
click at [584, 405] on input "True" at bounding box center [590, 400] width 12 height 10
radio input "true"
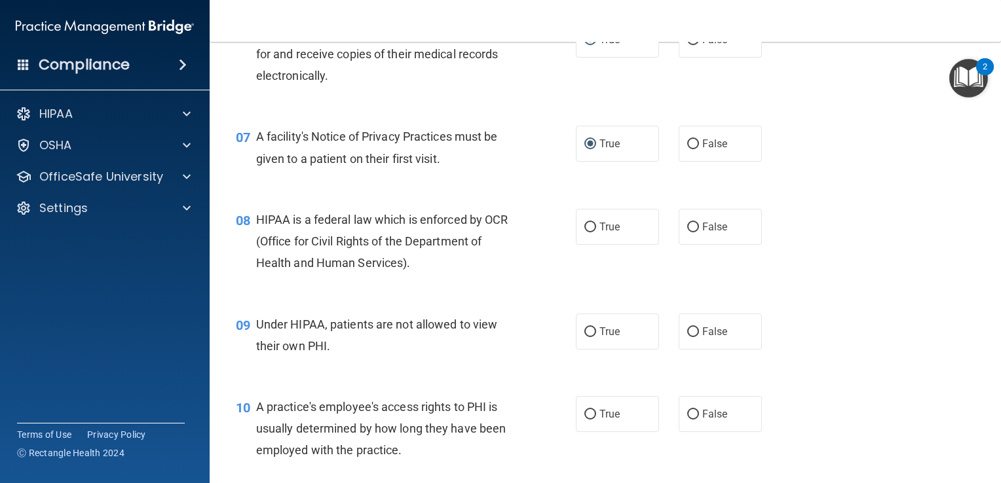
scroll to position [720, 0]
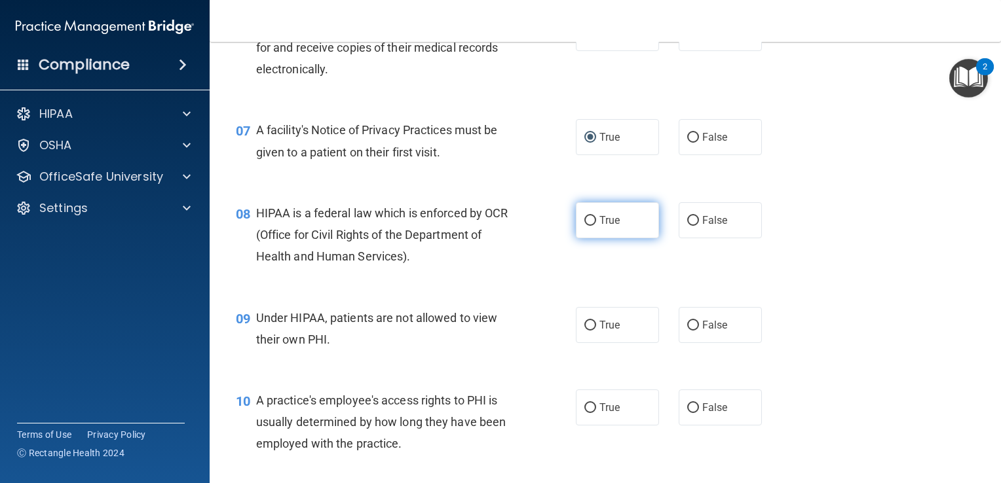
click at [584, 226] on input "True" at bounding box center [590, 221] width 12 height 10
radio input "true"
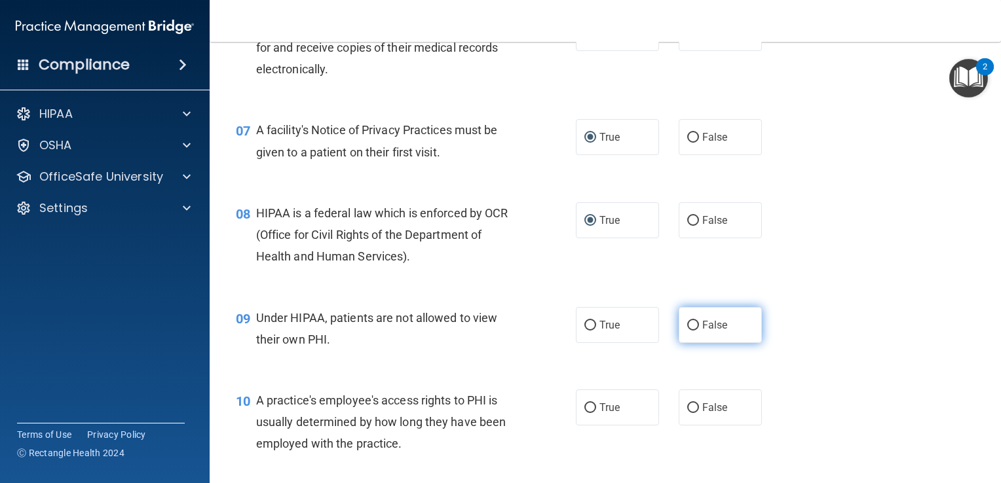
drag, startPoint x: 683, startPoint y: 344, endPoint x: 699, endPoint y: 361, distance: 22.7
click at [687, 331] on input "False" at bounding box center [693, 326] width 12 height 10
radio input "true"
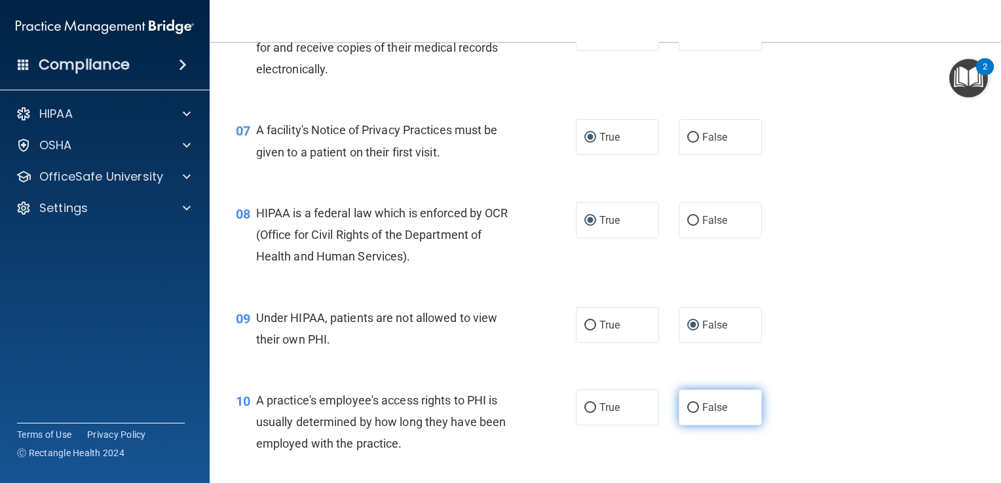
click at [702, 414] on span "False" at bounding box center [715, 407] width 26 height 12
click at [697, 413] on input "False" at bounding box center [693, 408] width 12 height 10
radio input "true"
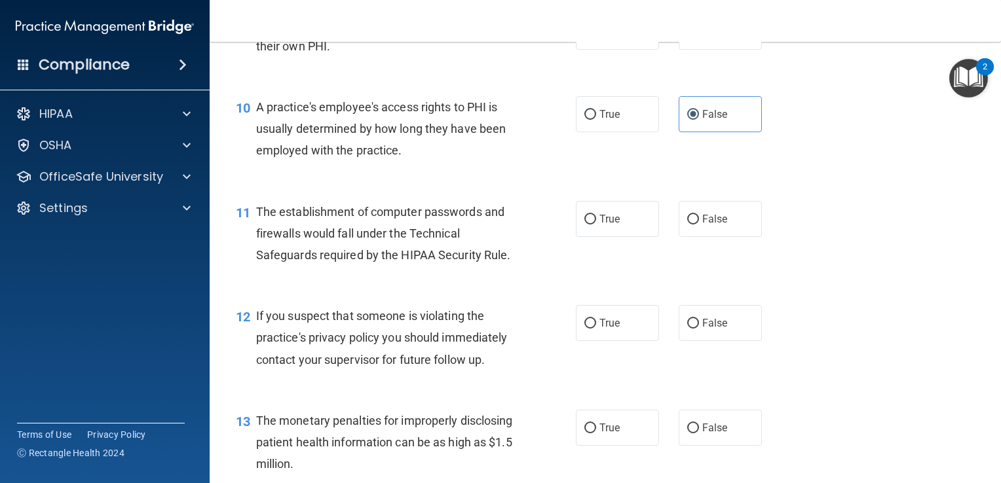
scroll to position [1048, 0]
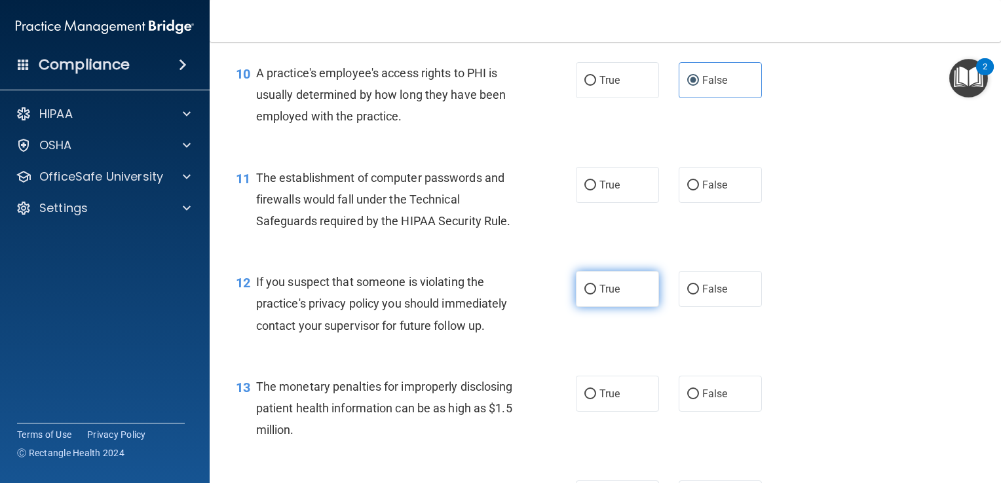
click at [585, 295] on input "True" at bounding box center [590, 290] width 12 height 10
radio input "true"
click at [584, 191] on input "True" at bounding box center [590, 186] width 12 height 10
radio input "true"
click at [587, 399] on input "True" at bounding box center [590, 395] width 12 height 10
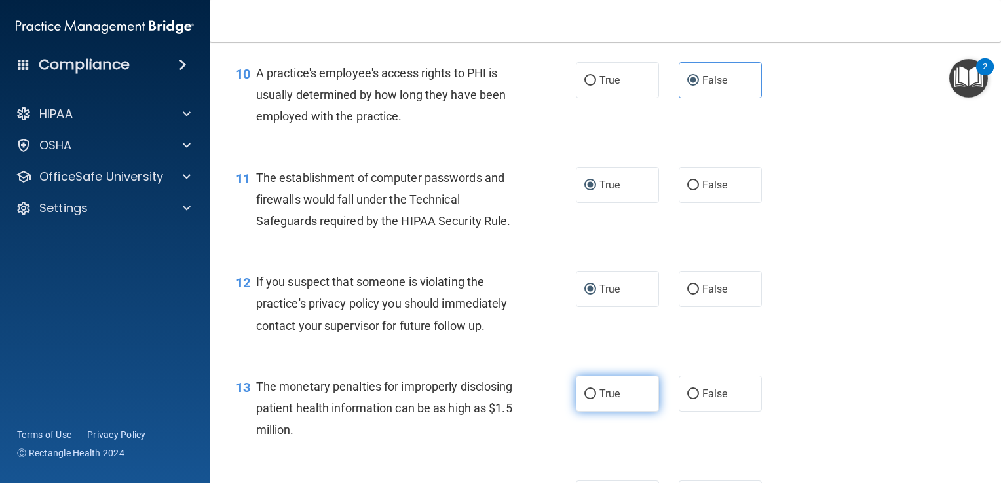
radio input "true"
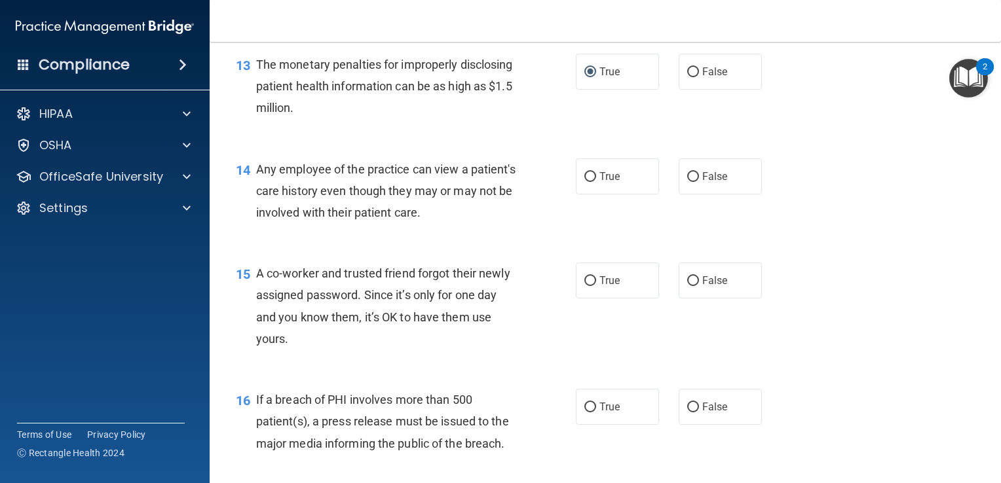
scroll to position [1375, 0]
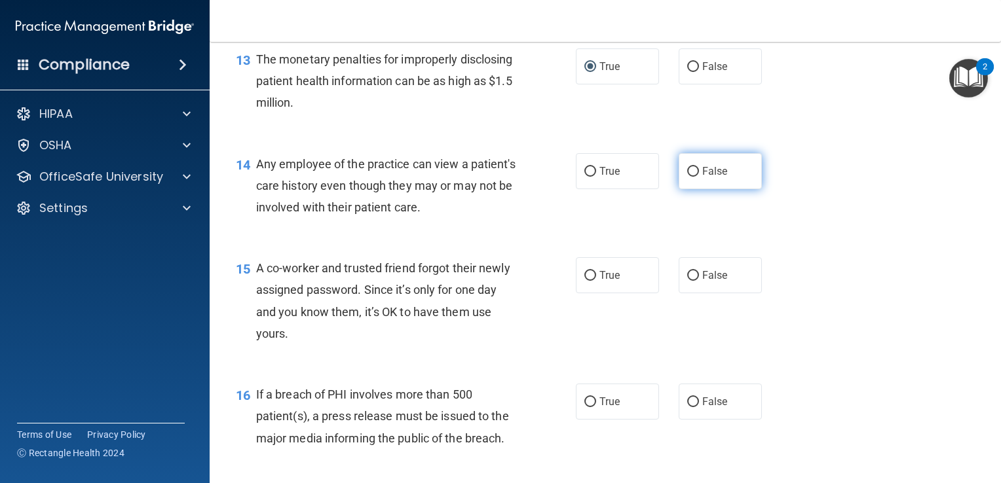
click at [687, 177] on input "False" at bounding box center [693, 172] width 12 height 10
radio input "true"
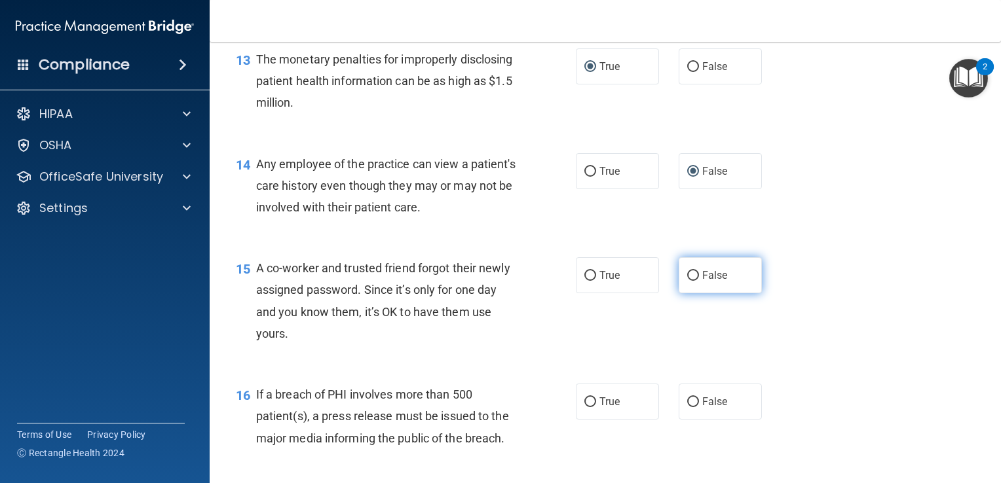
click at [687, 281] on input "False" at bounding box center [693, 276] width 12 height 10
radio input "true"
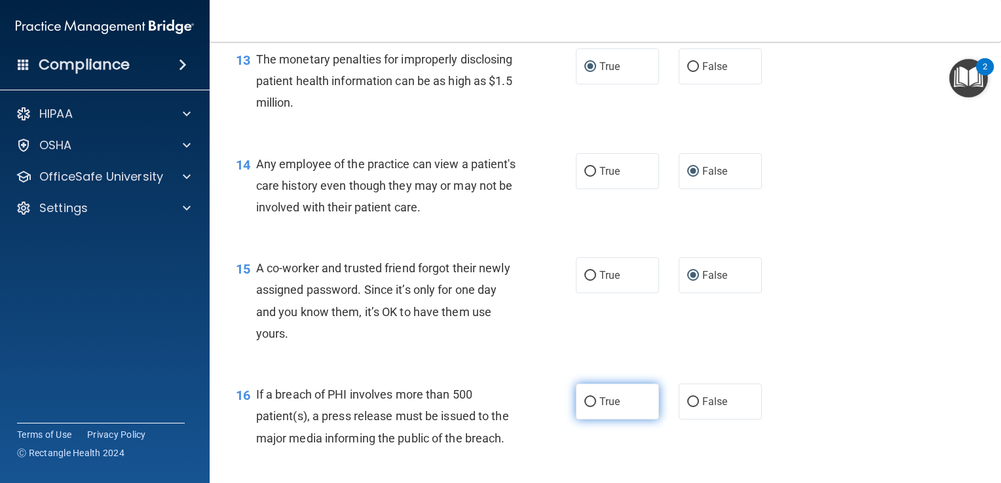
click at [584, 407] on input "True" at bounding box center [590, 402] width 12 height 10
radio input "true"
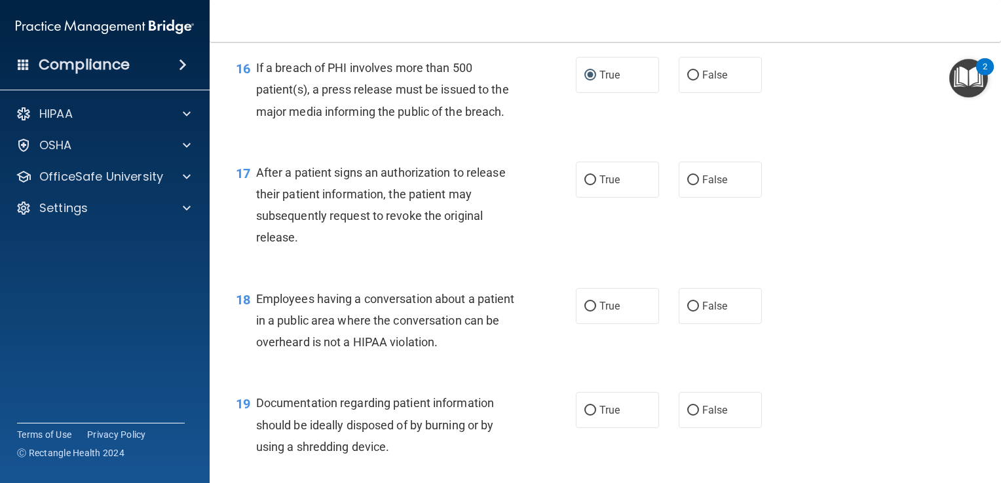
scroll to position [1703, 0]
drag, startPoint x: 587, startPoint y: 202, endPoint x: 587, endPoint y: 219, distance: 17.0
click at [587, 185] on input "True" at bounding box center [590, 180] width 12 height 10
radio input "true"
click at [689, 311] on input "False" at bounding box center [693, 306] width 12 height 10
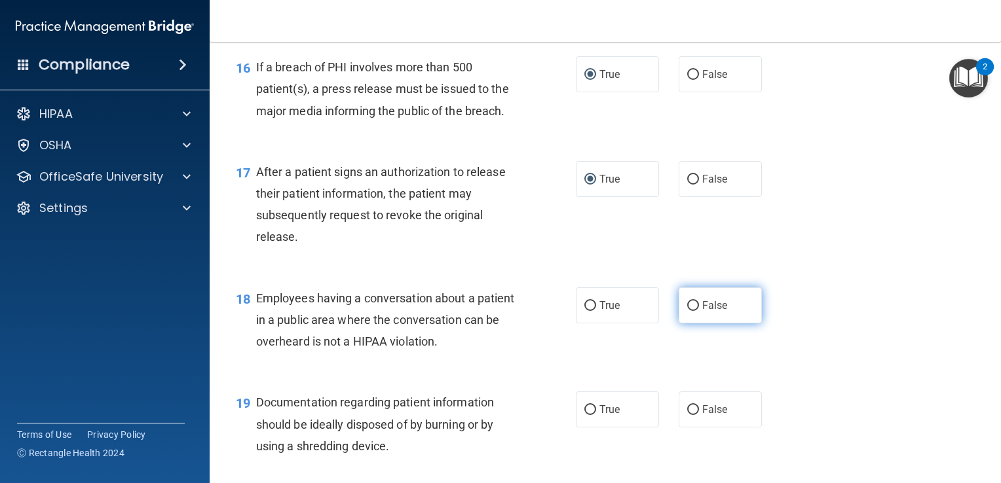
radio input "true"
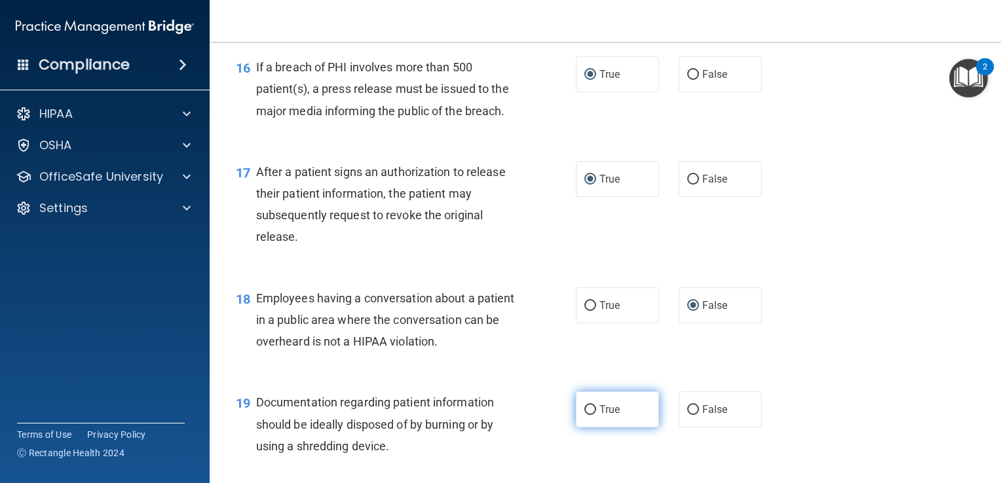
click at [584, 415] on input "True" at bounding box center [590, 410] width 12 height 10
radio input "true"
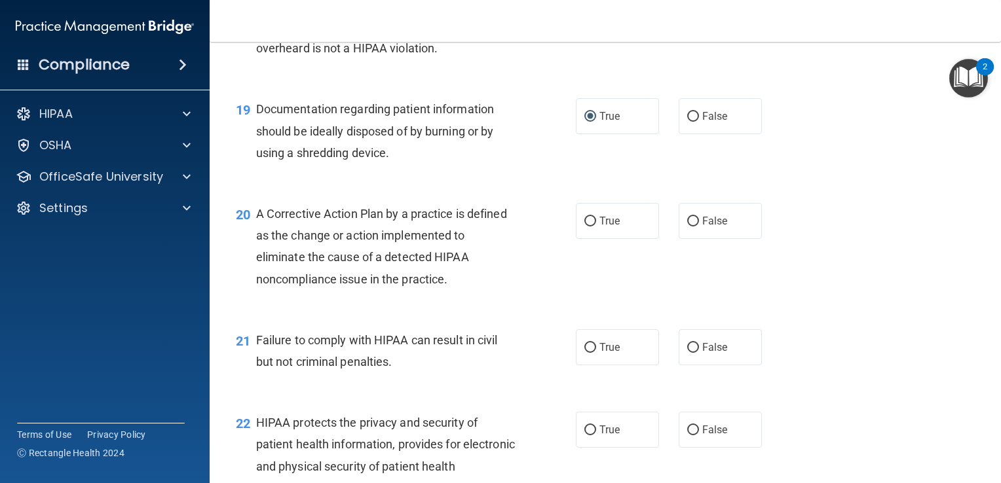
scroll to position [2030, 0]
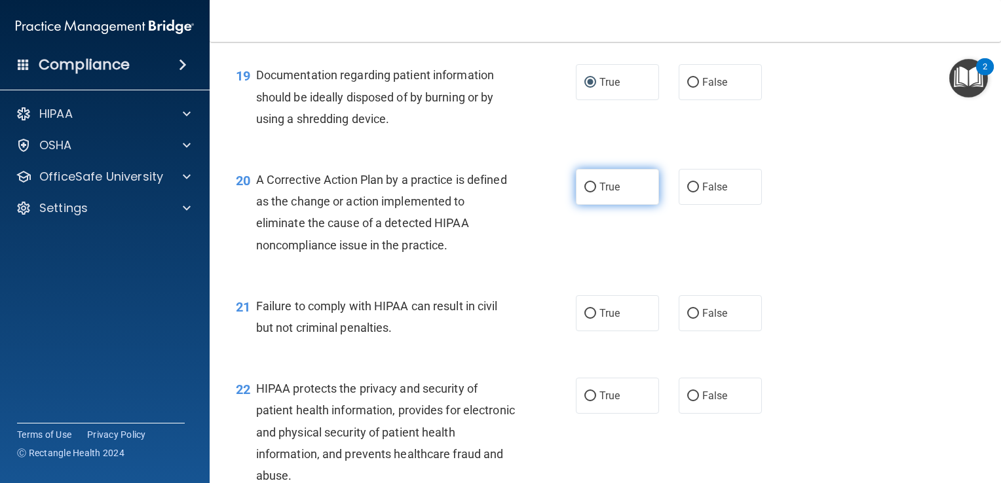
click at [584, 193] on input "True" at bounding box center [590, 188] width 12 height 10
radio input "true"
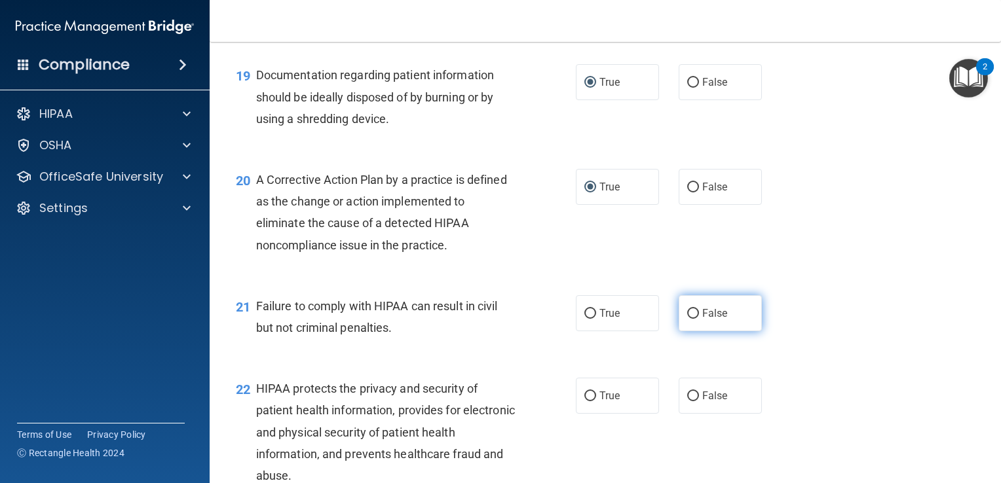
drag, startPoint x: 687, startPoint y: 335, endPoint x: 701, endPoint y: 342, distance: 15.5
click at [688, 319] on input "False" at bounding box center [693, 314] width 12 height 10
radio input "true"
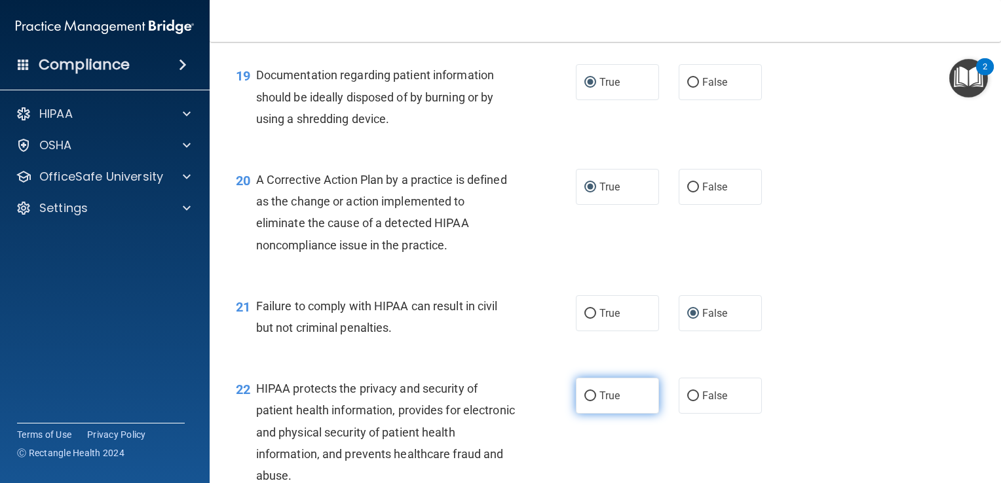
click at [585, 401] on input "True" at bounding box center [590, 397] width 12 height 10
radio input "true"
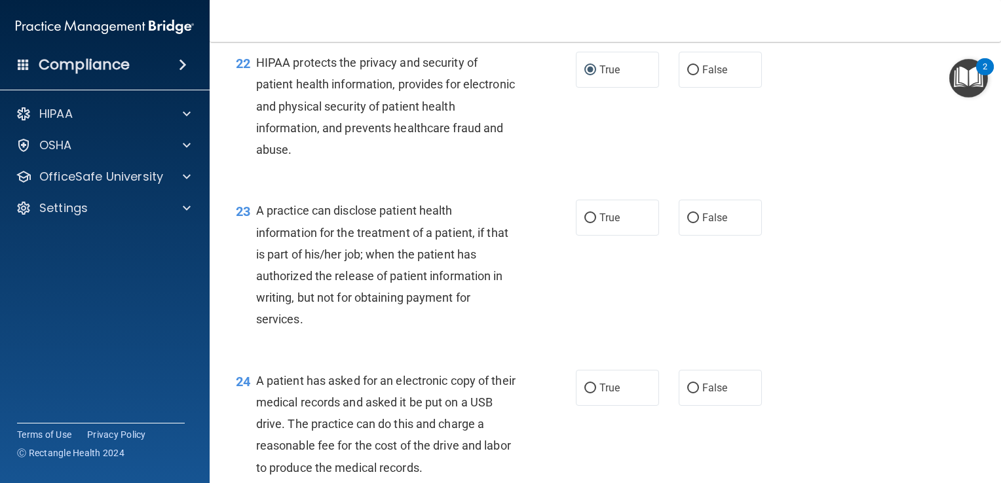
scroll to position [2357, 0]
click at [689, 222] on input "False" at bounding box center [693, 217] width 12 height 10
radio input "true"
click at [587, 392] on input "True" at bounding box center [590, 387] width 12 height 10
radio input "true"
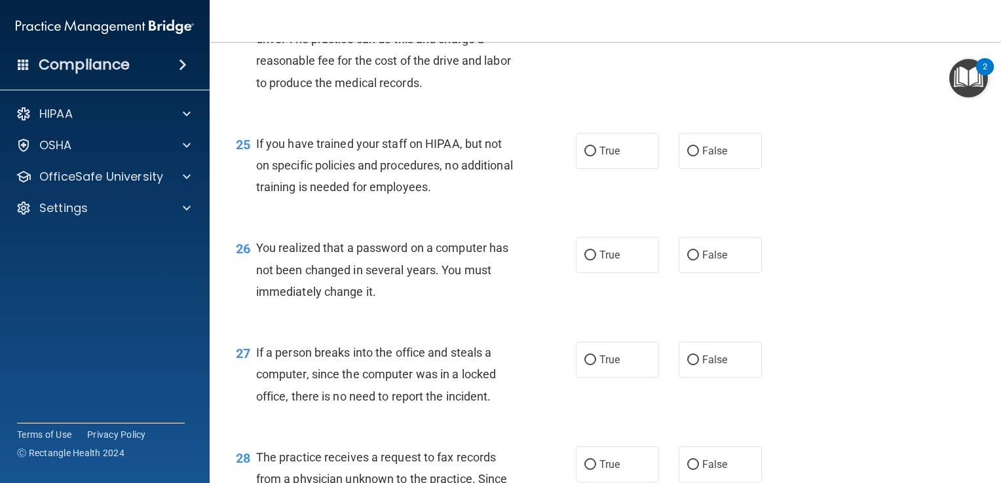
scroll to position [2750, 0]
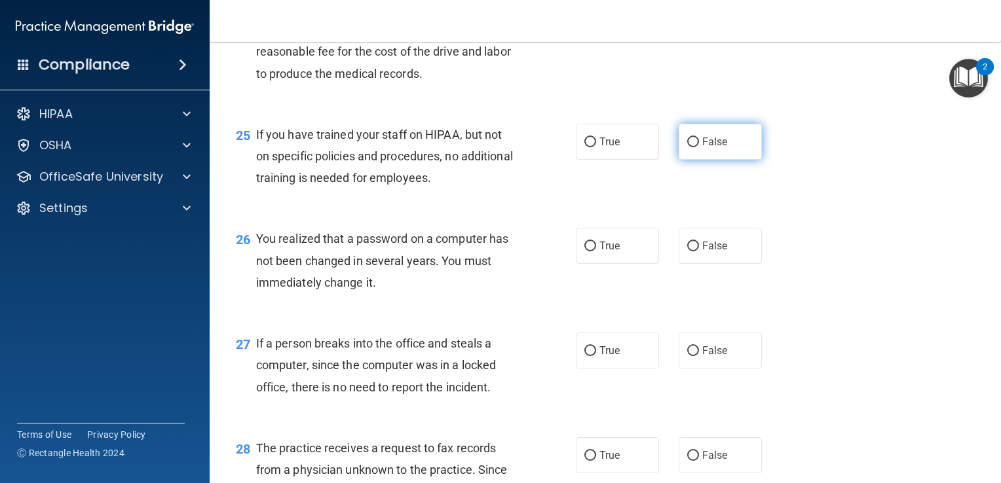
drag, startPoint x: 690, startPoint y: 161, endPoint x: 695, endPoint y: 178, distance: 17.8
click at [690, 147] on input "False" at bounding box center [693, 143] width 12 height 10
radio input "true"
click at [584, 251] on input "True" at bounding box center [590, 247] width 12 height 10
radio input "true"
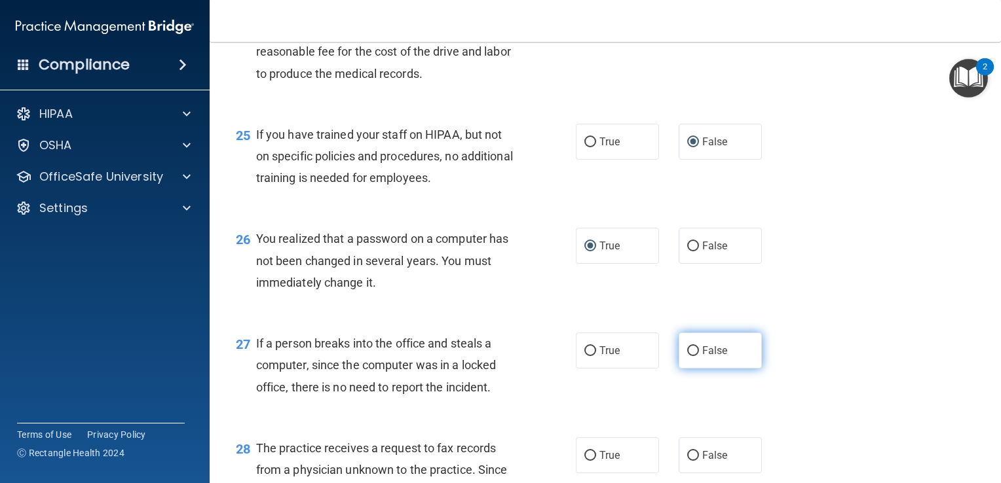
click at [687, 356] on input "False" at bounding box center [693, 351] width 12 height 10
radio input "true"
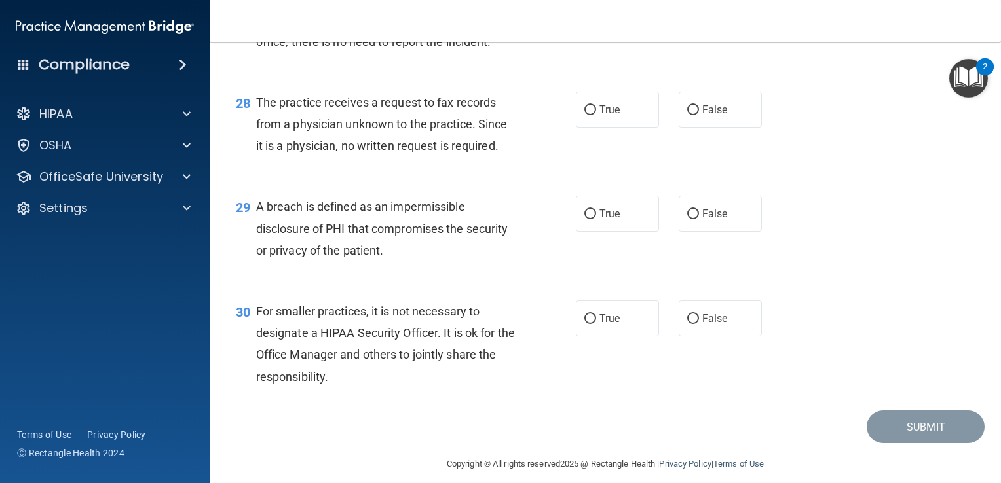
scroll to position [3065, 0]
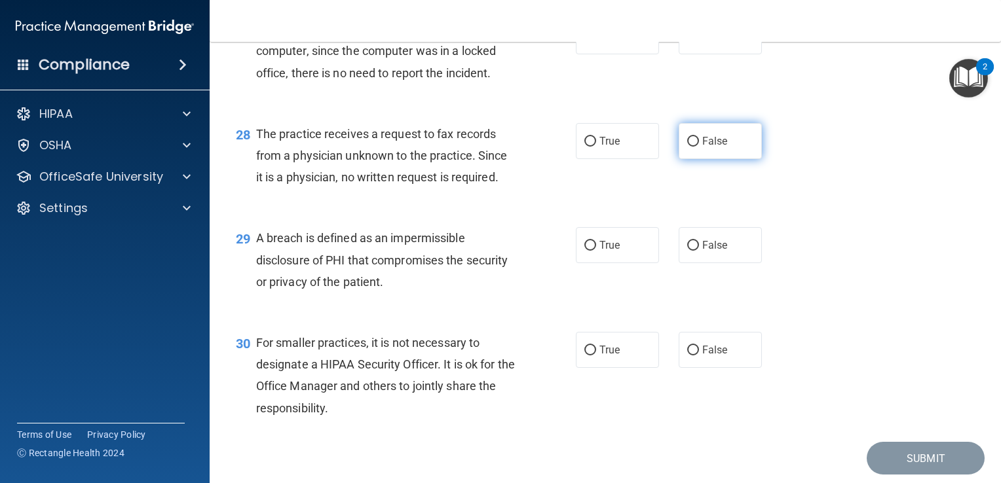
click at [687, 147] on input "False" at bounding box center [693, 142] width 12 height 10
radio input "true"
click at [584, 251] on input "True" at bounding box center [590, 246] width 12 height 10
radio input "true"
click at [687, 356] on input "False" at bounding box center [693, 351] width 12 height 10
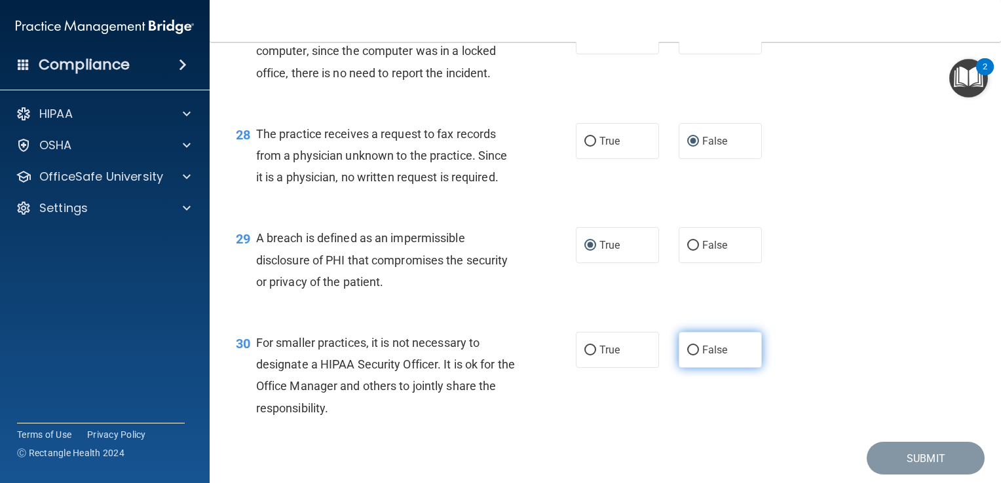
radio input "true"
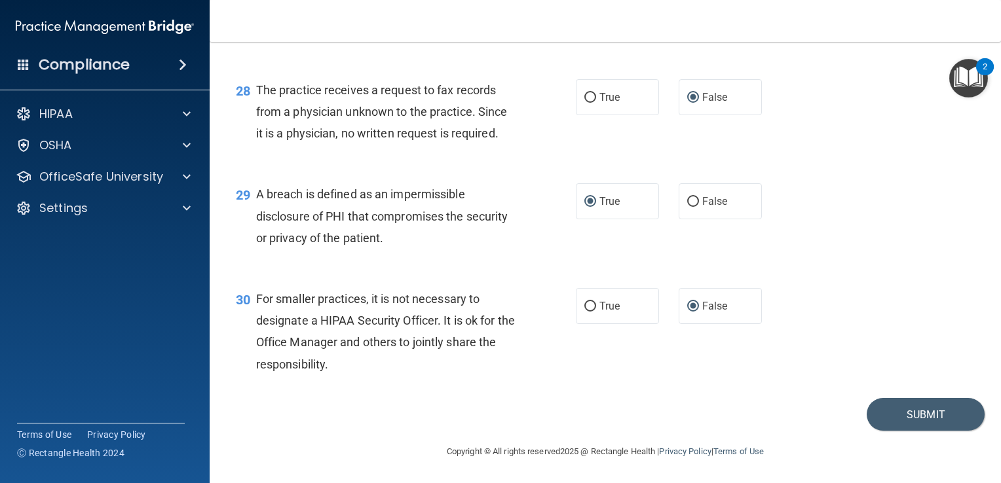
scroll to position [3130, 0]
click at [913, 410] on button "Submit" at bounding box center [925, 414] width 118 height 33
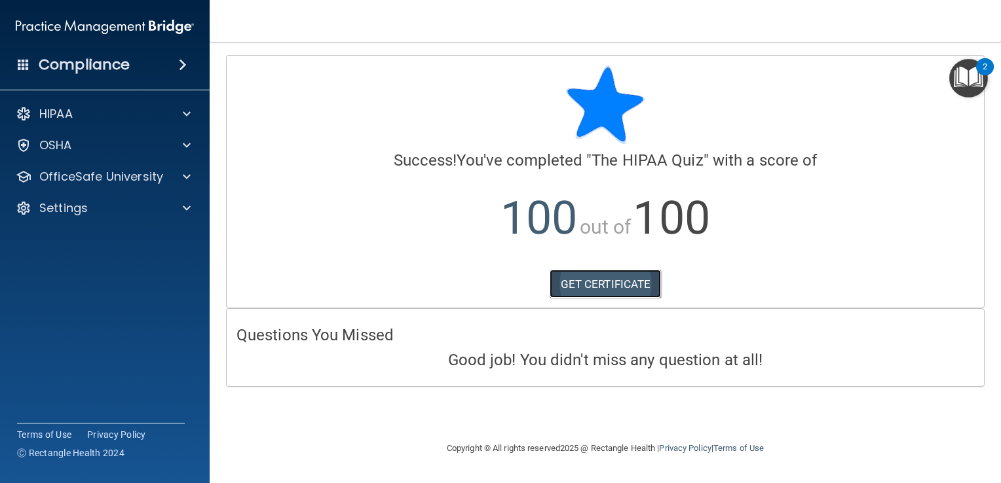
click at [595, 286] on link "GET CERTIFICATE" at bounding box center [605, 284] width 112 height 29
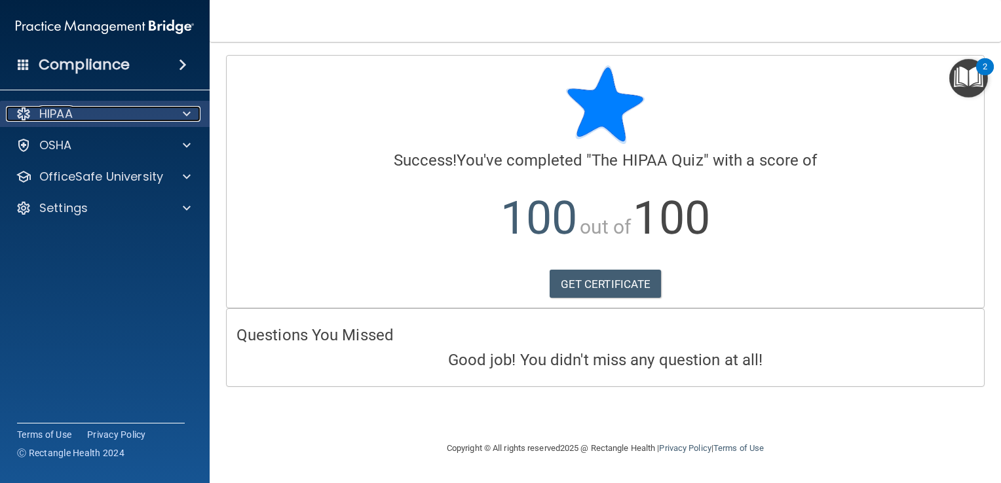
click at [104, 114] on div "HIPAA" at bounding box center [87, 114] width 162 height 16
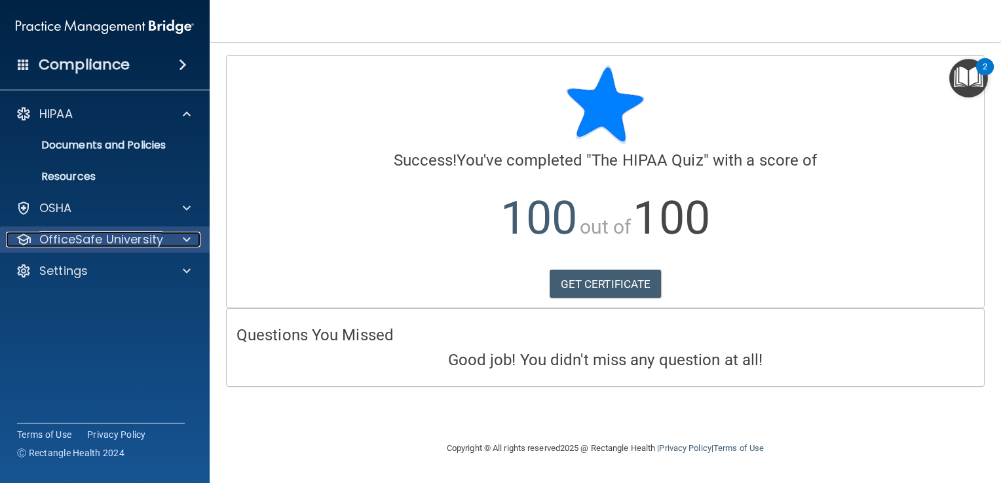
click at [118, 238] on p "OfficeSafe University" at bounding box center [101, 240] width 124 height 16
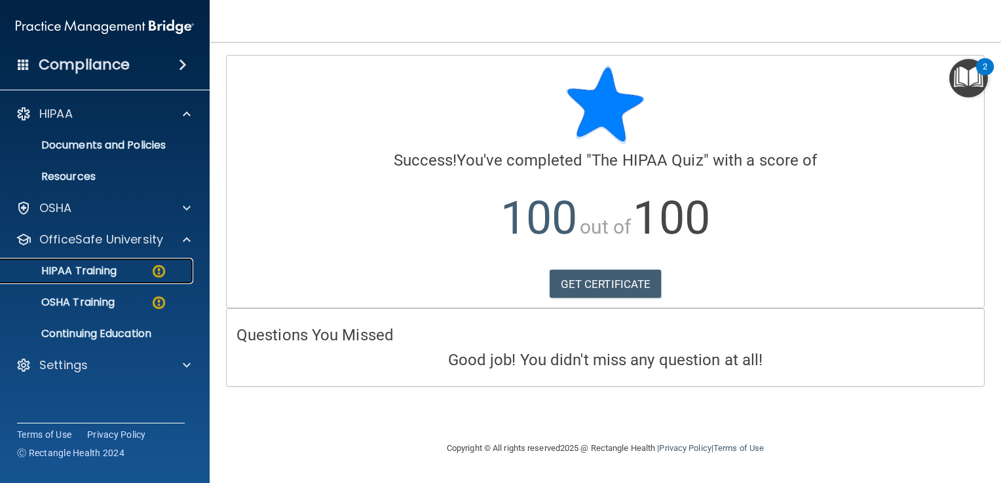
click at [103, 273] on p "HIPAA Training" at bounding box center [63, 271] width 108 height 13
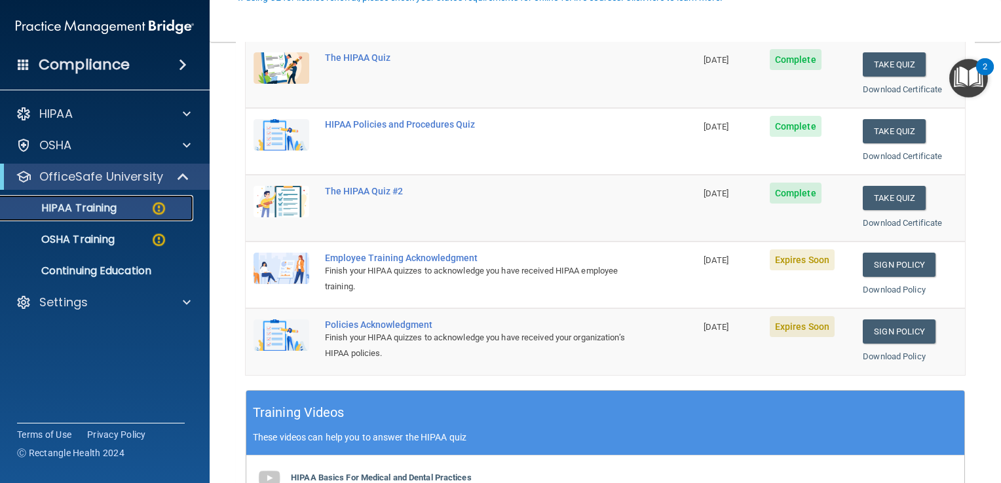
scroll to position [196, 0]
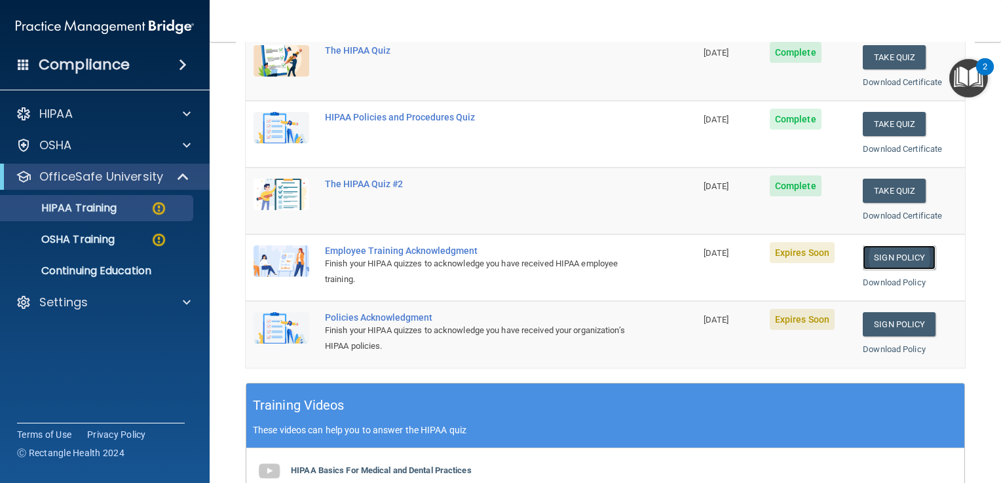
click at [895, 253] on link "Sign Policy" at bounding box center [898, 258] width 73 height 24
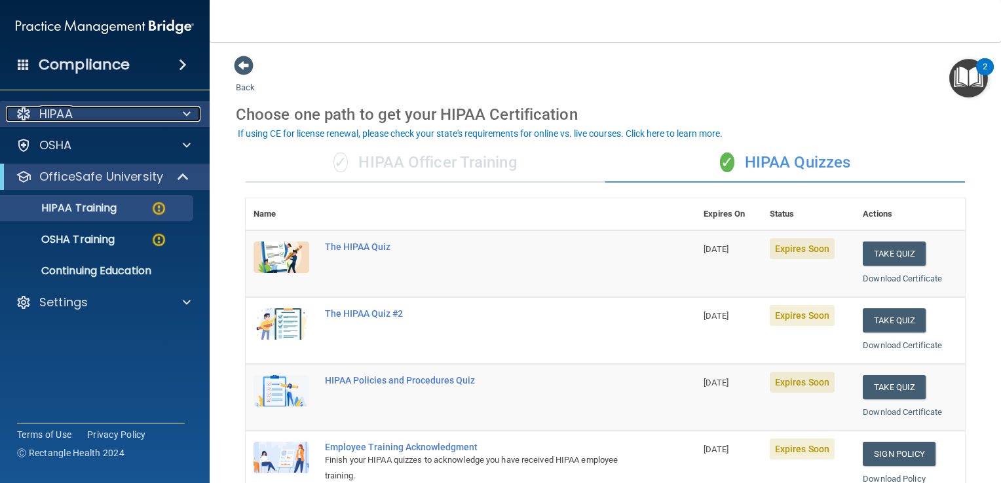
click at [83, 117] on div "HIPAA" at bounding box center [87, 114] width 162 height 16
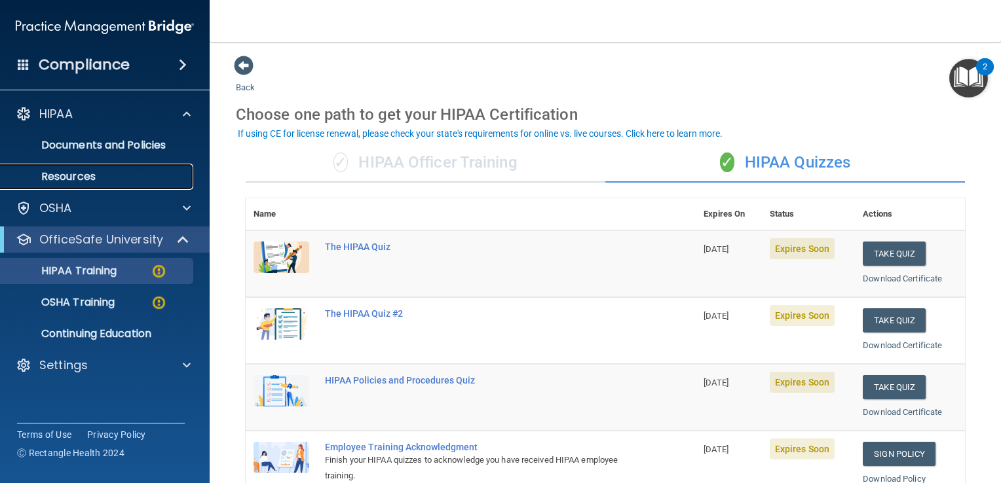
click at [68, 179] on p "Resources" at bounding box center [98, 176] width 179 height 13
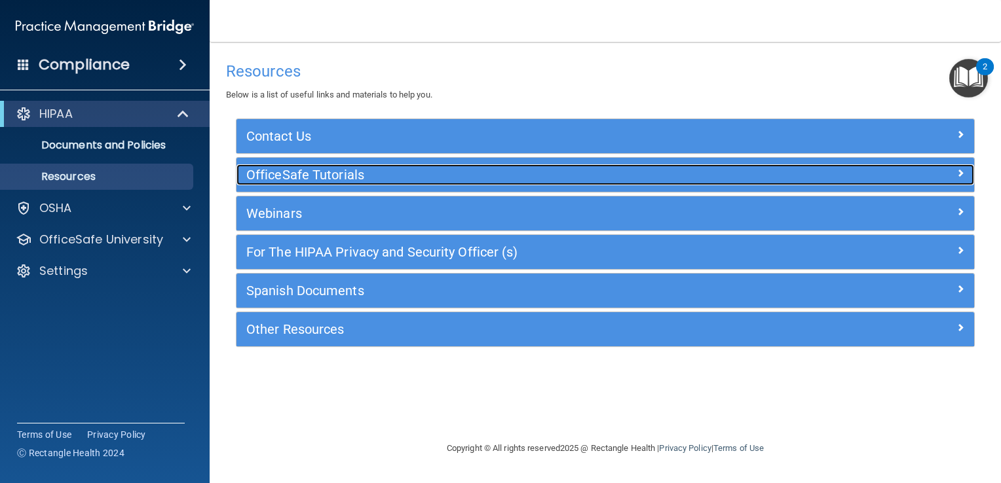
click at [321, 179] on h5 "OfficeSafe Tutorials" at bounding box center [513, 175] width 534 height 14
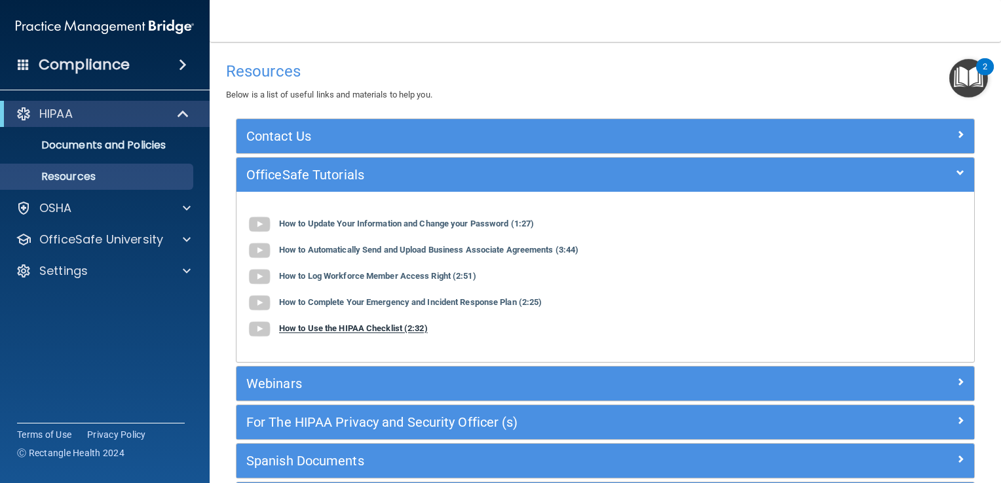
click at [349, 327] on b "How to Use the HIPAA Checklist (2:32)" at bounding box center [353, 329] width 149 height 10
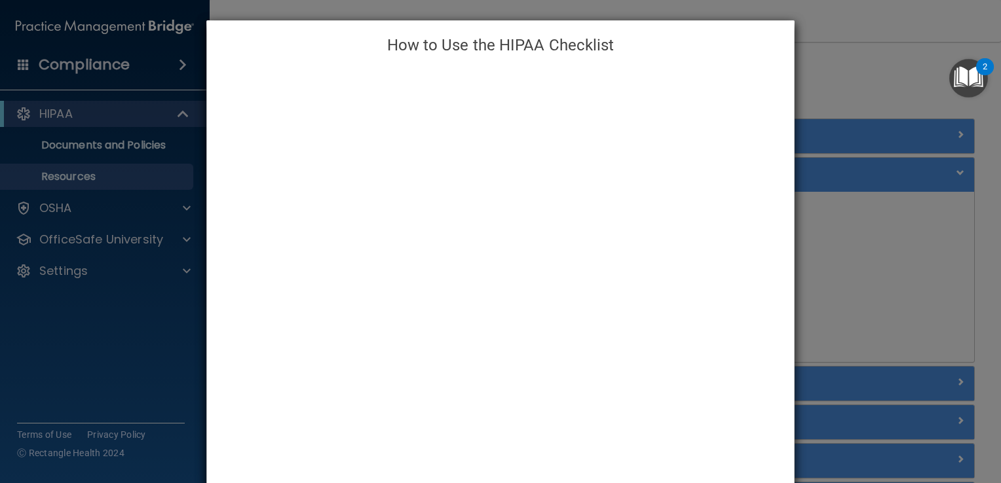
scroll to position [22, 0]
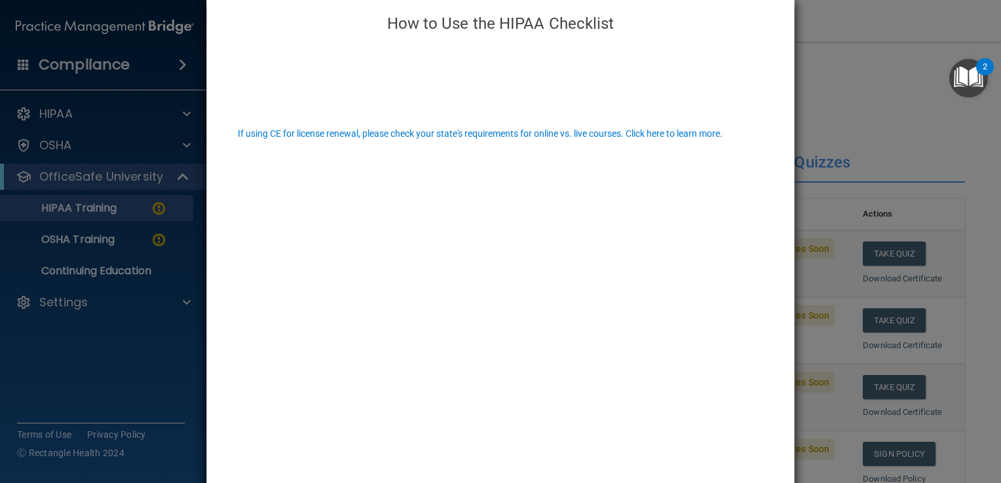
click at [88, 120] on div "How to Use the HIPAA Checklist" at bounding box center [500, 241] width 1001 height 483
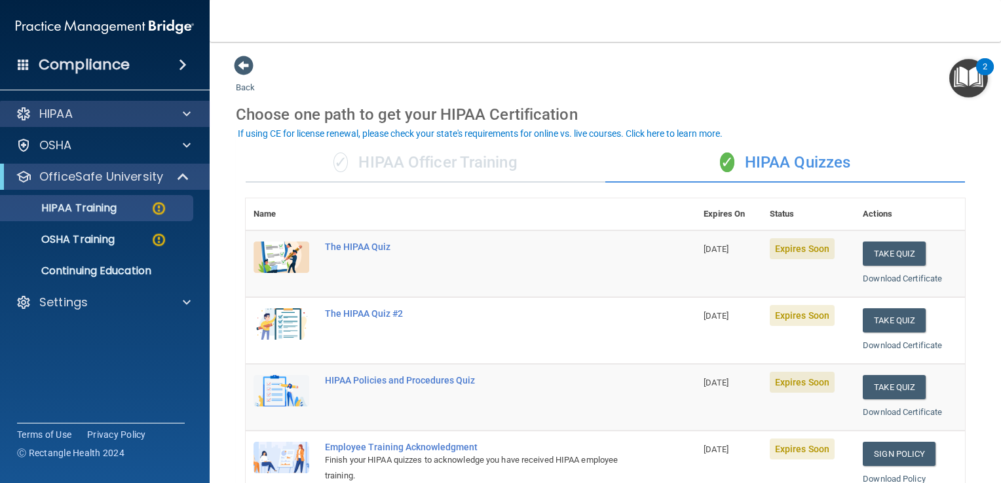
click at [65, 124] on div "HIPAA" at bounding box center [105, 114] width 210 height 26
click at [84, 120] on div "HIPAA" at bounding box center [87, 114] width 162 height 16
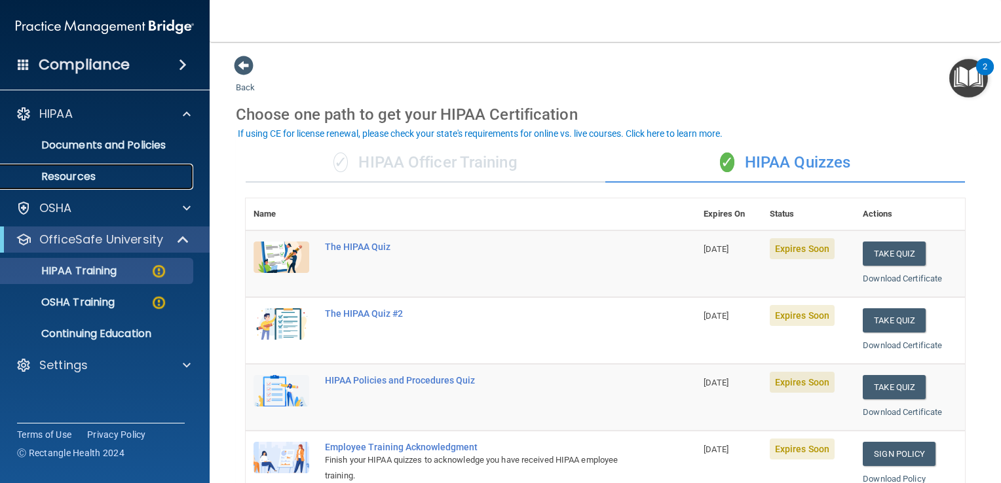
click at [76, 176] on p "Resources" at bounding box center [98, 176] width 179 height 13
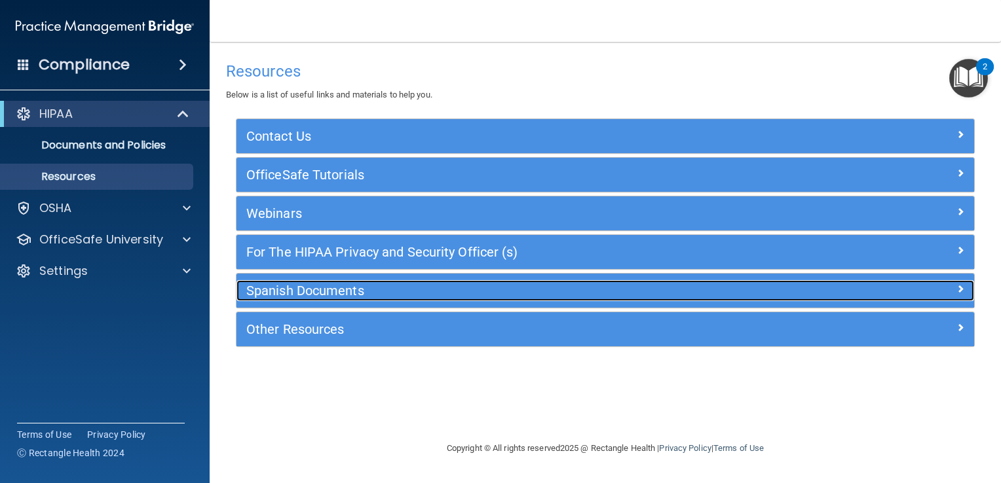
click at [317, 289] on h5 "Spanish Documents" at bounding box center [513, 291] width 534 height 14
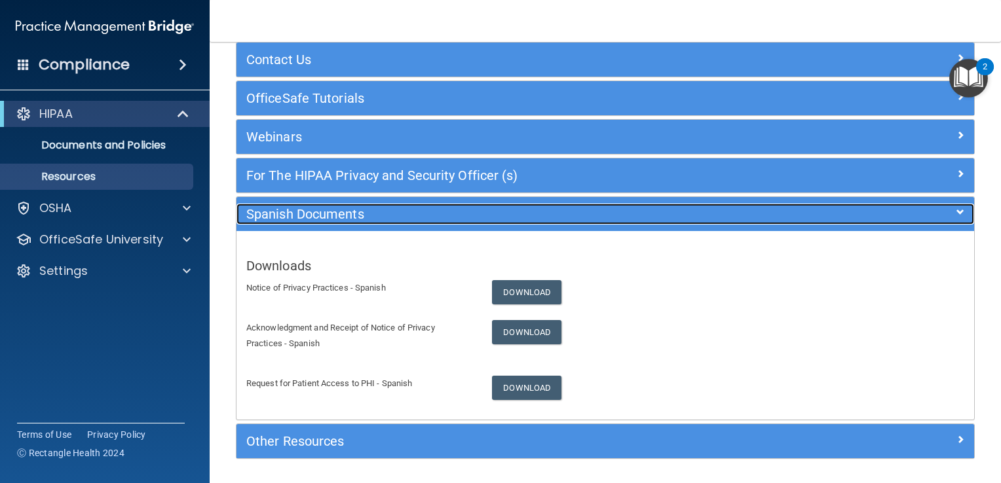
scroll to position [118, 0]
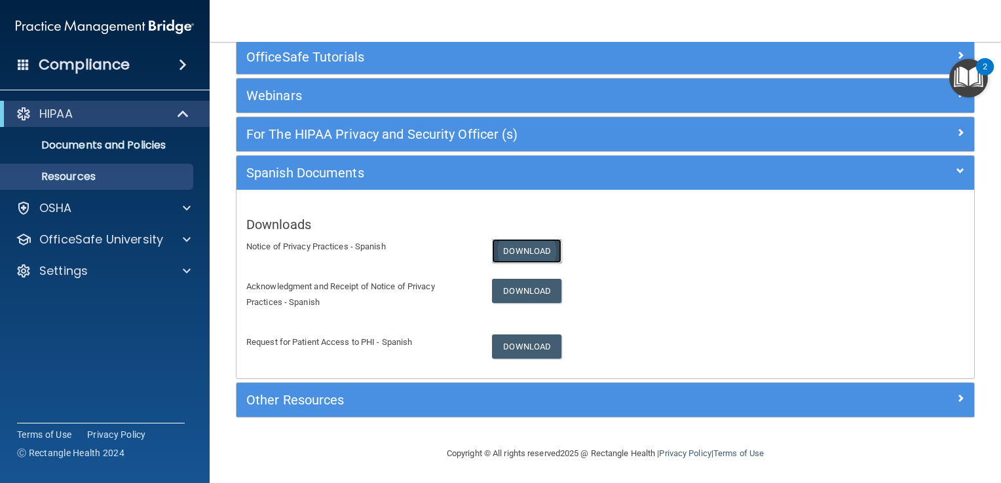
click at [533, 247] on link "Download" at bounding box center [526, 251] width 69 height 24
click at [86, 179] on p "Resources" at bounding box center [98, 176] width 179 height 13
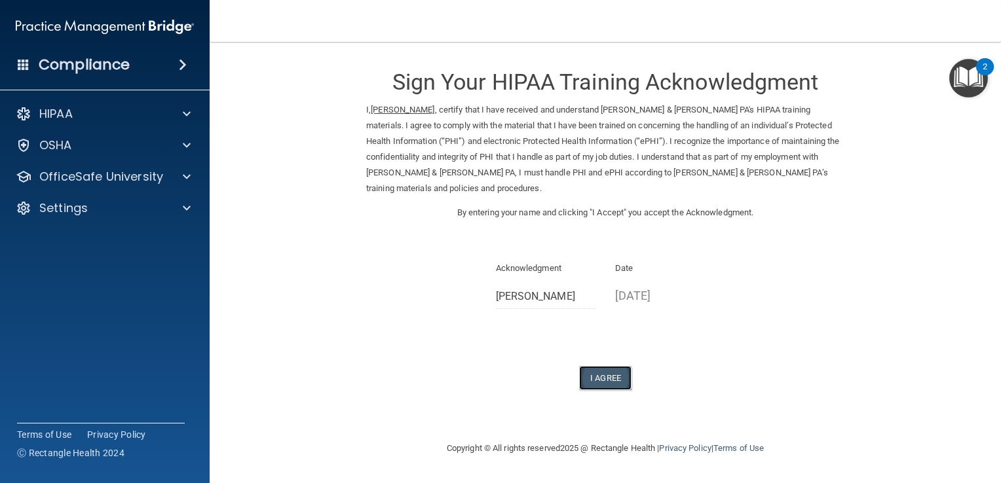
click at [610, 366] on button "I Agree" at bounding box center [605, 378] width 52 height 24
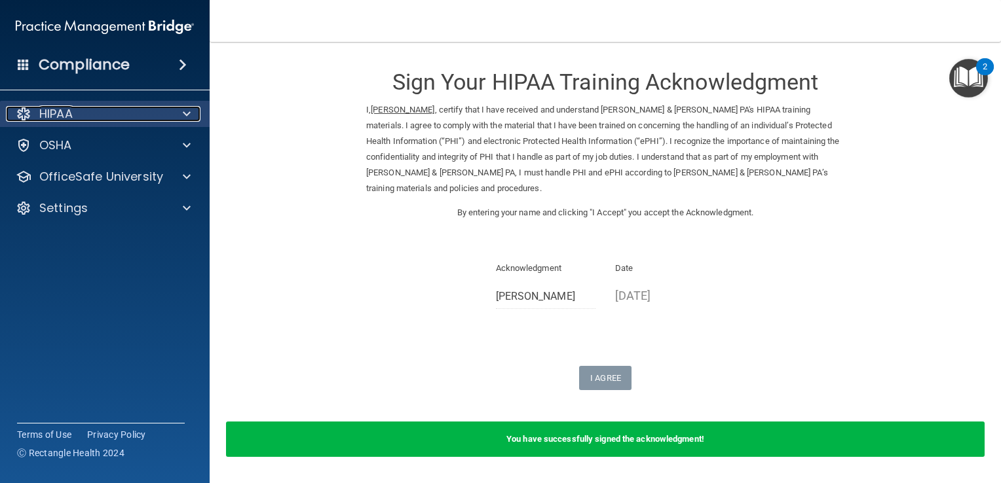
click at [62, 116] on p "HIPAA" at bounding box center [55, 114] width 33 height 16
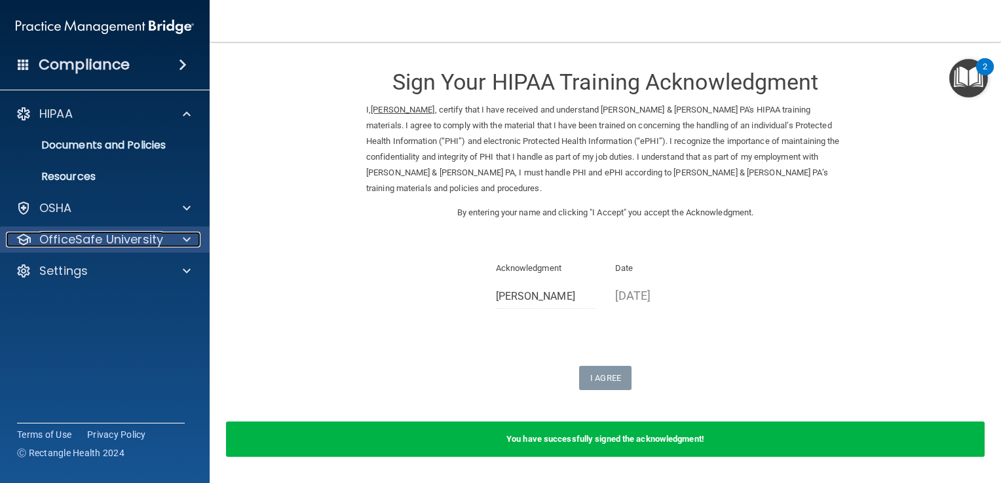
click at [82, 244] on p "OfficeSafe University" at bounding box center [101, 240] width 124 height 16
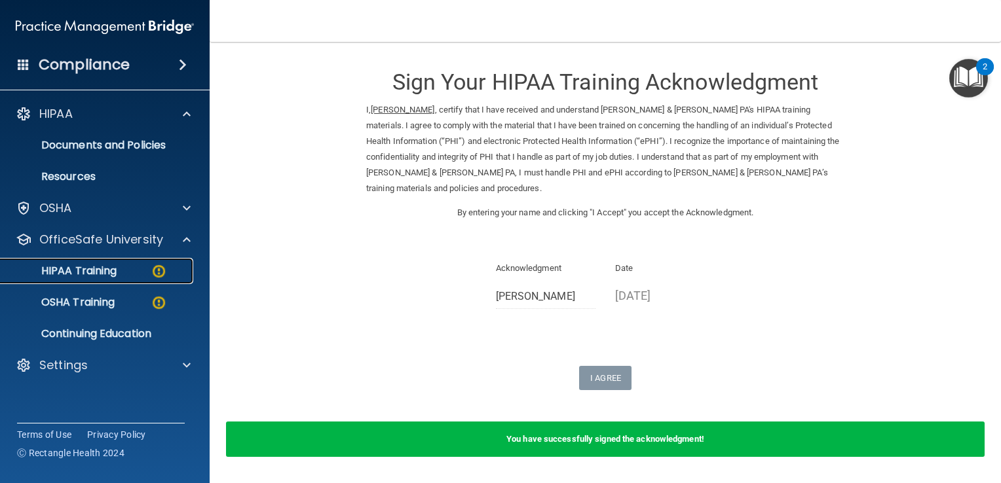
click at [94, 270] on p "HIPAA Training" at bounding box center [63, 271] width 108 height 13
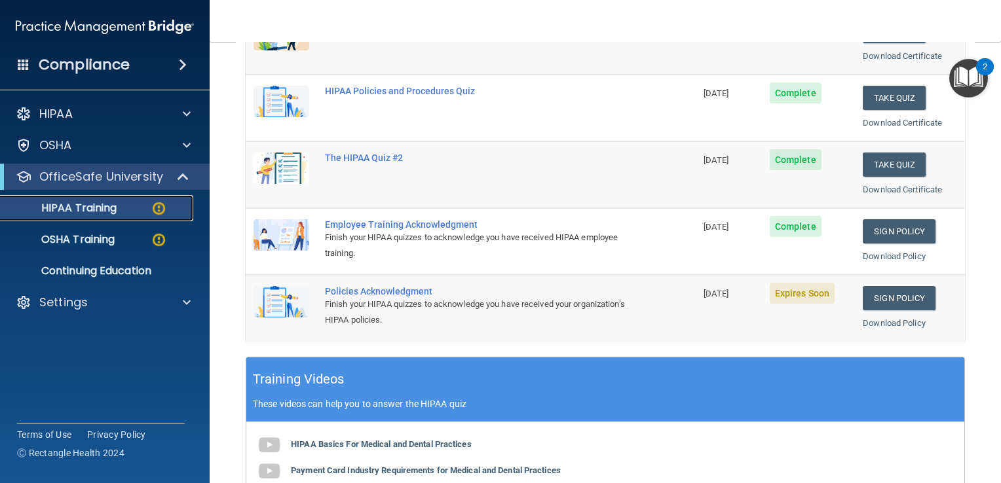
scroll to position [262, 0]
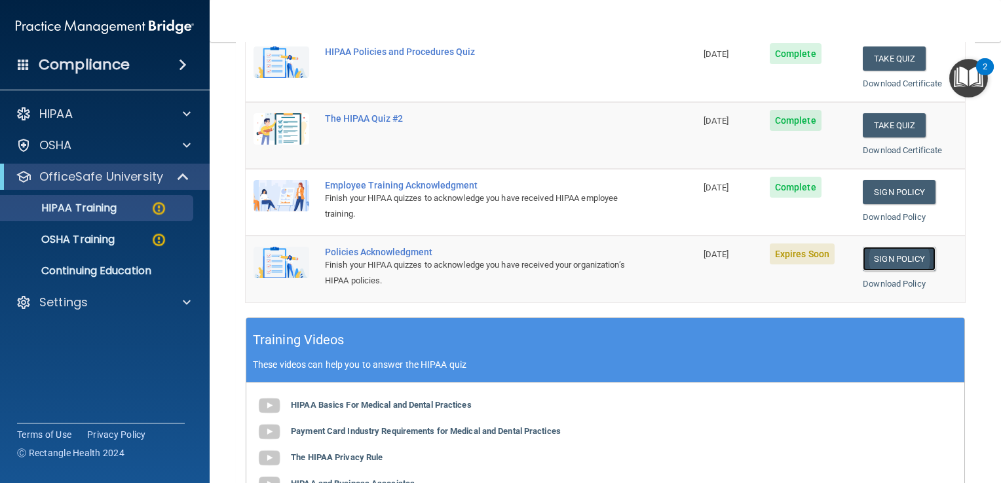
click at [895, 256] on link "Sign Policy" at bounding box center [898, 259] width 73 height 24
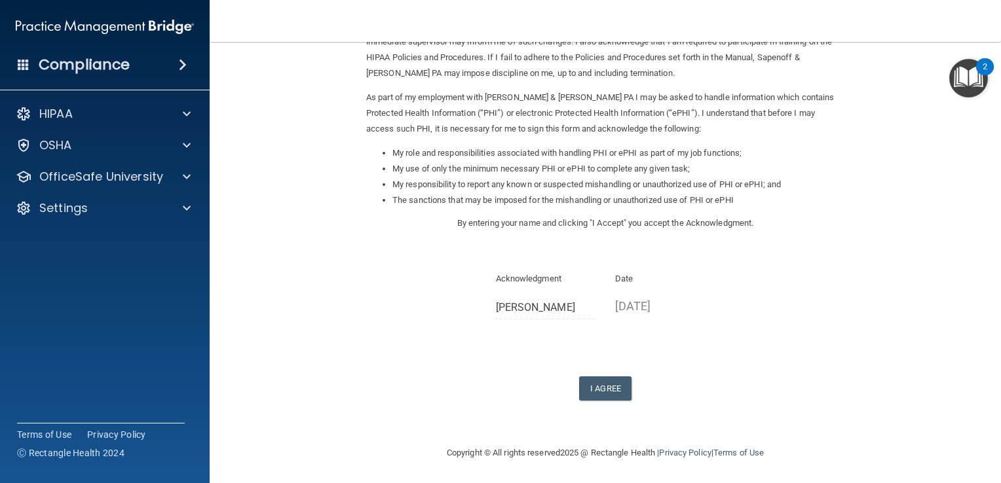
scroll to position [116, 0]
click at [596, 384] on button "I Agree" at bounding box center [605, 388] width 52 height 24
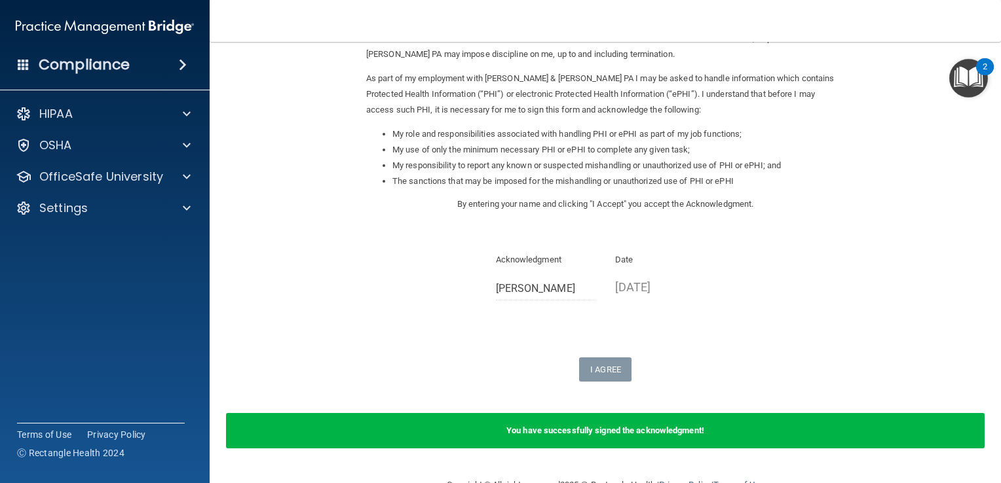
scroll to position [167, 0]
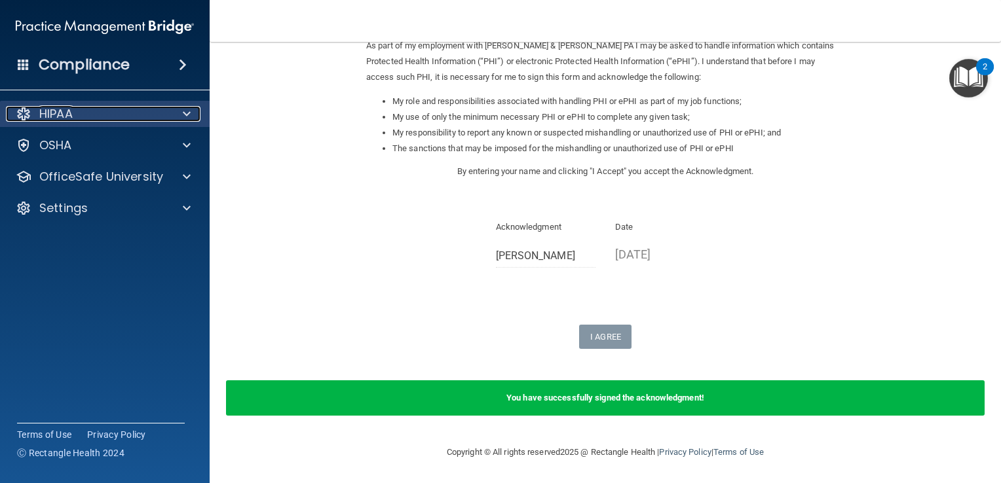
click at [74, 109] on div "HIPAA" at bounding box center [87, 114] width 162 height 16
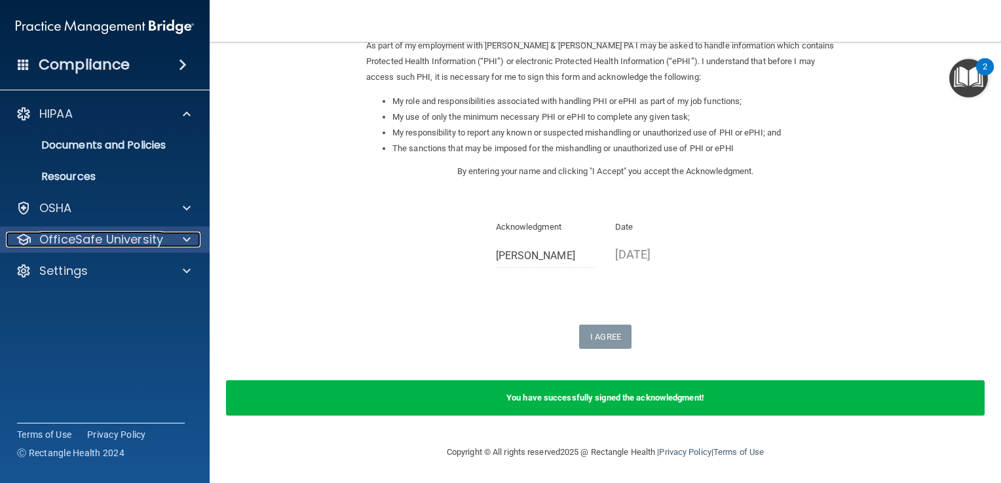
click at [100, 242] on p "OfficeSafe University" at bounding box center [101, 240] width 124 height 16
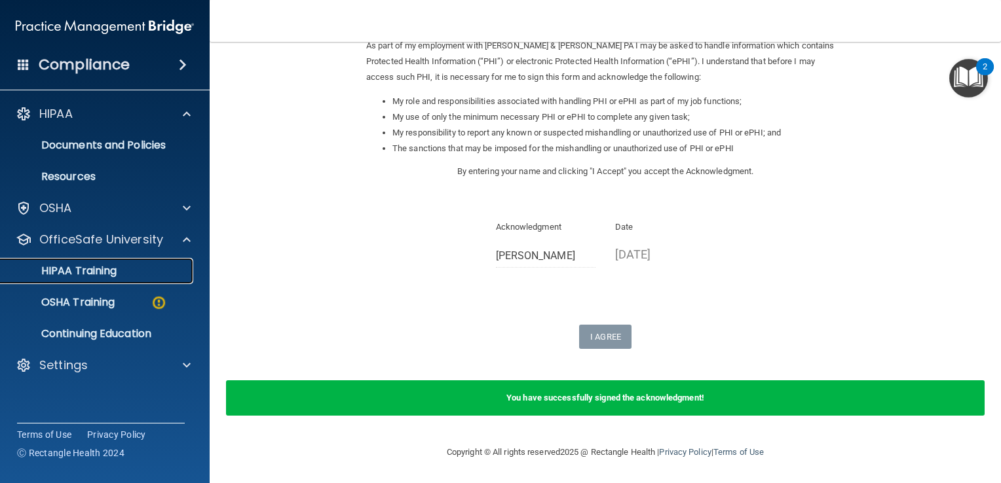
click at [101, 277] on p "HIPAA Training" at bounding box center [63, 271] width 108 height 13
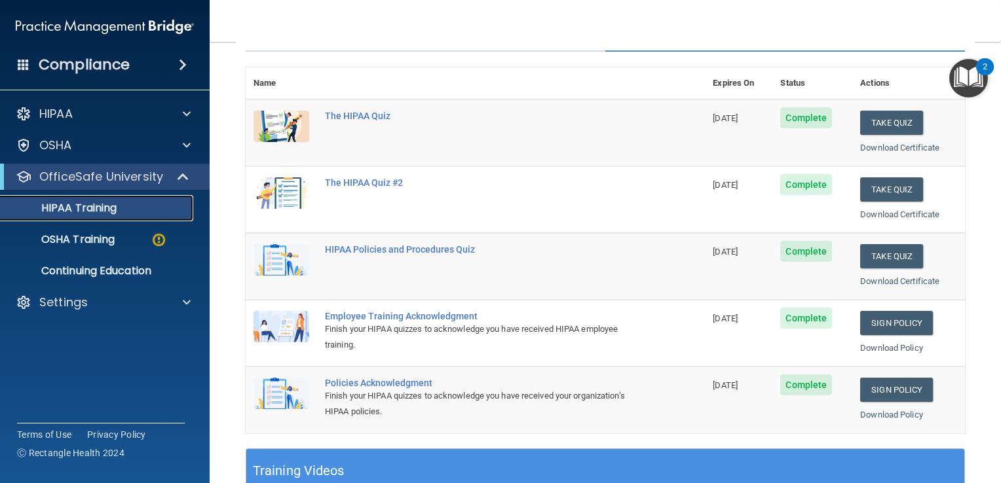
scroll to position [126, 0]
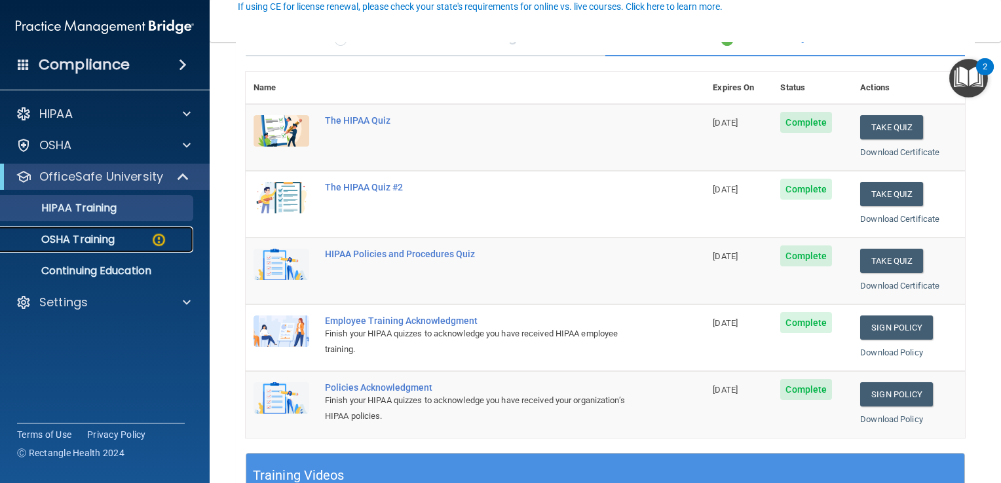
click at [101, 237] on p "OSHA Training" at bounding box center [62, 239] width 106 height 13
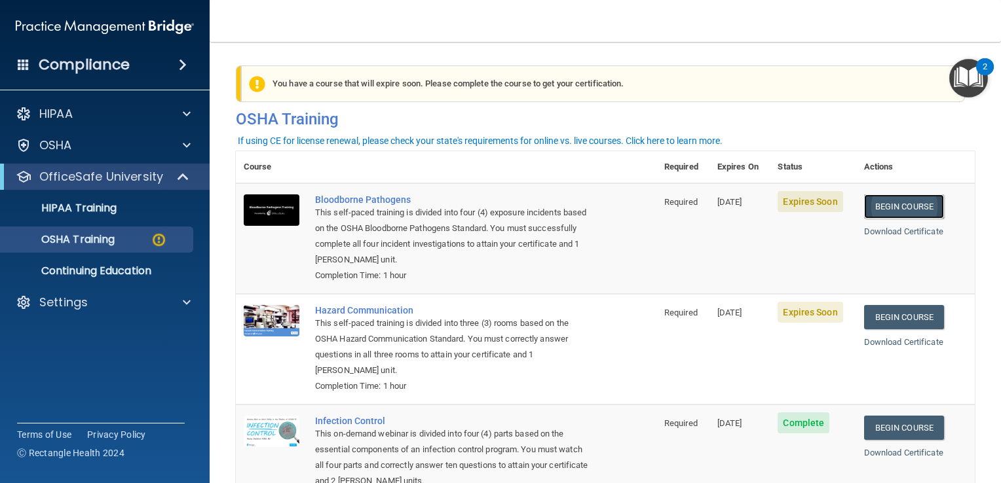
click at [898, 208] on link "Begin Course" at bounding box center [904, 206] width 80 height 24
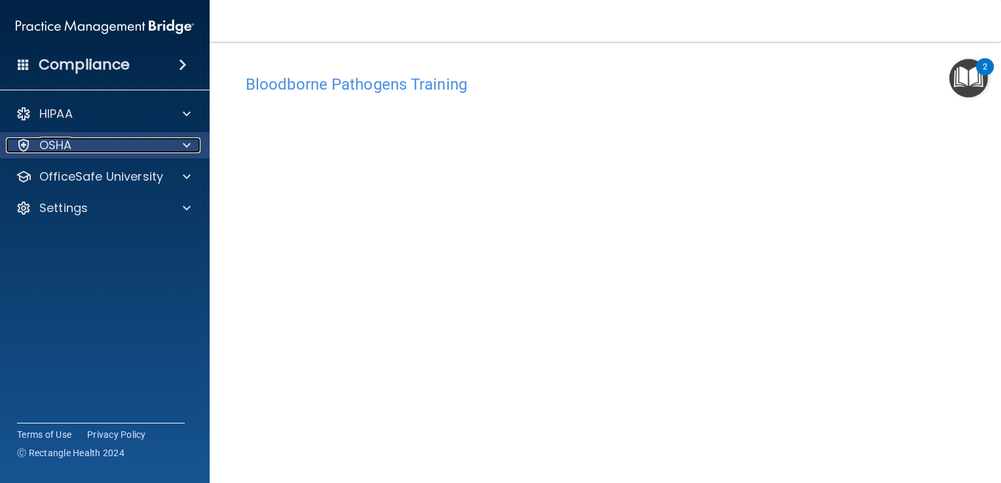
click at [75, 151] on div "OSHA" at bounding box center [87, 146] width 162 height 16
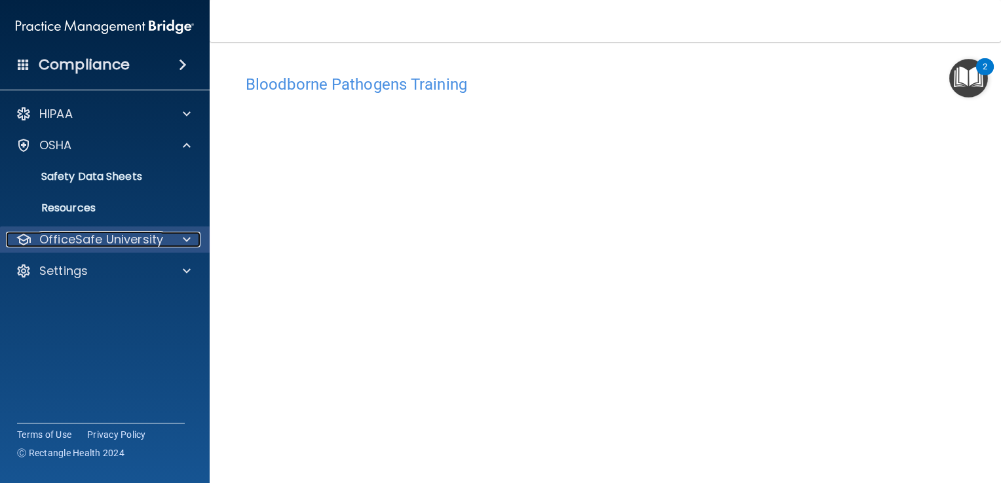
click at [81, 234] on p "OfficeSafe University" at bounding box center [101, 240] width 124 height 16
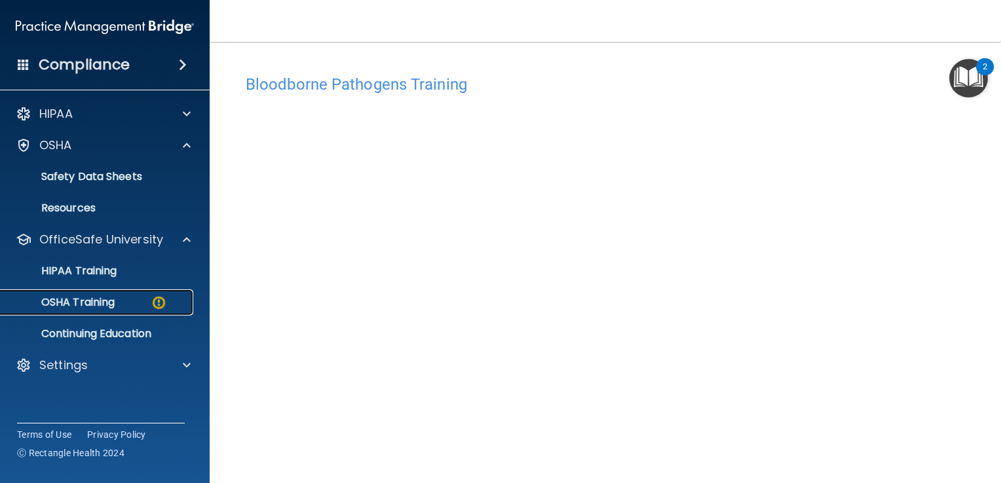
click at [96, 305] on p "OSHA Training" at bounding box center [62, 302] width 106 height 13
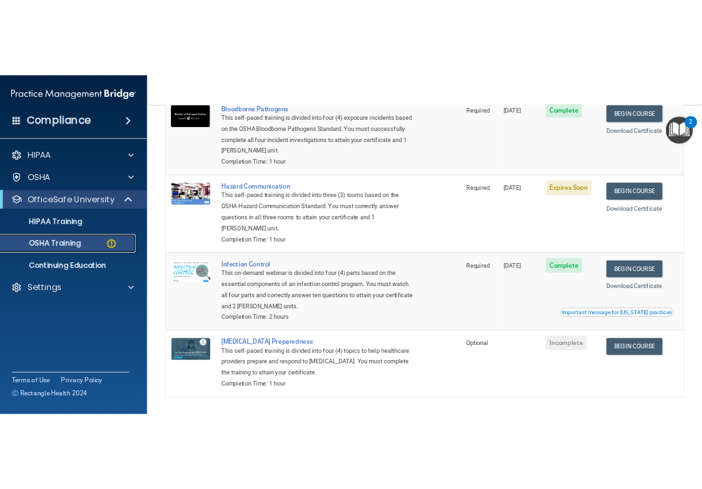
scroll to position [196, 0]
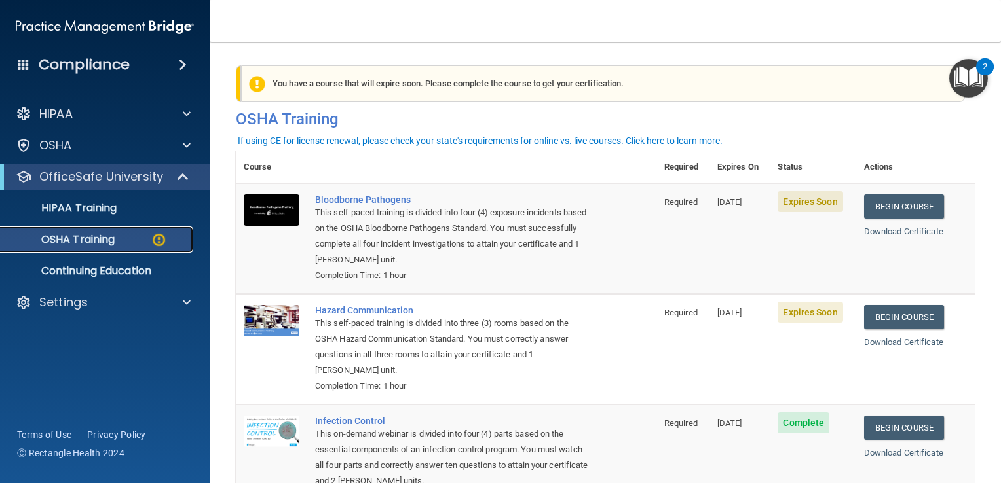
click at [119, 240] on div "OSHA Training" at bounding box center [98, 239] width 179 height 13
click at [109, 269] on p "Continuing Education" at bounding box center [98, 271] width 179 height 13
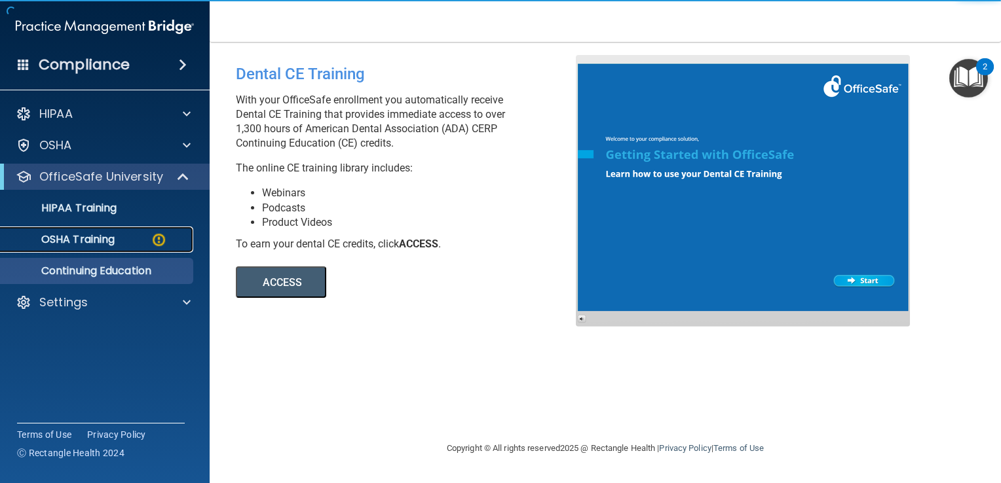
click at [110, 241] on p "OSHA Training" at bounding box center [62, 239] width 106 height 13
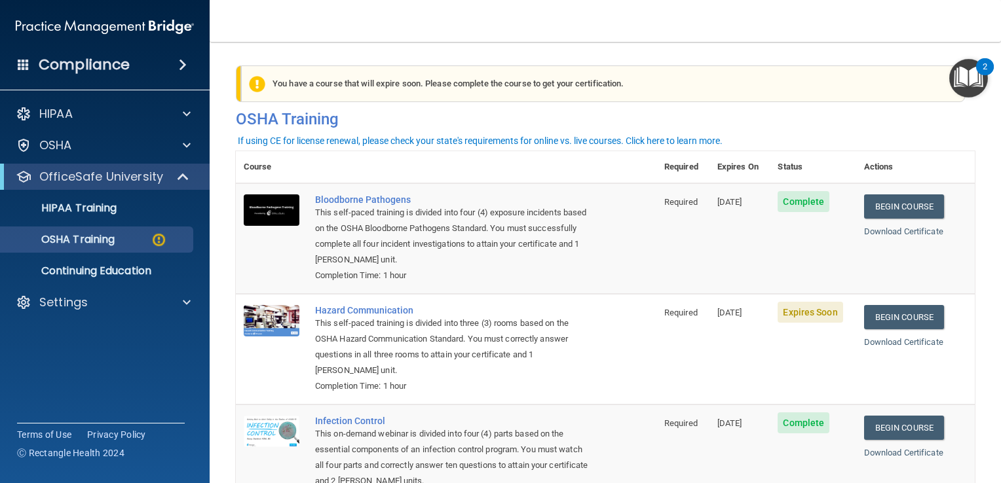
click at [974, 71] on img "Open Resource Center, 2 new notifications" at bounding box center [968, 78] width 39 height 39
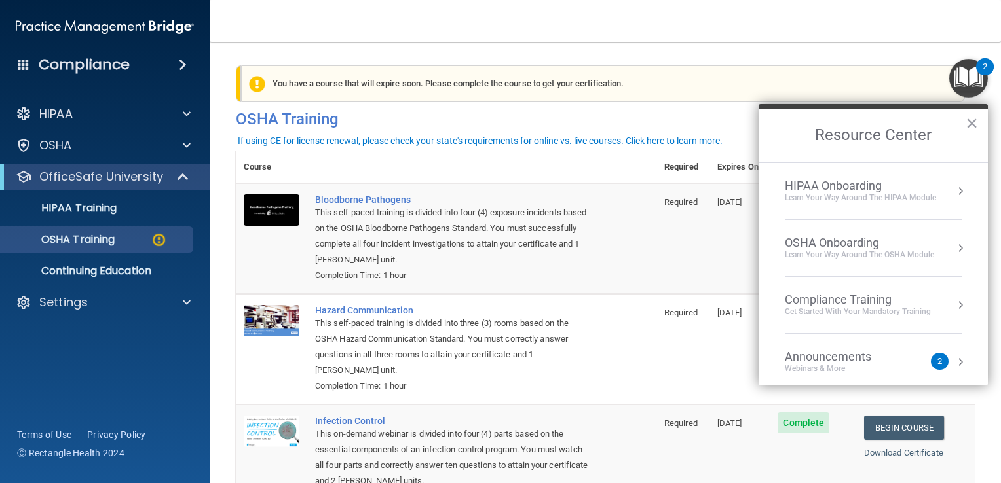
click at [762, 44] on main "You have a course that has expired or is incomplete. Please complete the course…" at bounding box center [605, 262] width 791 height 441
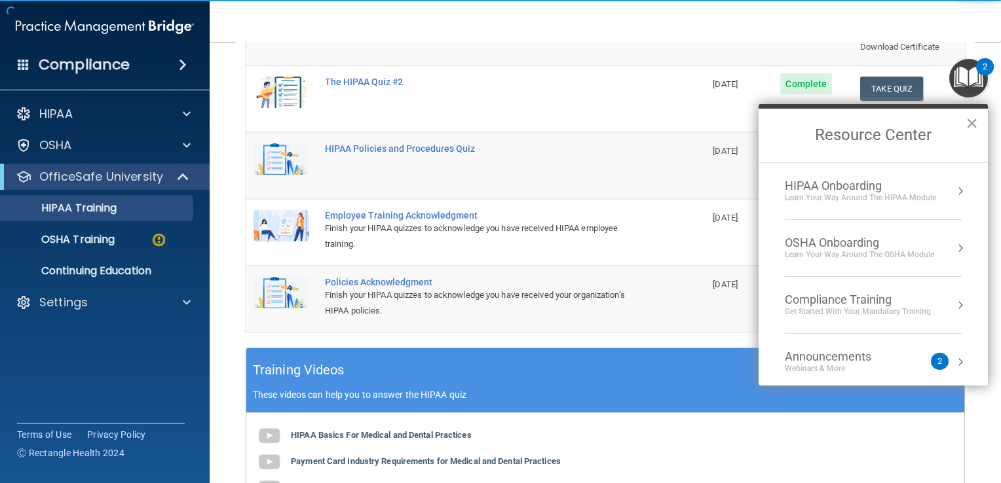
scroll to position [262, 0]
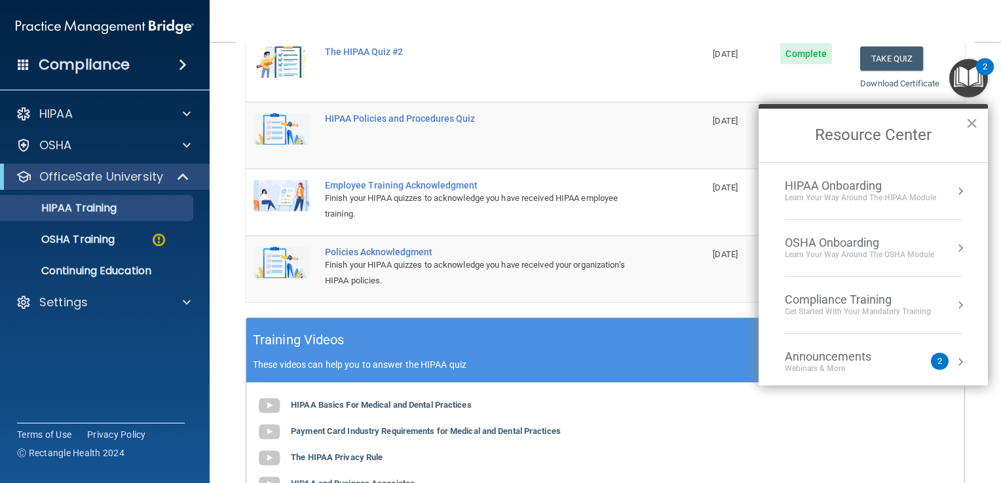
click at [974, 115] on button "×" at bounding box center [971, 123] width 12 height 21
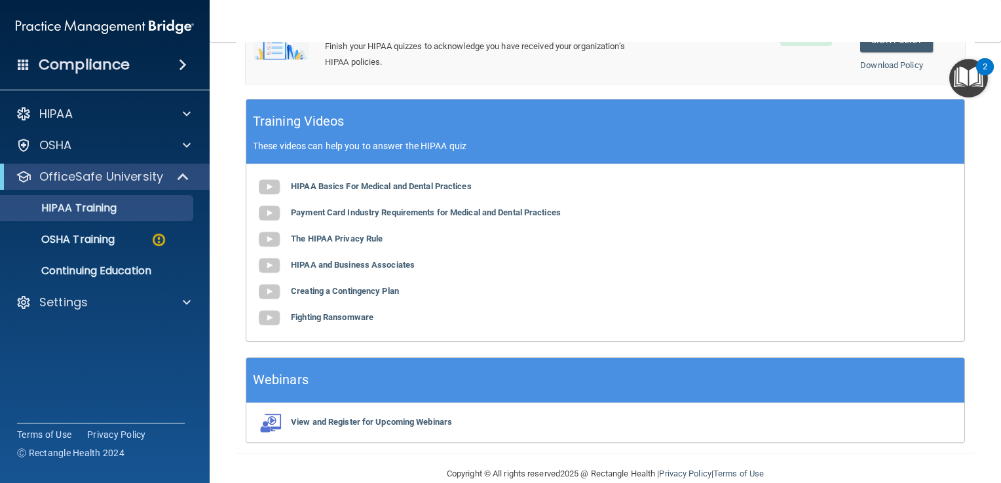
scroll to position [500, 0]
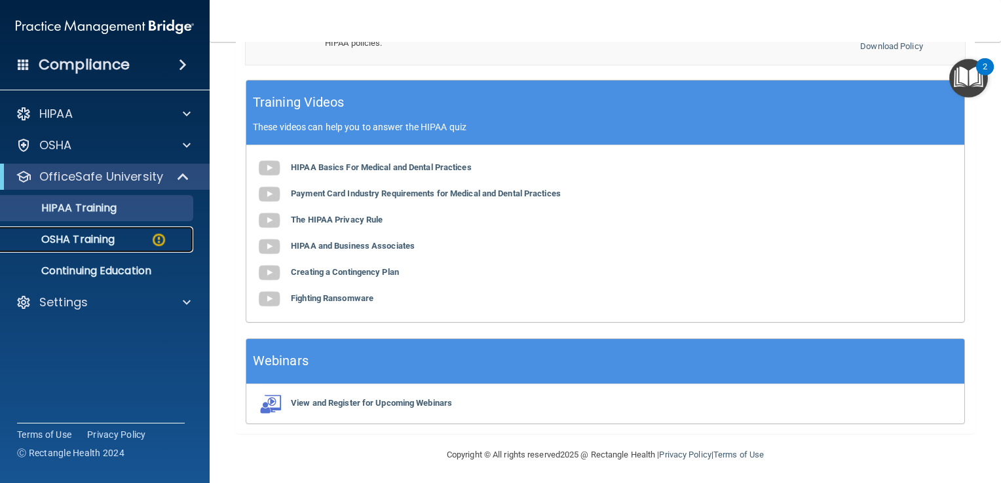
click at [128, 242] on div "OSHA Training" at bounding box center [98, 239] width 179 height 13
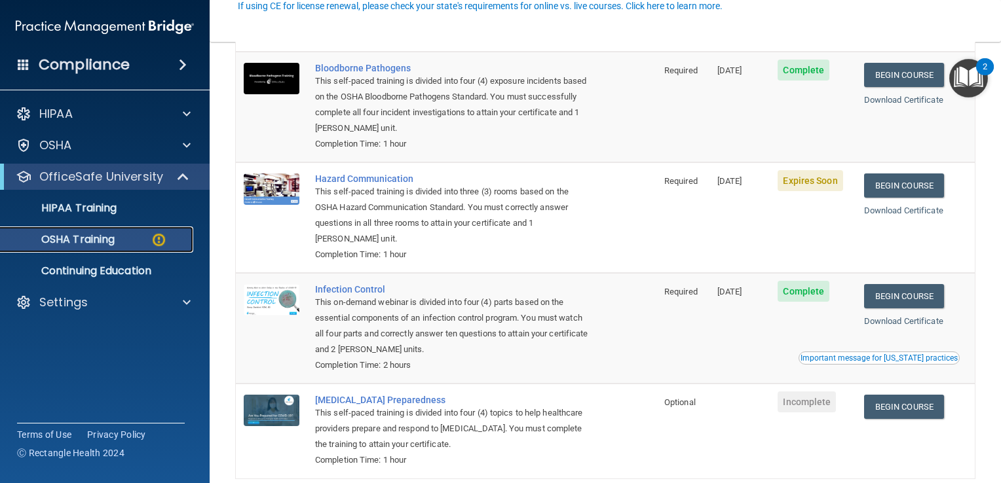
scroll to position [196, 0]
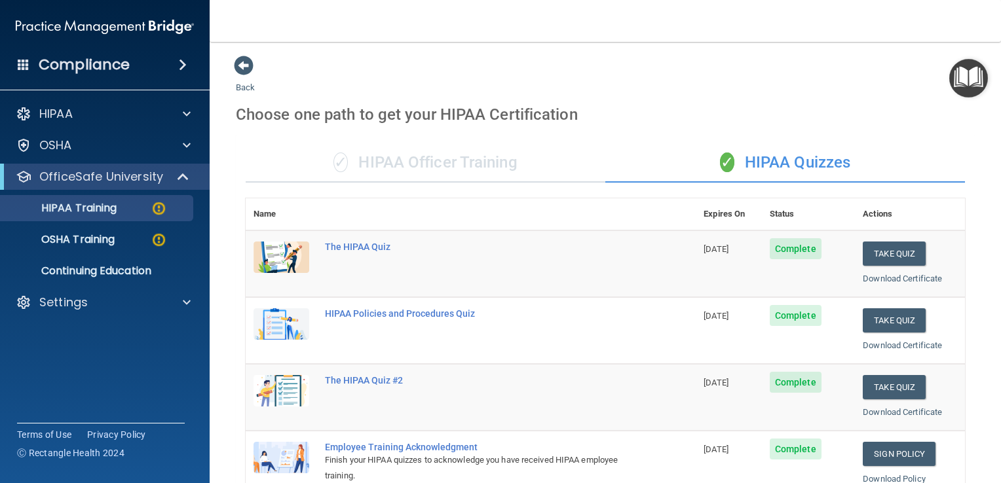
scroll to position [262, 0]
